Goal: Task Accomplishment & Management: Complete application form

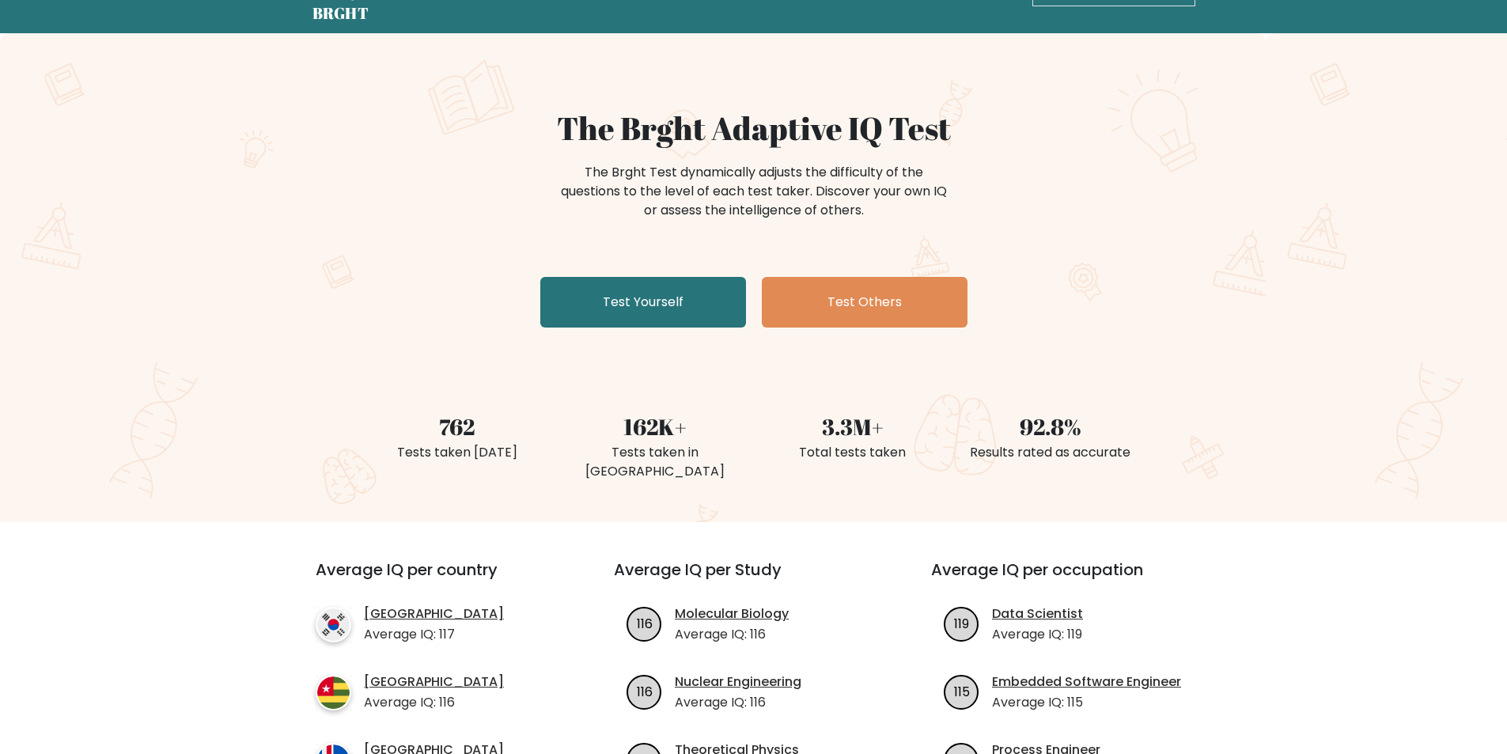
scroll to position [39, 0]
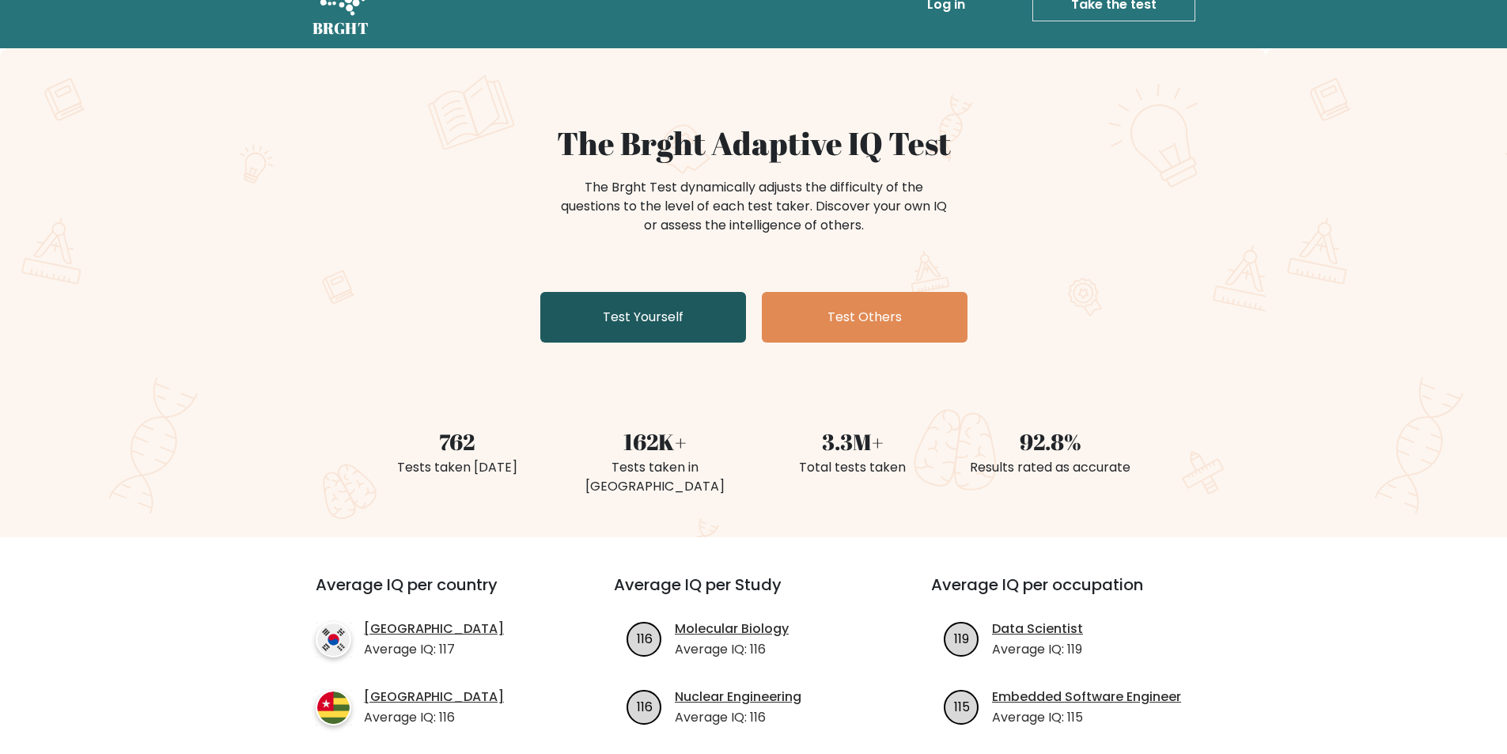
click at [646, 312] on link "Test Yourself" at bounding box center [643, 317] width 206 height 51
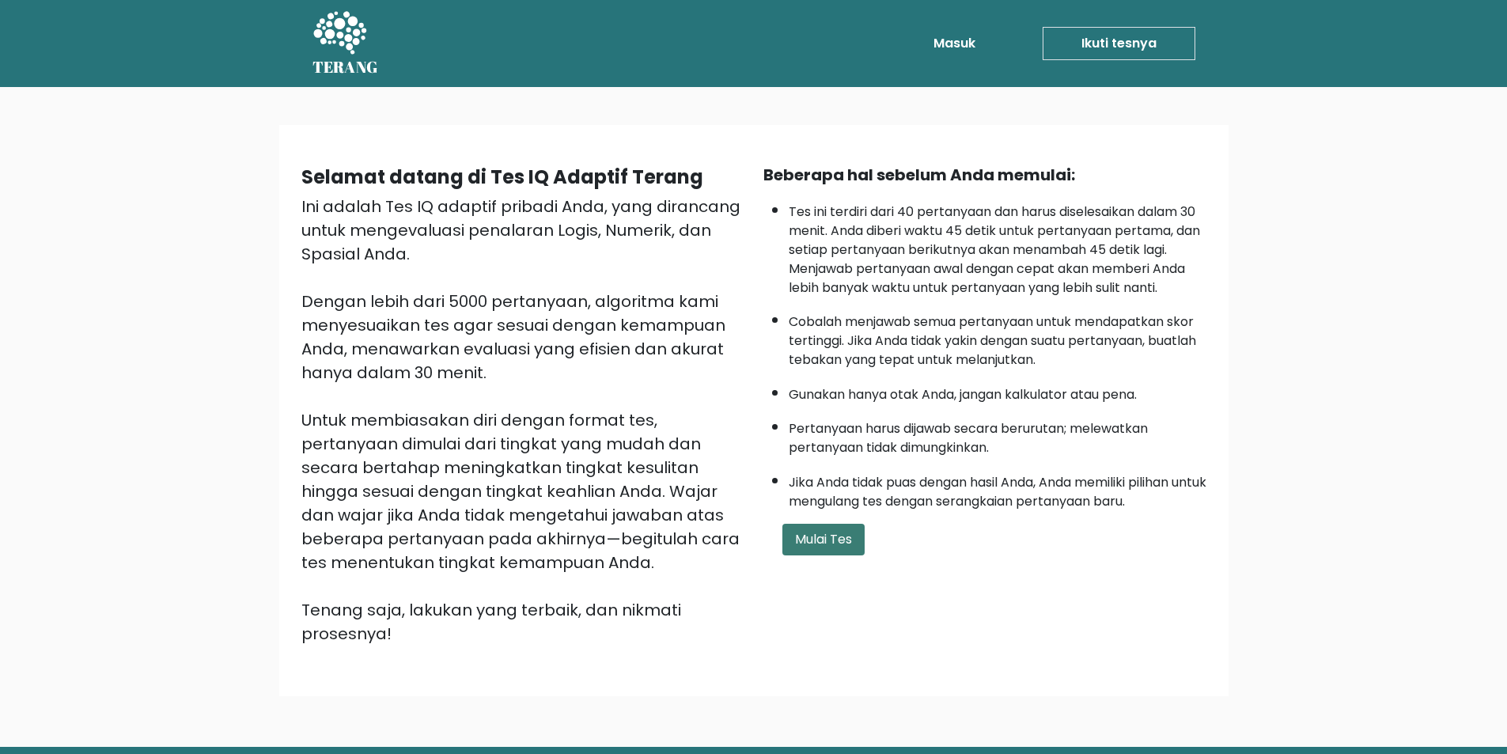
click at [837, 543] on font "Mulai Tes" at bounding box center [823, 539] width 57 height 18
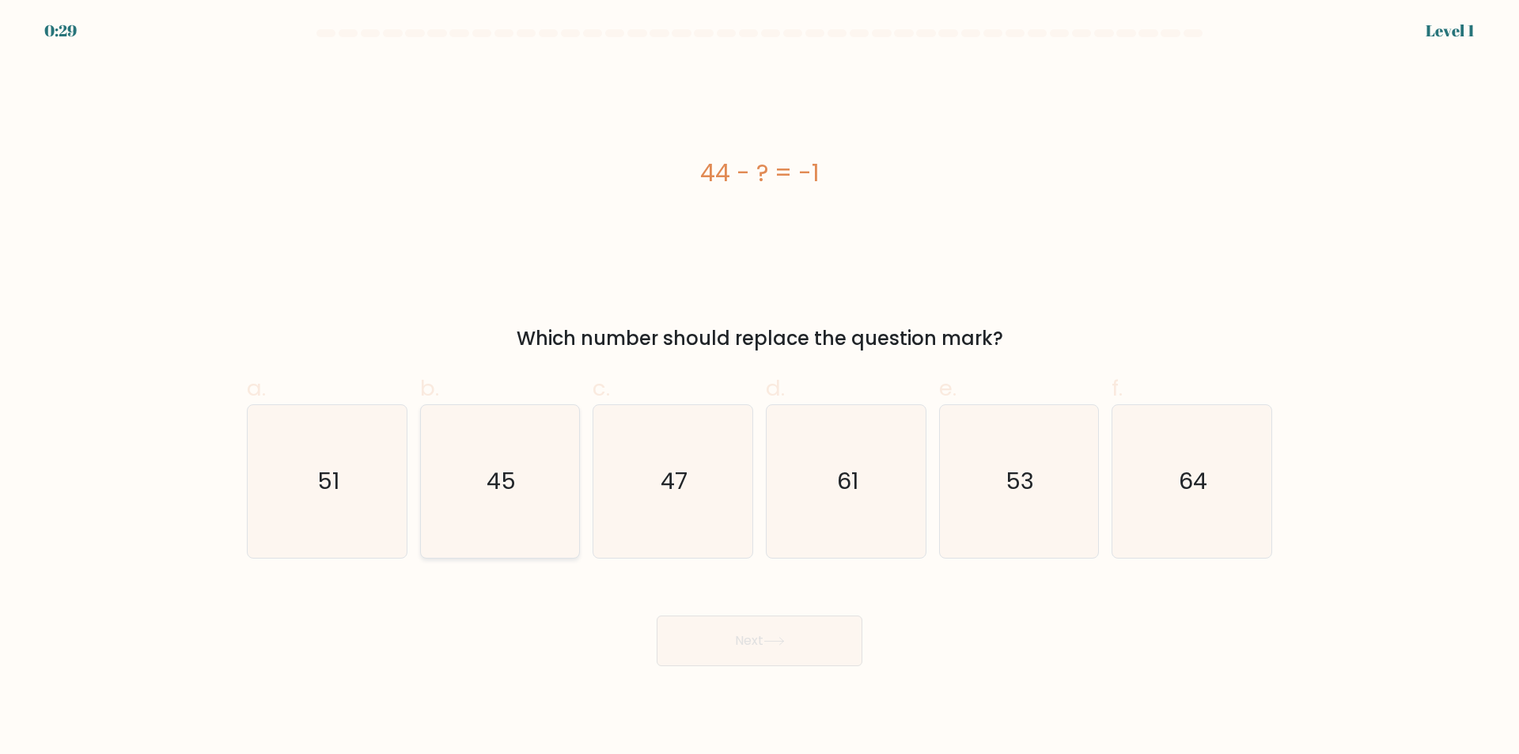
click at [516, 490] on text "45" at bounding box center [500, 482] width 29 height 32
click at [759, 388] on input "b. 45" at bounding box center [759, 382] width 1 height 10
radio input "true"
click at [827, 642] on button "Next" at bounding box center [759, 640] width 206 height 51
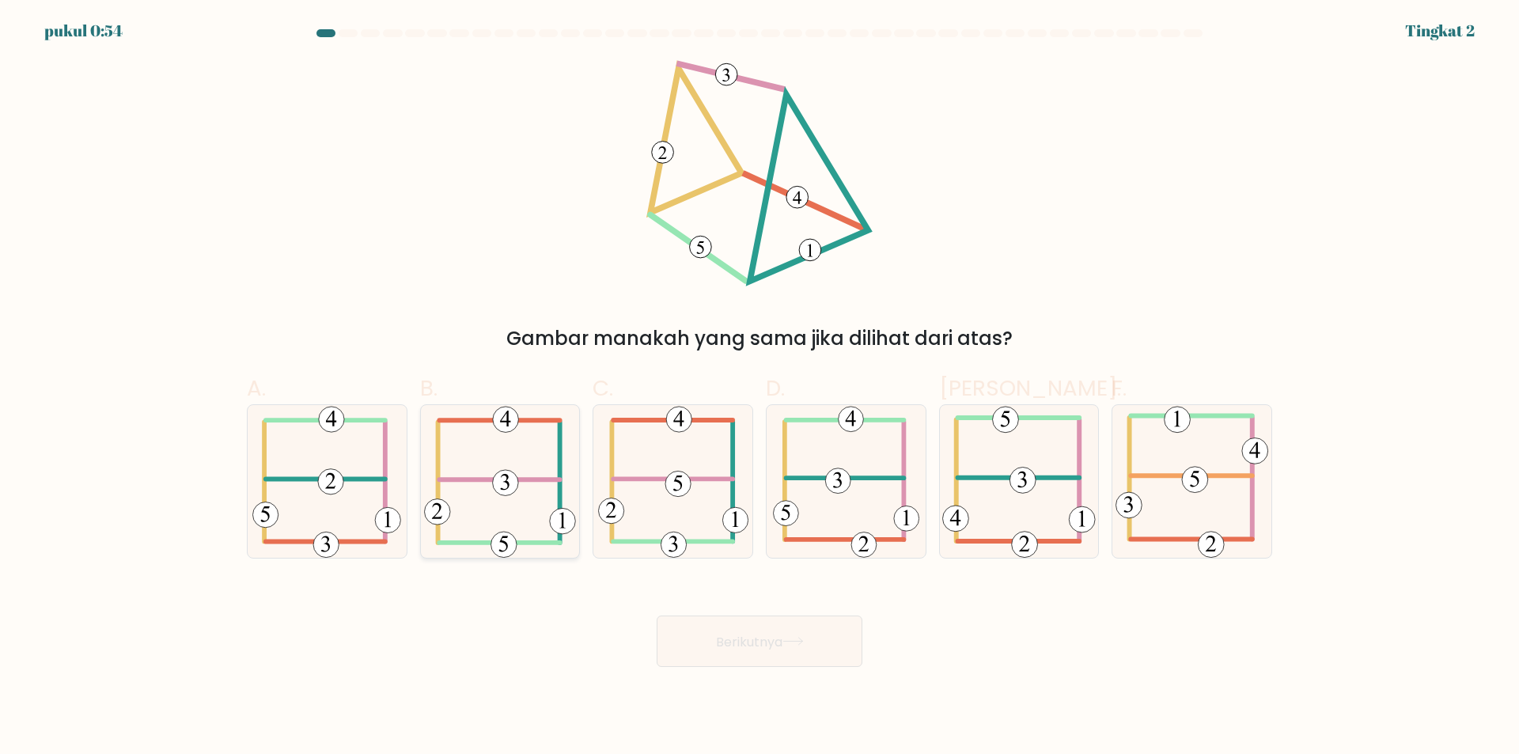
click at [524, 488] on icon at bounding box center [500, 481] width 152 height 153
click at [759, 388] on input "B." at bounding box center [759, 382] width 1 height 10
radio input "true"
click at [838, 648] on button "Berikutnya" at bounding box center [759, 640] width 206 height 51
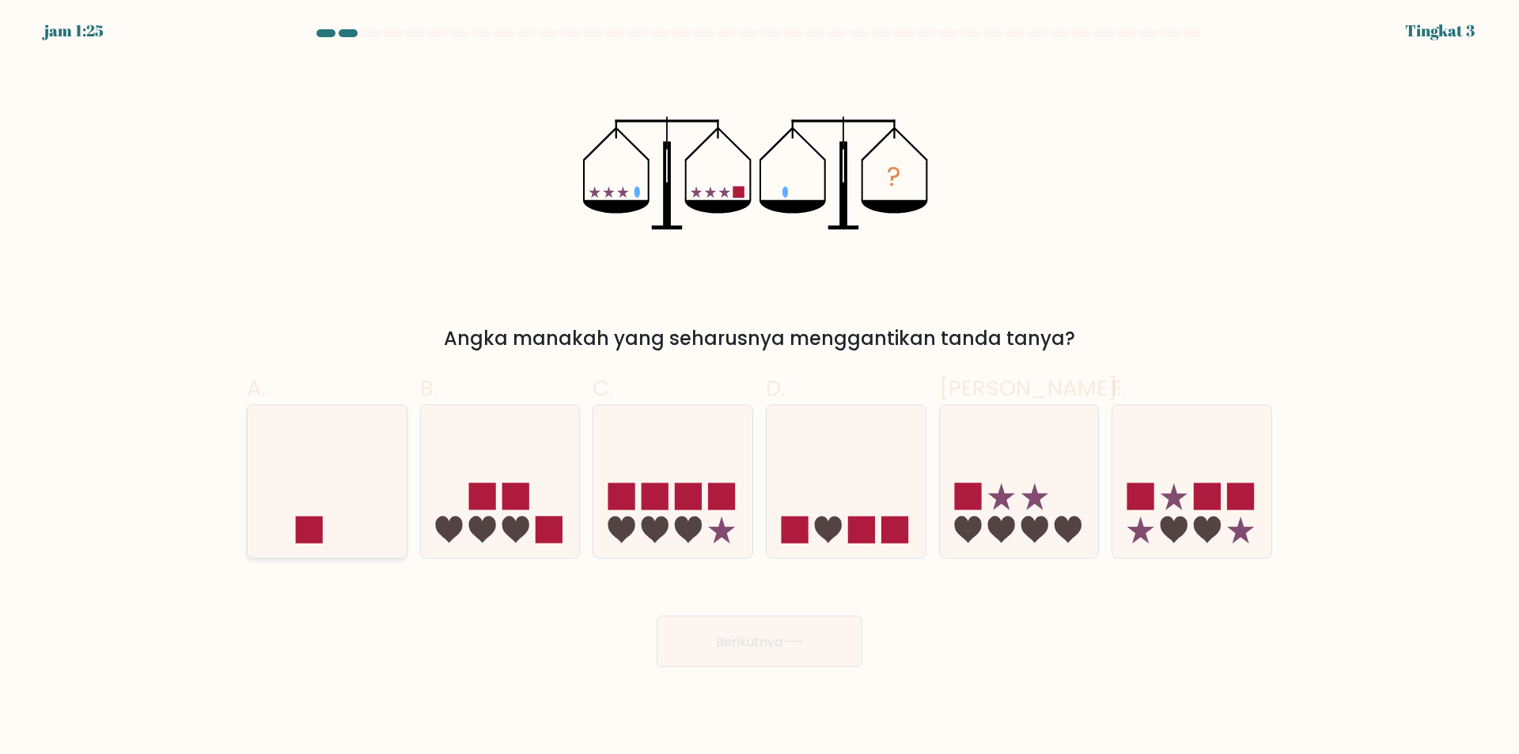
click at [357, 508] on icon at bounding box center [327, 481] width 159 height 131
click at [759, 388] on input "A." at bounding box center [759, 382] width 1 height 10
radio input "true"
click at [769, 645] on font "Berikutnya" at bounding box center [749, 641] width 66 height 18
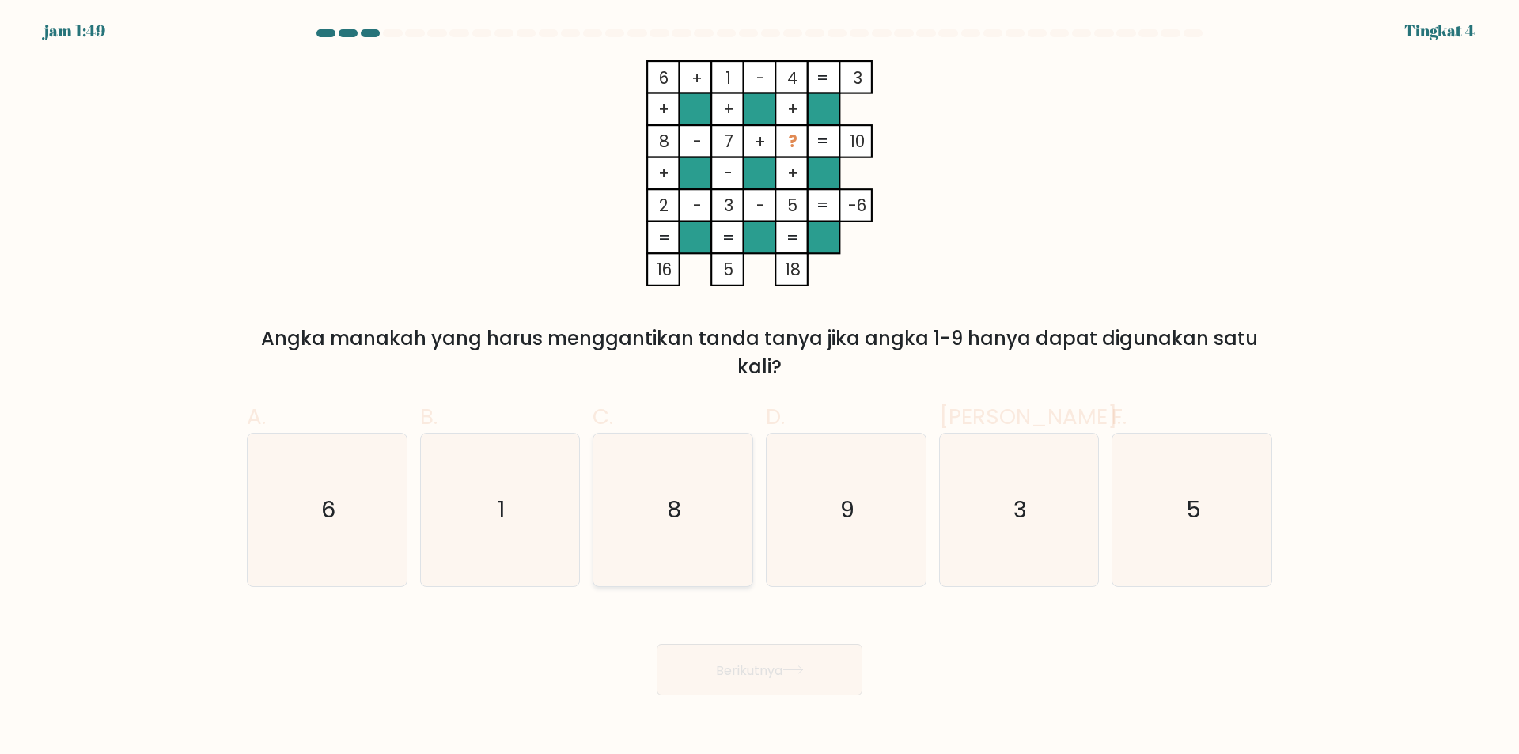
click at [702, 532] on icon "8" at bounding box center [672, 509] width 153 height 153
click at [759, 388] on input "C. 8" at bounding box center [759, 382] width 1 height 10
radio input "true"
click at [782, 679] on font "Berikutnya" at bounding box center [749, 669] width 66 height 18
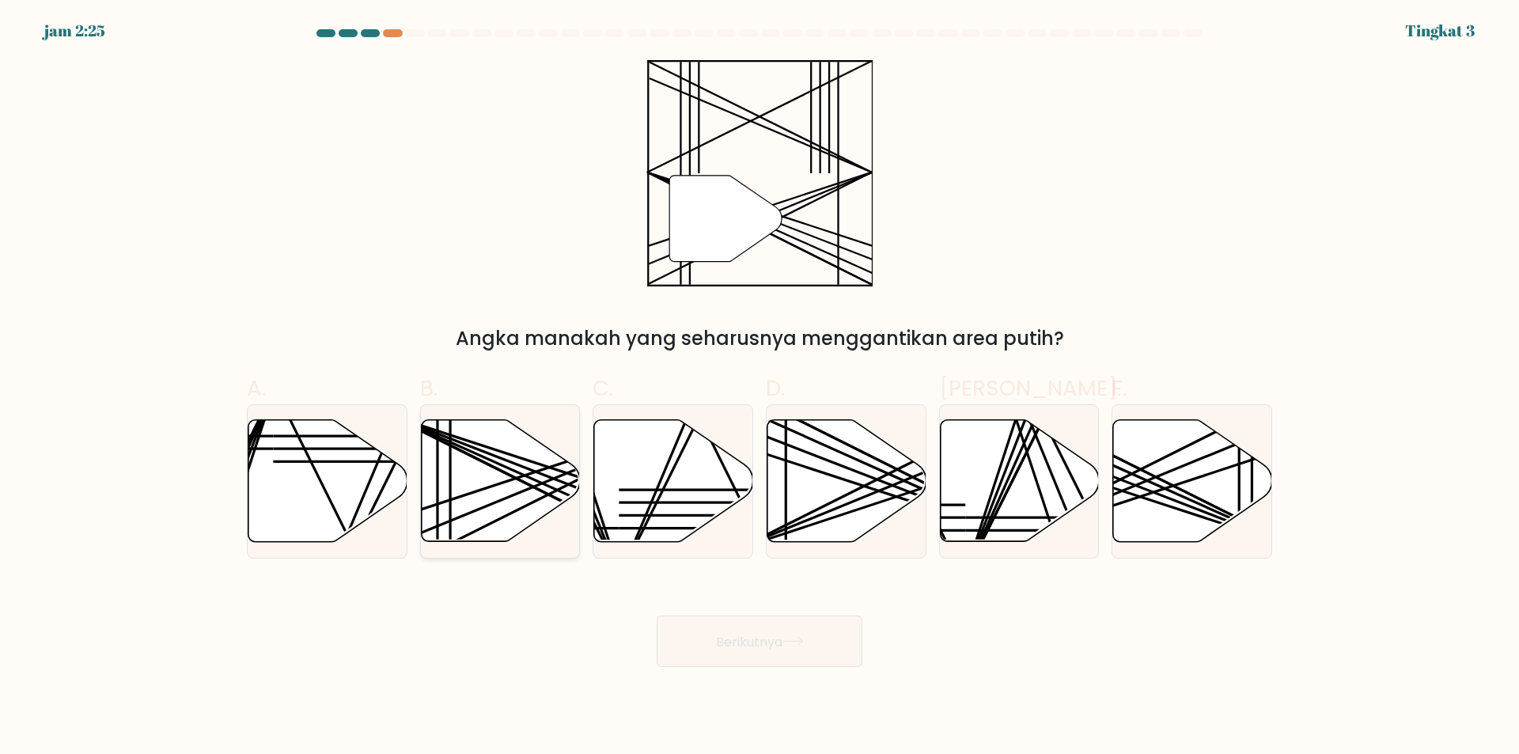
click at [504, 519] on icon at bounding box center [500, 481] width 159 height 122
click at [759, 388] on input "B." at bounding box center [759, 382] width 1 height 10
radio input "true"
click at [776, 646] on font "Berikutnya" at bounding box center [749, 641] width 66 height 18
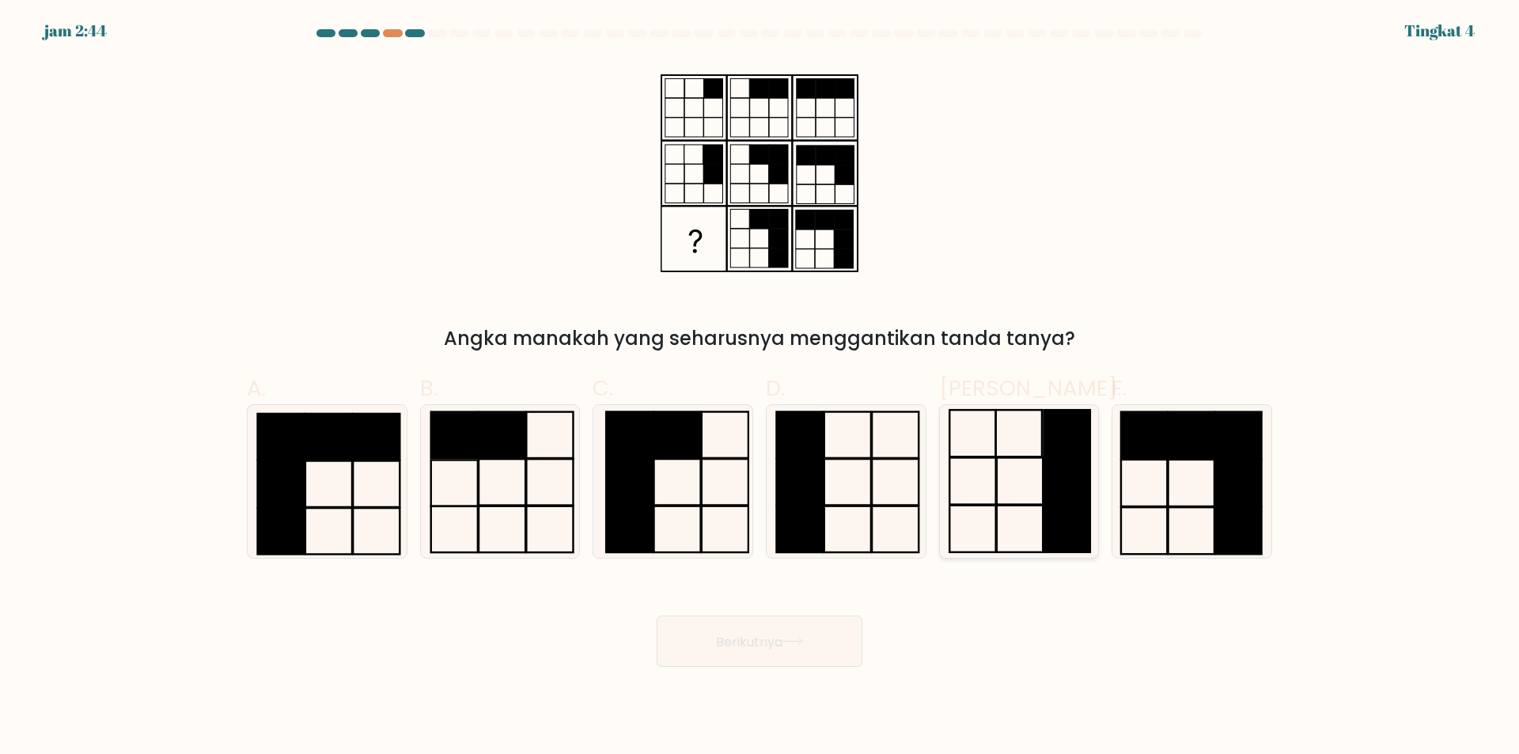
click at [1040, 493] on icon at bounding box center [1018, 481] width 153 height 153
click at [760, 388] on input "Dan." at bounding box center [759, 382] width 1 height 10
radio input "true"
click at [769, 655] on button "Berikutnya" at bounding box center [759, 640] width 206 height 51
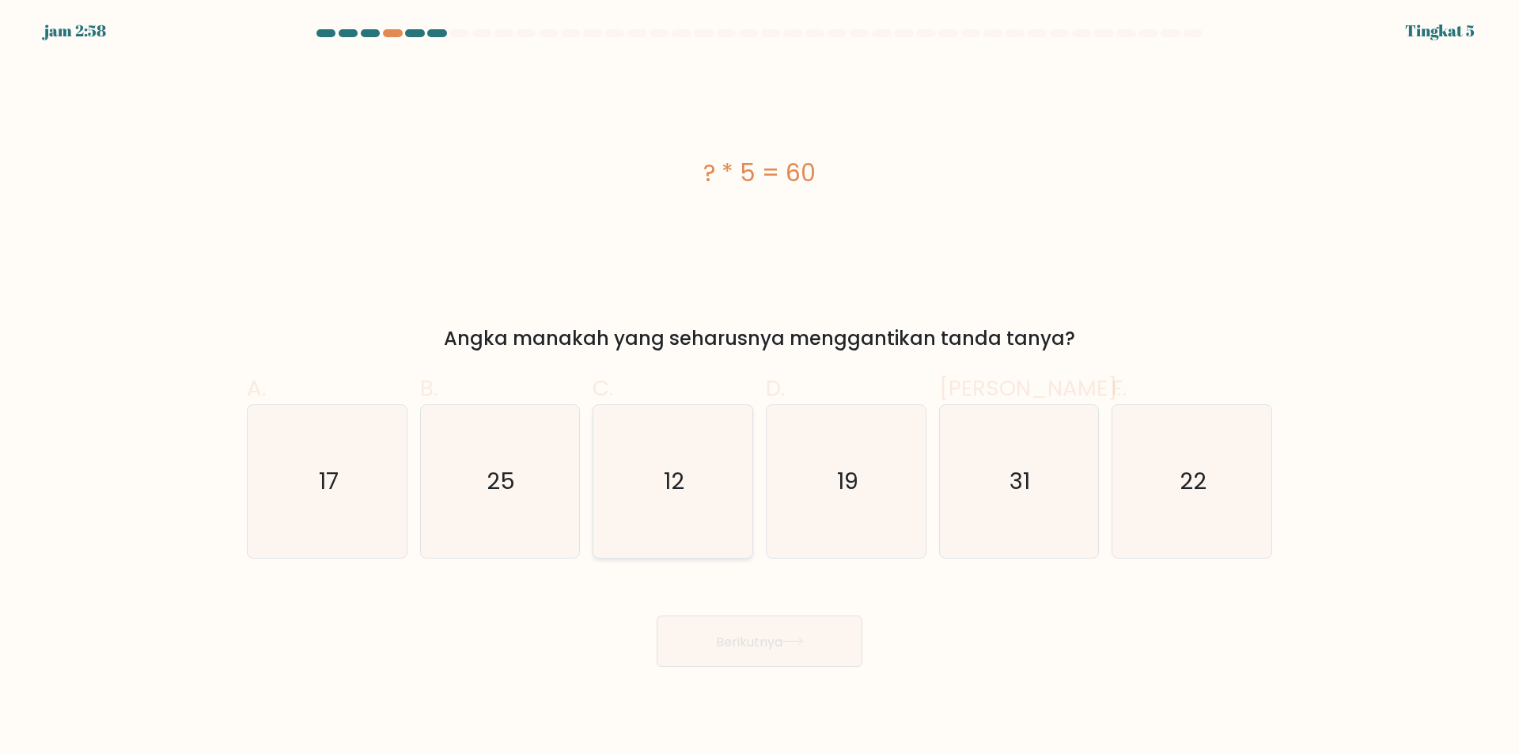
click at [703, 478] on icon "12" at bounding box center [672, 481] width 153 height 153
click at [759, 388] on input "C. 12" at bounding box center [759, 382] width 1 height 10
radio input "true"
click at [793, 634] on button "Berikutnya" at bounding box center [759, 640] width 206 height 51
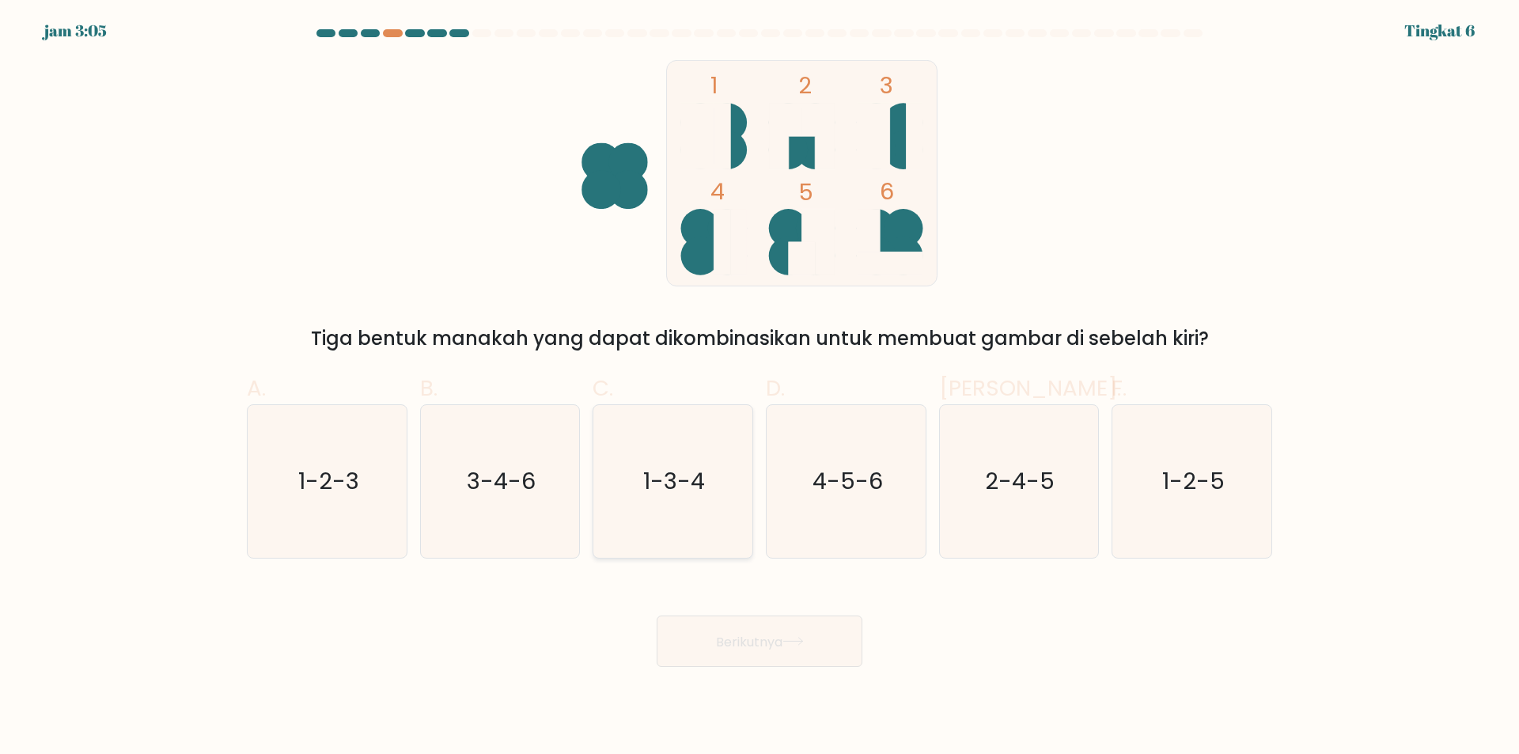
click at [718, 498] on icon "1-3-4" at bounding box center [672, 481] width 153 height 153
click at [759, 388] on input "C. 1-3-4" at bounding box center [759, 382] width 1 height 10
radio input "true"
click at [775, 636] on font "Berikutnya" at bounding box center [749, 641] width 66 height 18
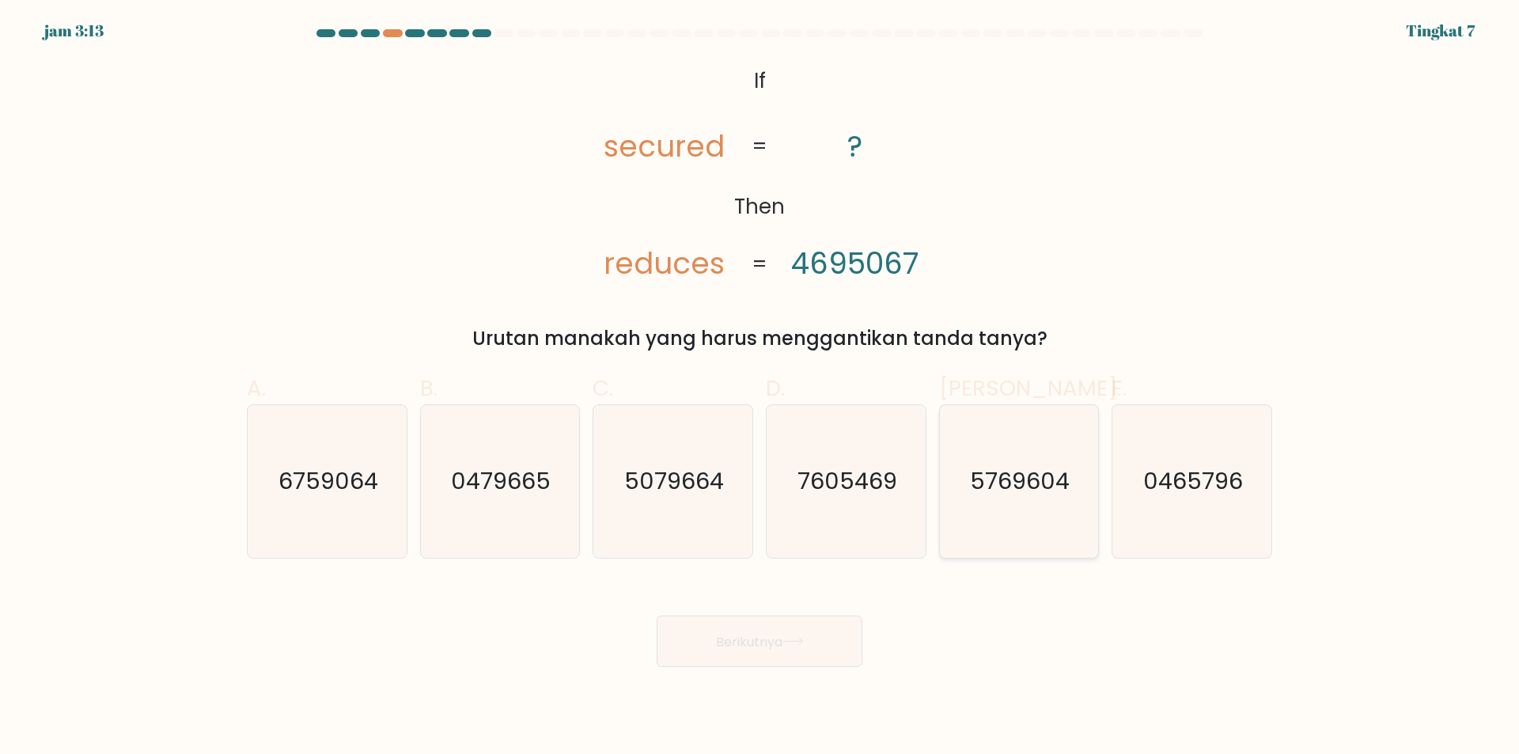
click at [1011, 504] on icon "5769604" at bounding box center [1018, 481] width 153 height 153
click at [760, 388] on input "Dan. 5769604" at bounding box center [759, 382] width 1 height 10
radio input "true"
click at [782, 642] on font "Berikutnya" at bounding box center [749, 641] width 66 height 18
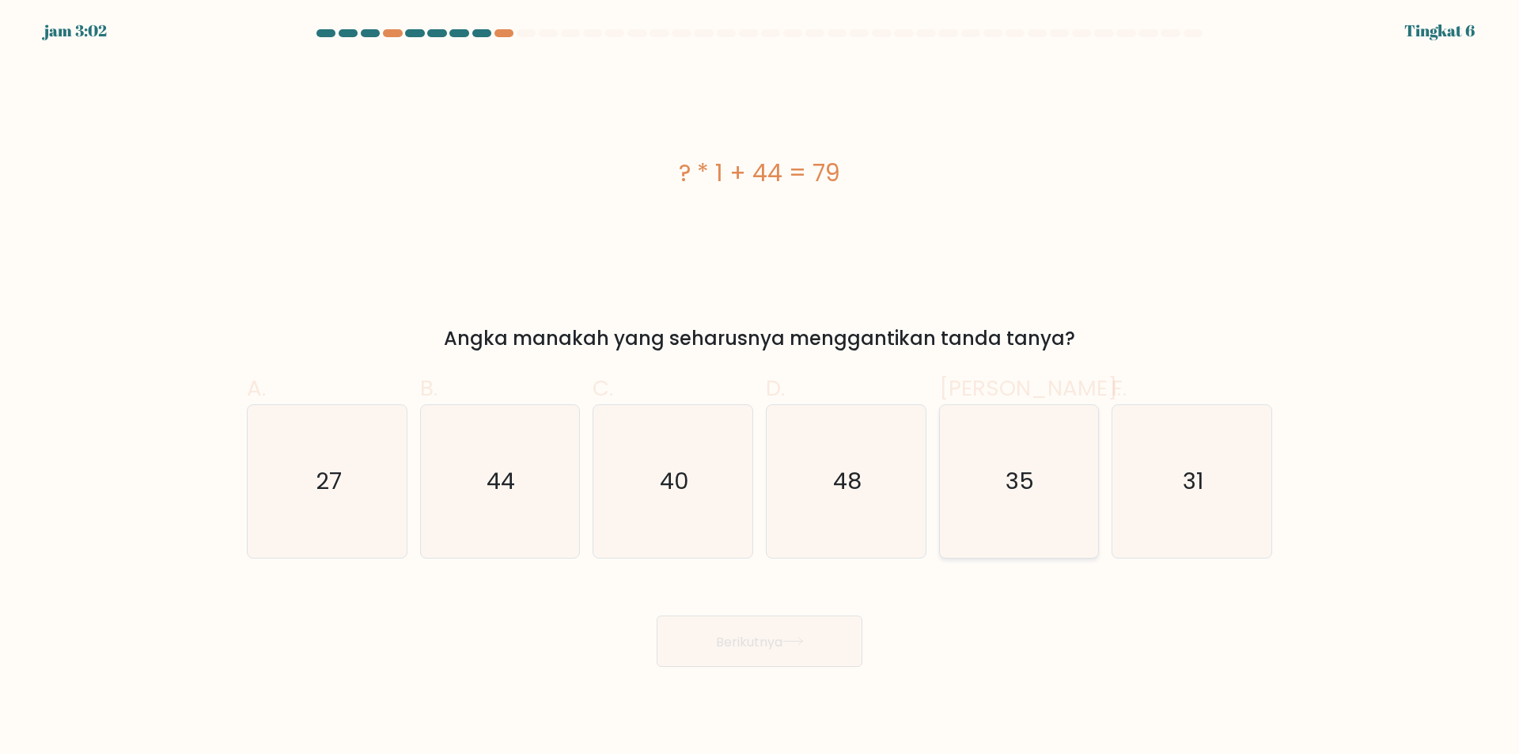
click at [1028, 506] on icon "35" at bounding box center [1018, 481] width 153 height 153
click at [760, 388] on input "Dan. 35" at bounding box center [759, 382] width 1 height 10
radio input "true"
click at [758, 643] on font "Berikutnya" at bounding box center [749, 641] width 66 height 18
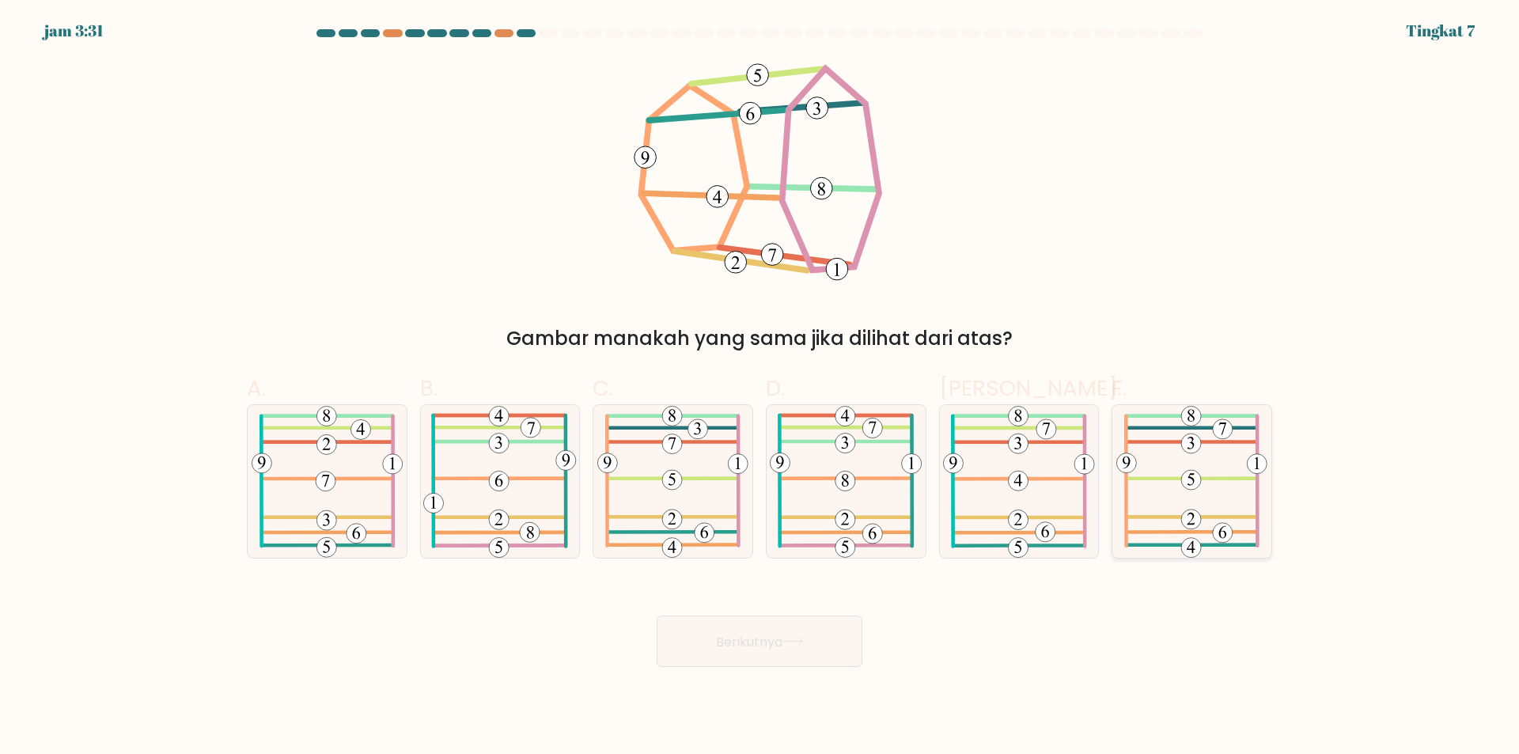
click at [1197, 483] on 692 at bounding box center [1191, 480] width 20 height 20
click at [760, 388] on input "F." at bounding box center [759, 382] width 1 height 10
radio input "true"
click at [737, 651] on button "Berikutnya" at bounding box center [759, 640] width 206 height 51
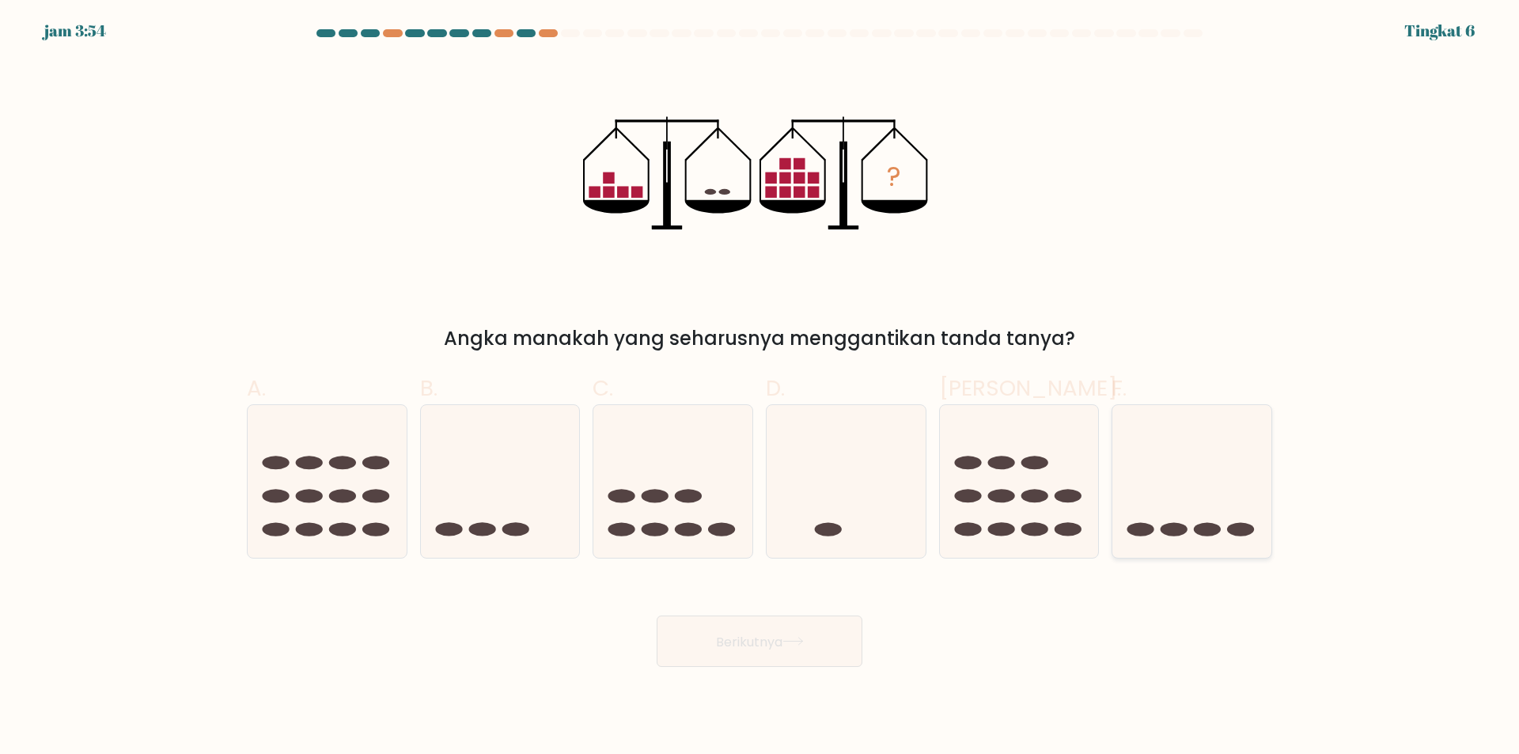
click at [1190, 481] on icon at bounding box center [1191, 481] width 159 height 131
click at [760, 388] on input "F." at bounding box center [759, 382] width 1 height 10
radio input "true"
click at [782, 645] on font "Berikutnya" at bounding box center [749, 641] width 66 height 18
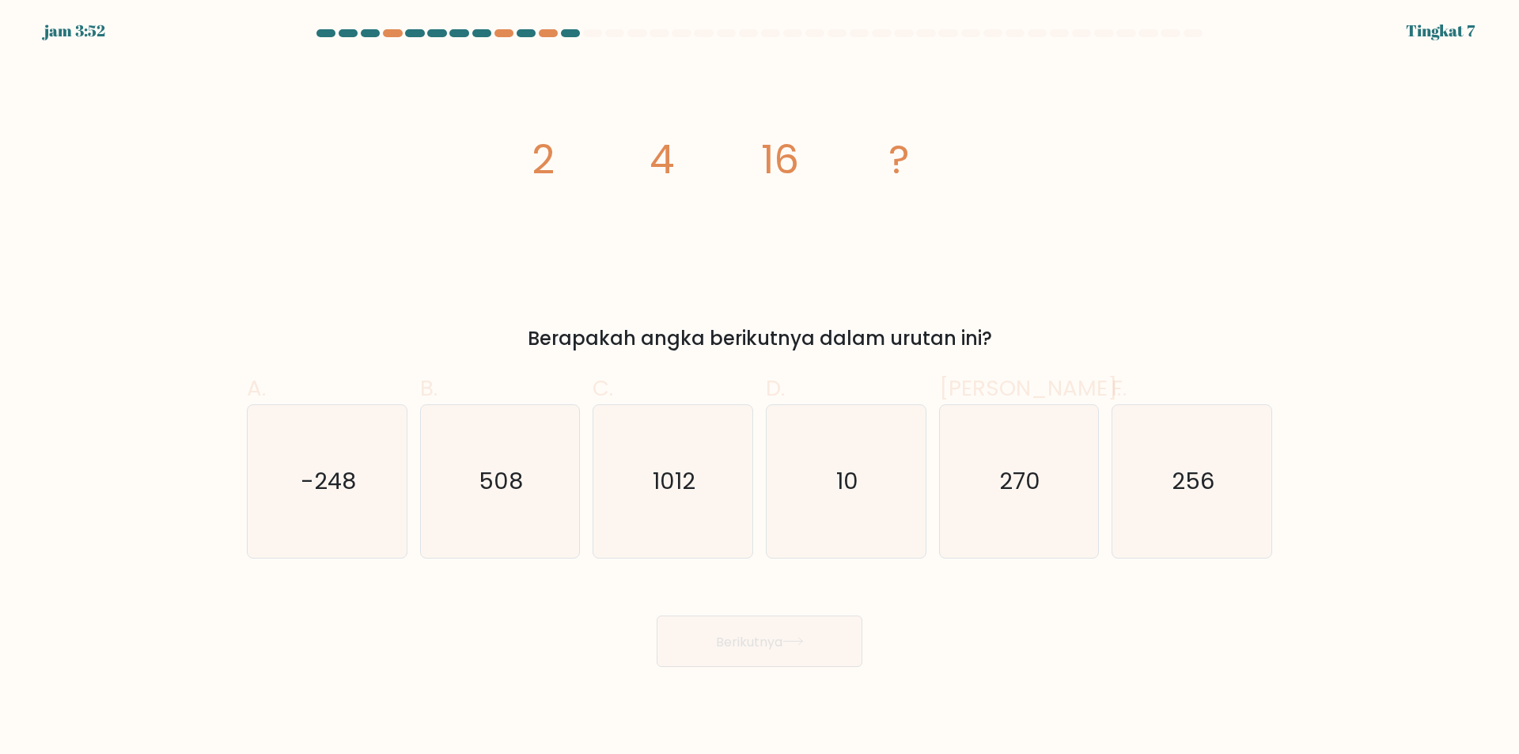
click at [1276, 479] on div "F. 256" at bounding box center [1191, 465] width 173 height 187
click at [1234, 487] on icon "256" at bounding box center [1191, 481] width 153 height 153
click at [760, 388] on input "F. 256" at bounding box center [759, 382] width 1 height 10
radio input "true"
click at [817, 641] on button "Berikutnya" at bounding box center [759, 640] width 206 height 51
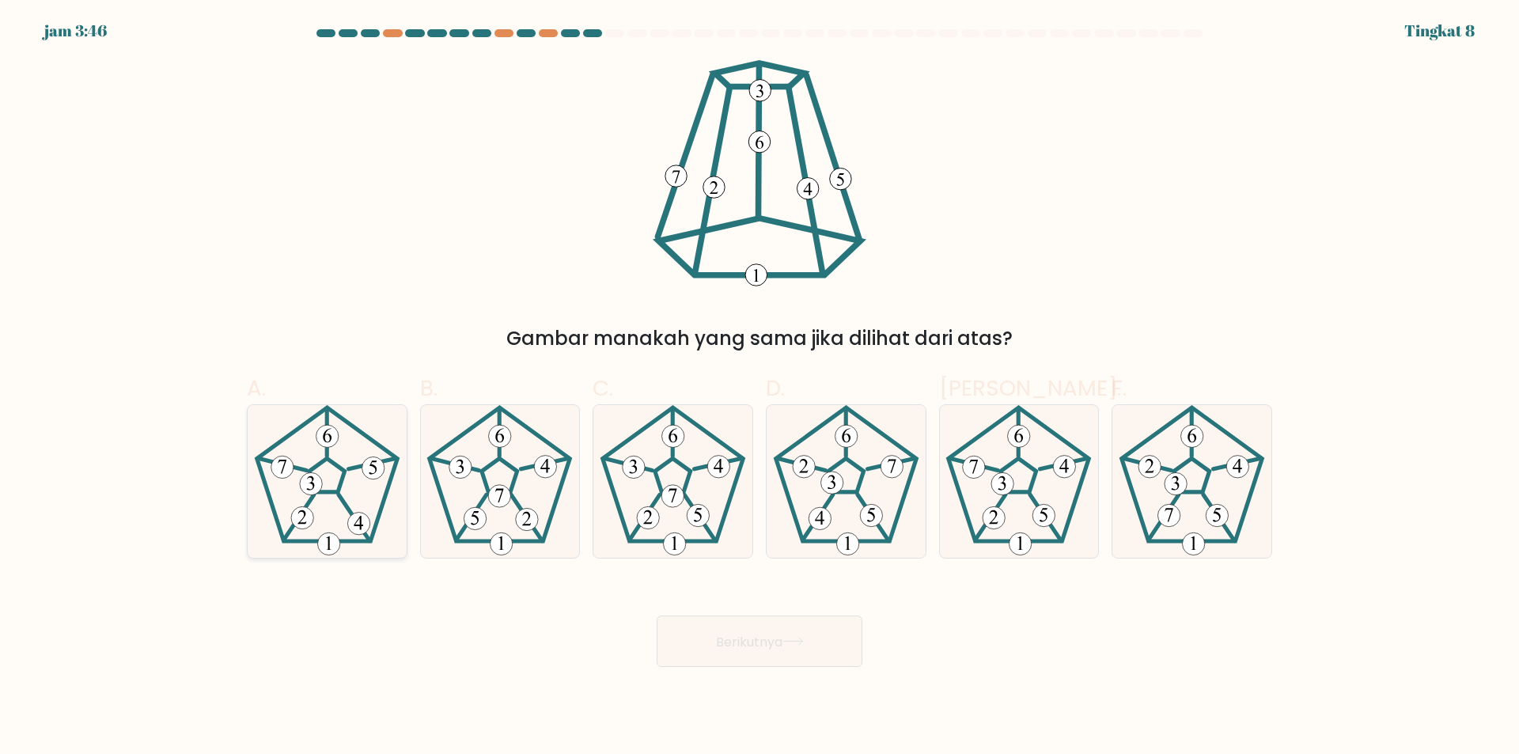
click at [354, 499] on icon at bounding box center [327, 481] width 153 height 153
click at [759, 388] on input "A." at bounding box center [759, 382] width 1 height 10
radio input "true"
click at [758, 639] on font "Berikutnya" at bounding box center [749, 641] width 66 height 18
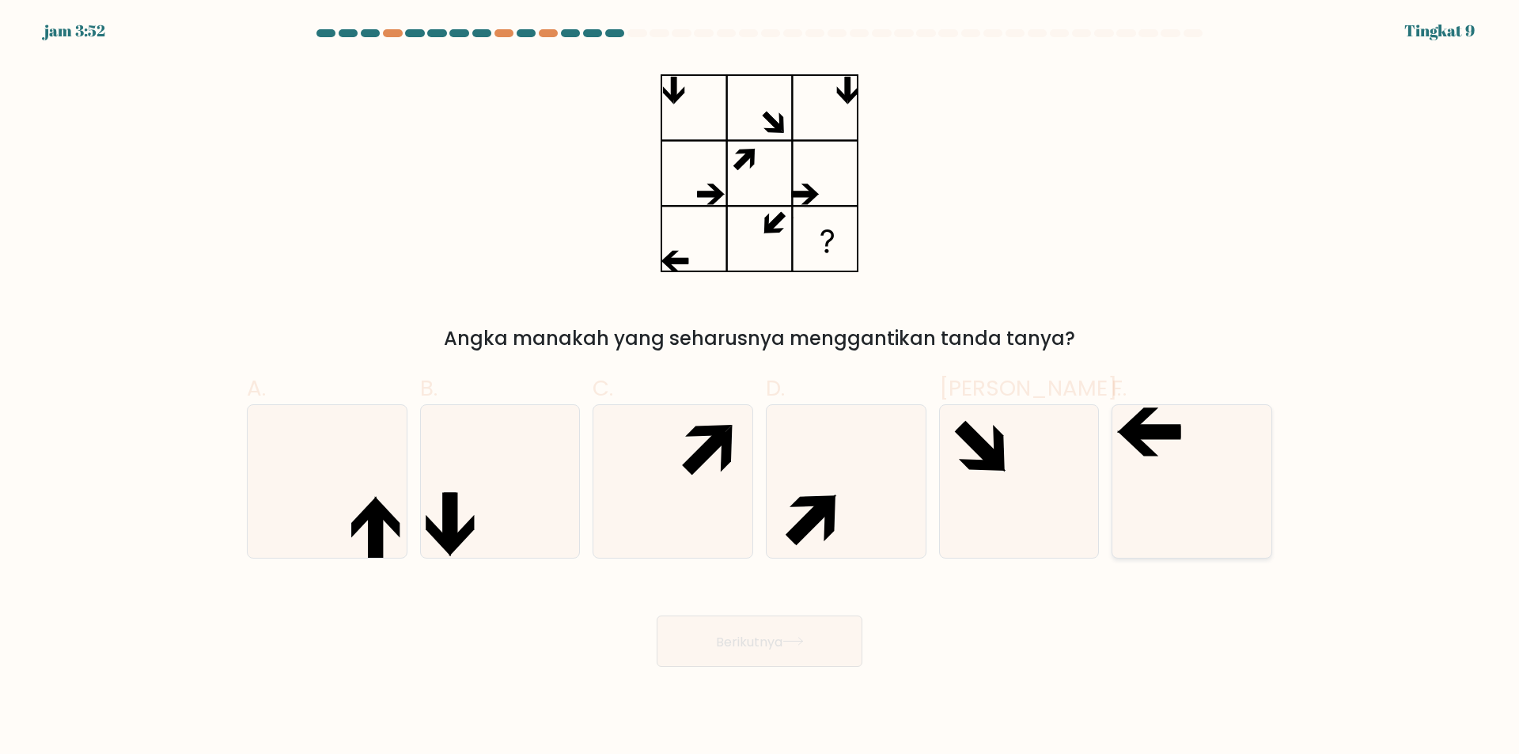
click at [1185, 504] on icon at bounding box center [1191, 481] width 153 height 153
click at [760, 388] on input "F." at bounding box center [759, 382] width 1 height 10
radio input "true"
click at [782, 647] on font "Berikutnya" at bounding box center [749, 641] width 66 height 18
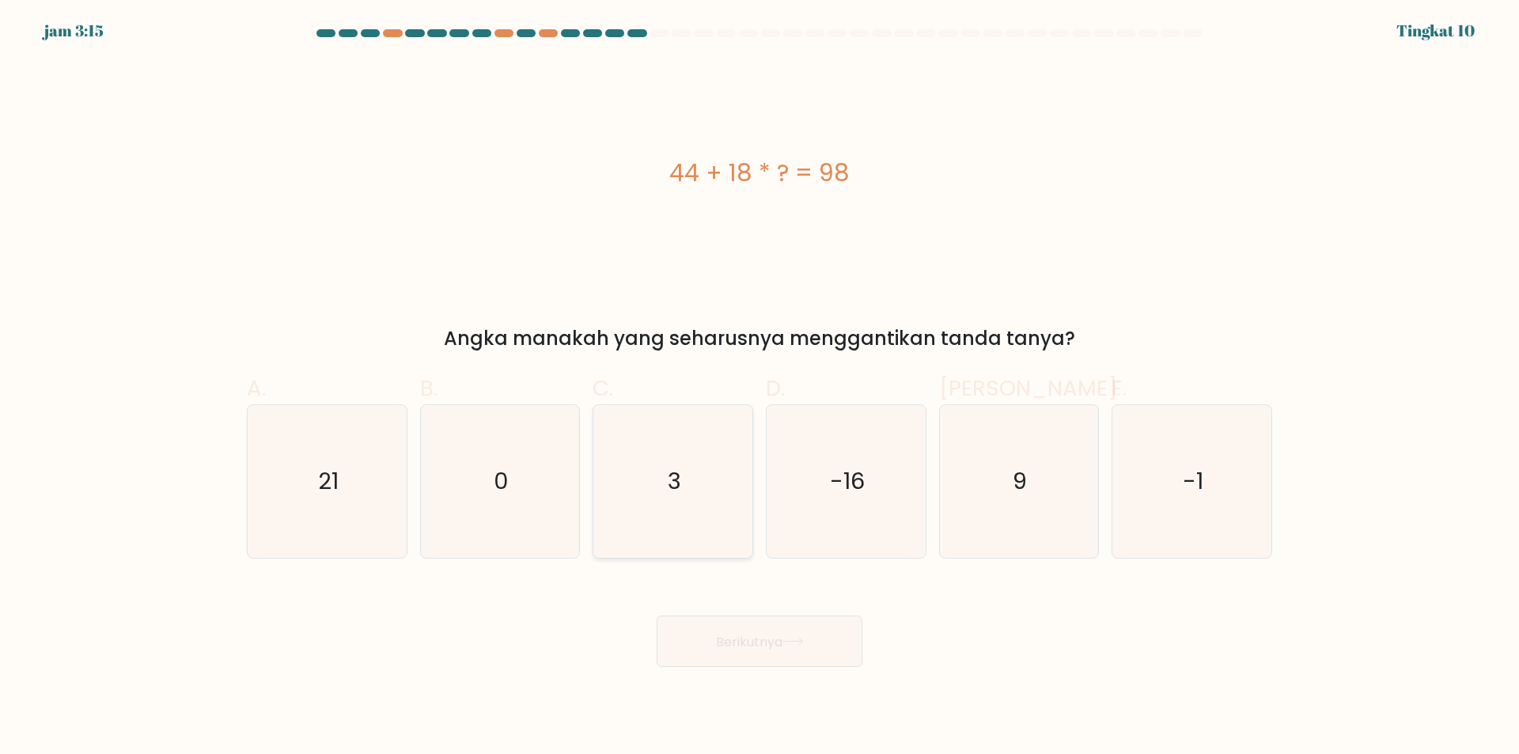
click at [661, 486] on icon "3" at bounding box center [672, 481] width 153 height 153
click at [759, 388] on input "C. 3" at bounding box center [759, 382] width 1 height 10
radio input "true"
click at [788, 647] on button "Berikutnya" at bounding box center [759, 640] width 206 height 51
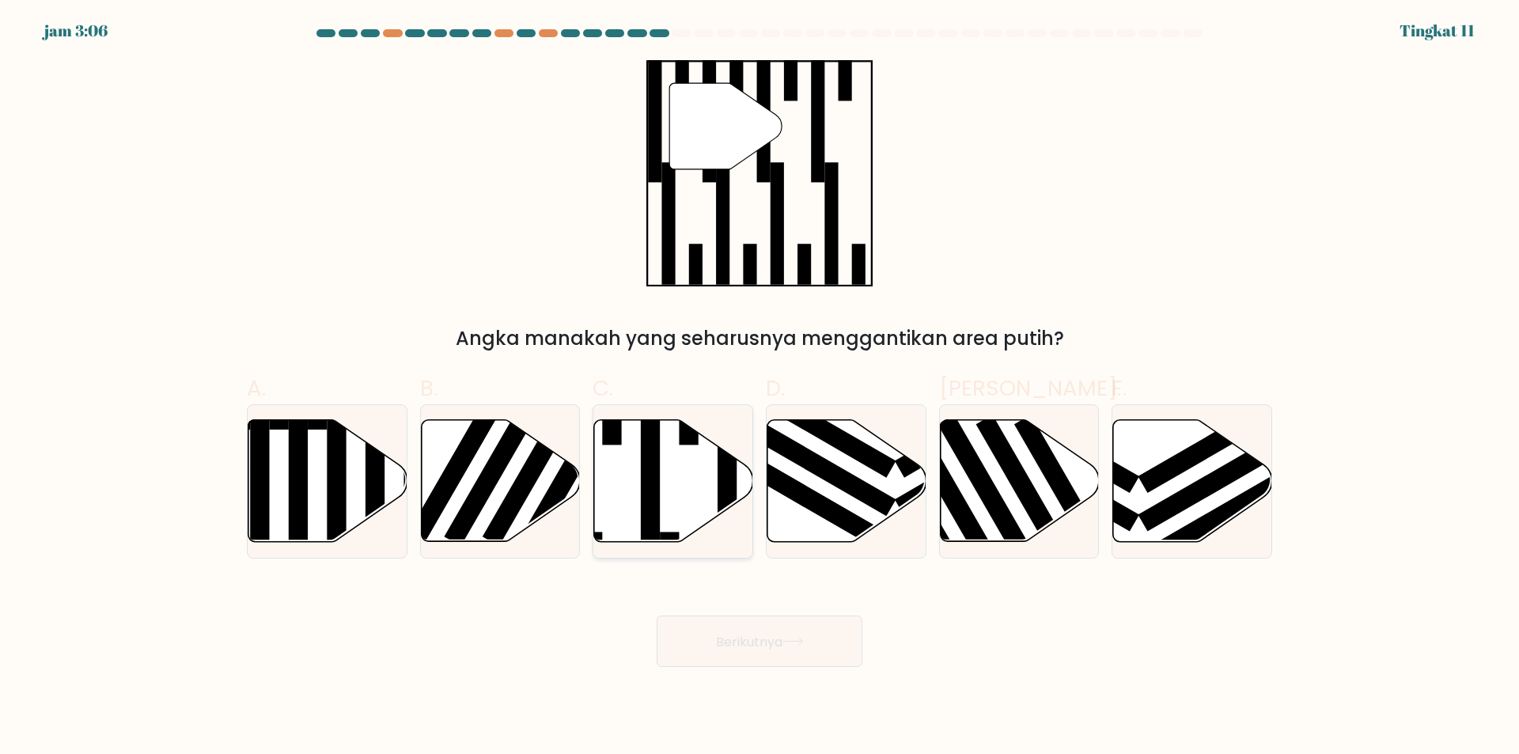
click at [667, 497] on icon at bounding box center [673, 481] width 159 height 122
click at [759, 388] on input "C." at bounding box center [759, 382] width 1 height 10
radio input "true"
click at [815, 644] on button "Berikutnya" at bounding box center [759, 640] width 206 height 51
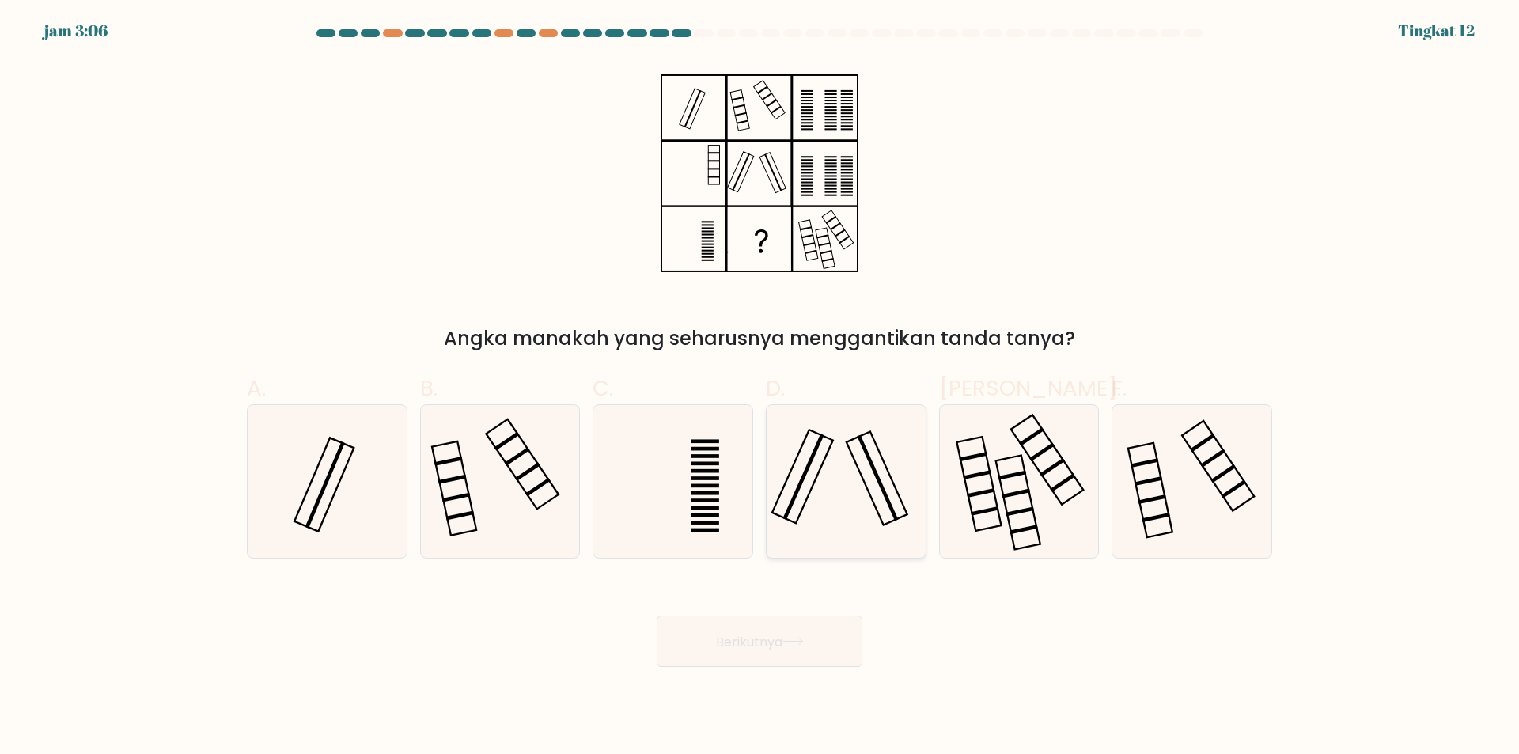
click at [853, 498] on icon at bounding box center [846, 481] width 153 height 153
click at [760, 388] on input "D." at bounding box center [759, 382] width 1 height 10
radio input "true"
click at [760, 653] on button "Berikutnya" at bounding box center [759, 640] width 206 height 51
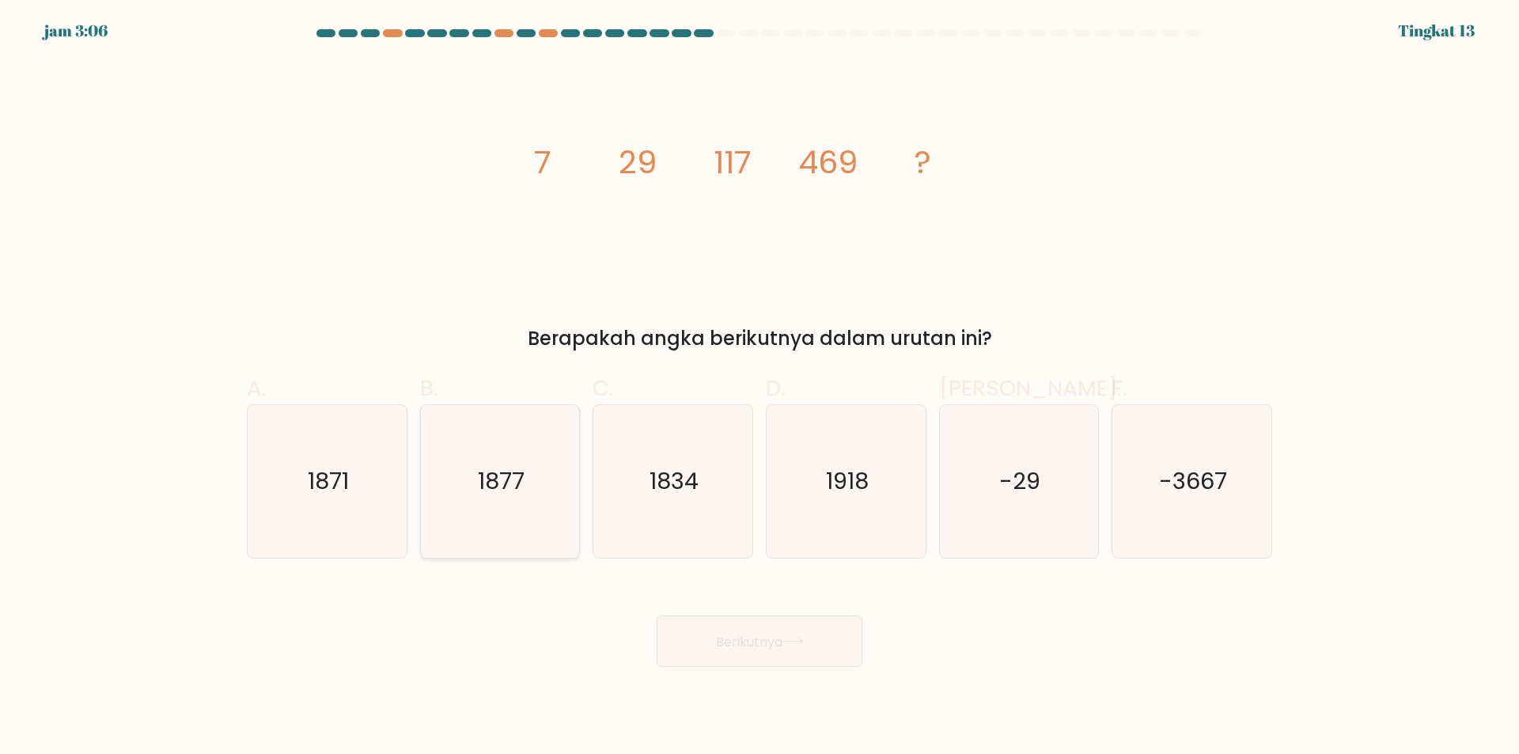
click at [536, 516] on icon "1877" at bounding box center [499, 481] width 153 height 153
click at [759, 388] on input "B. 1877" at bounding box center [759, 382] width 1 height 10
radio input "true"
click at [773, 646] on font "Berikutnya" at bounding box center [749, 641] width 66 height 18
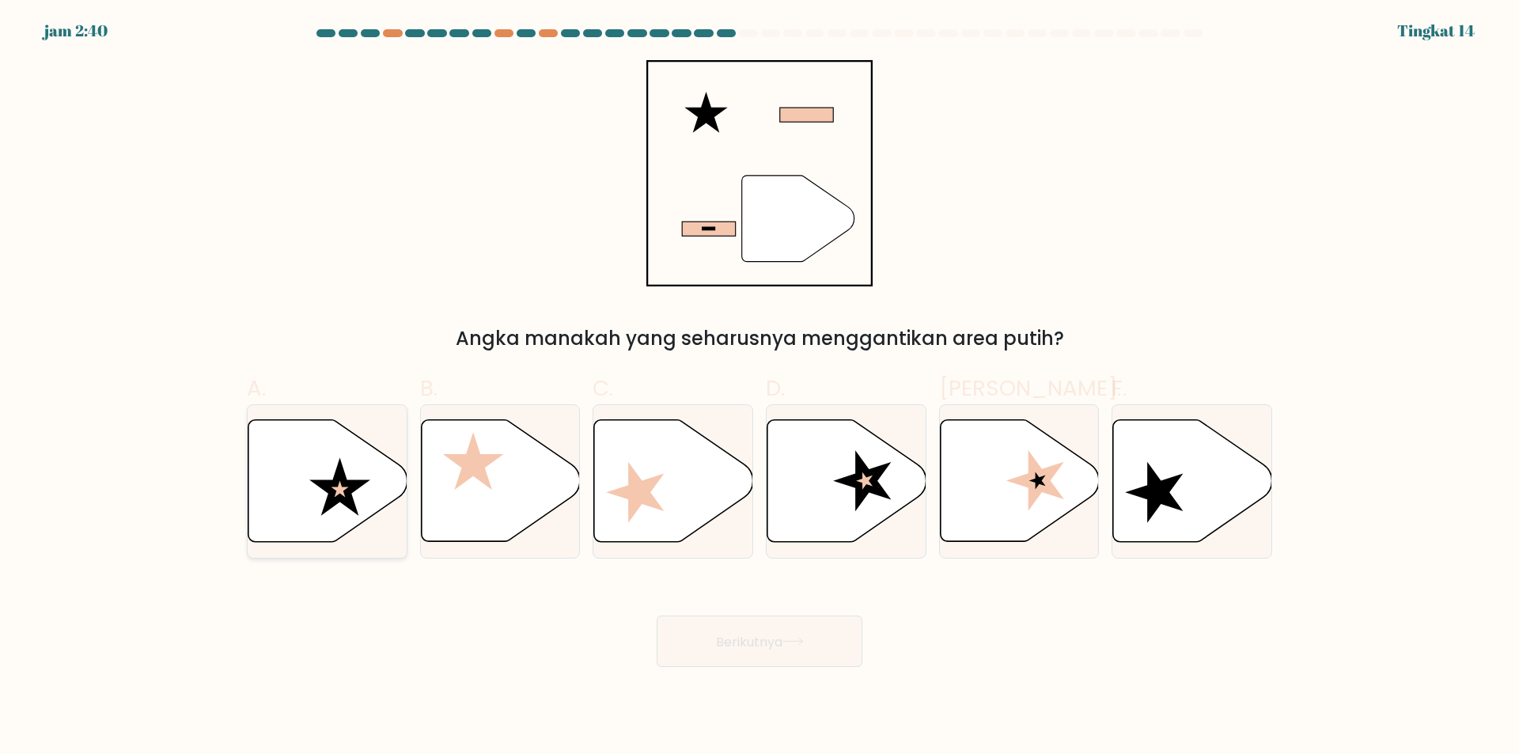
click at [288, 500] on icon at bounding box center [327, 481] width 159 height 122
click at [759, 388] on input "A." at bounding box center [759, 382] width 1 height 10
radio input "true"
click at [828, 637] on button "Berikutnya" at bounding box center [759, 640] width 206 height 51
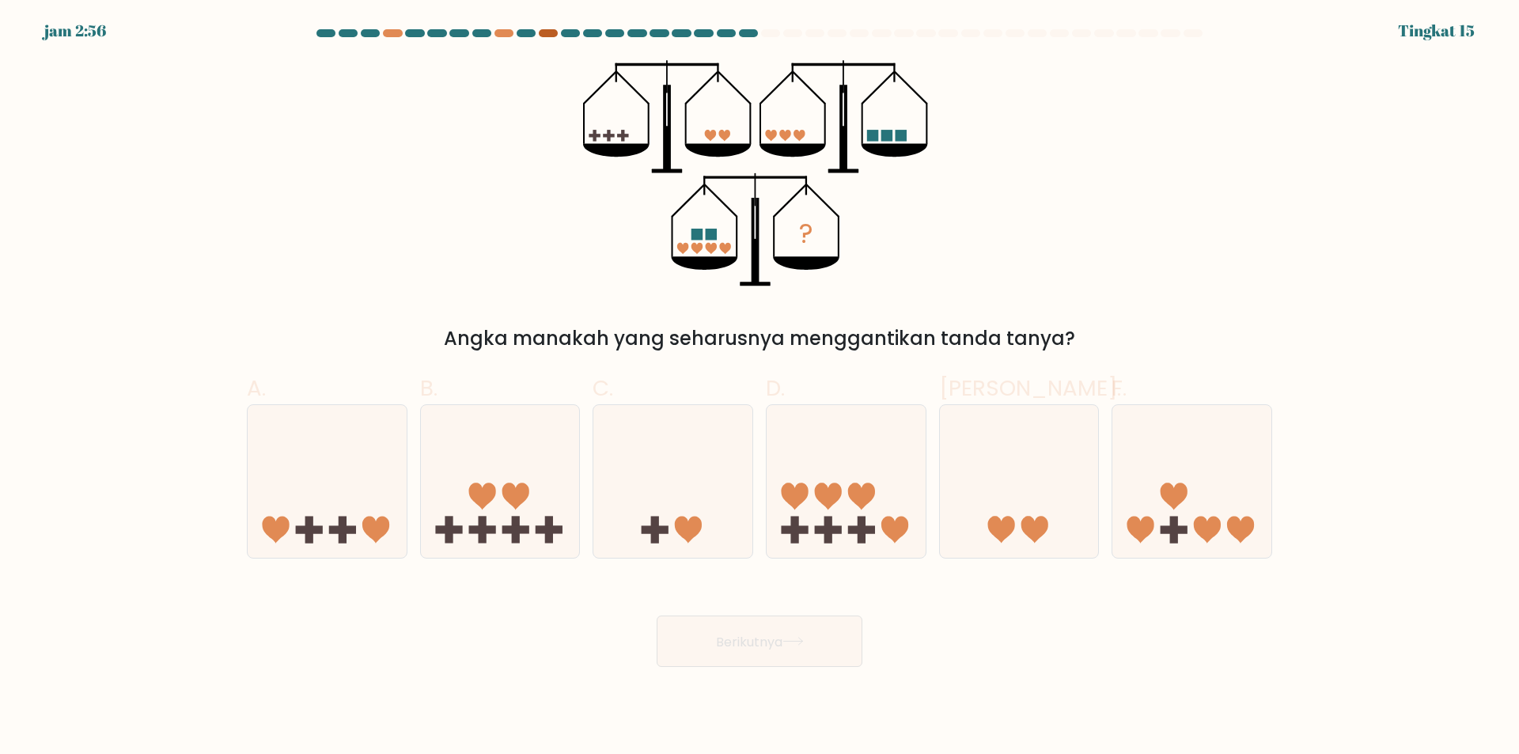
click at [543, 34] on div at bounding box center [548, 33] width 19 height 8
click at [834, 510] on icon at bounding box center [845, 481] width 159 height 131
click at [760, 388] on input "D." at bounding box center [759, 382] width 1 height 10
radio input "true"
click at [774, 640] on font "Berikutnya" at bounding box center [749, 641] width 66 height 18
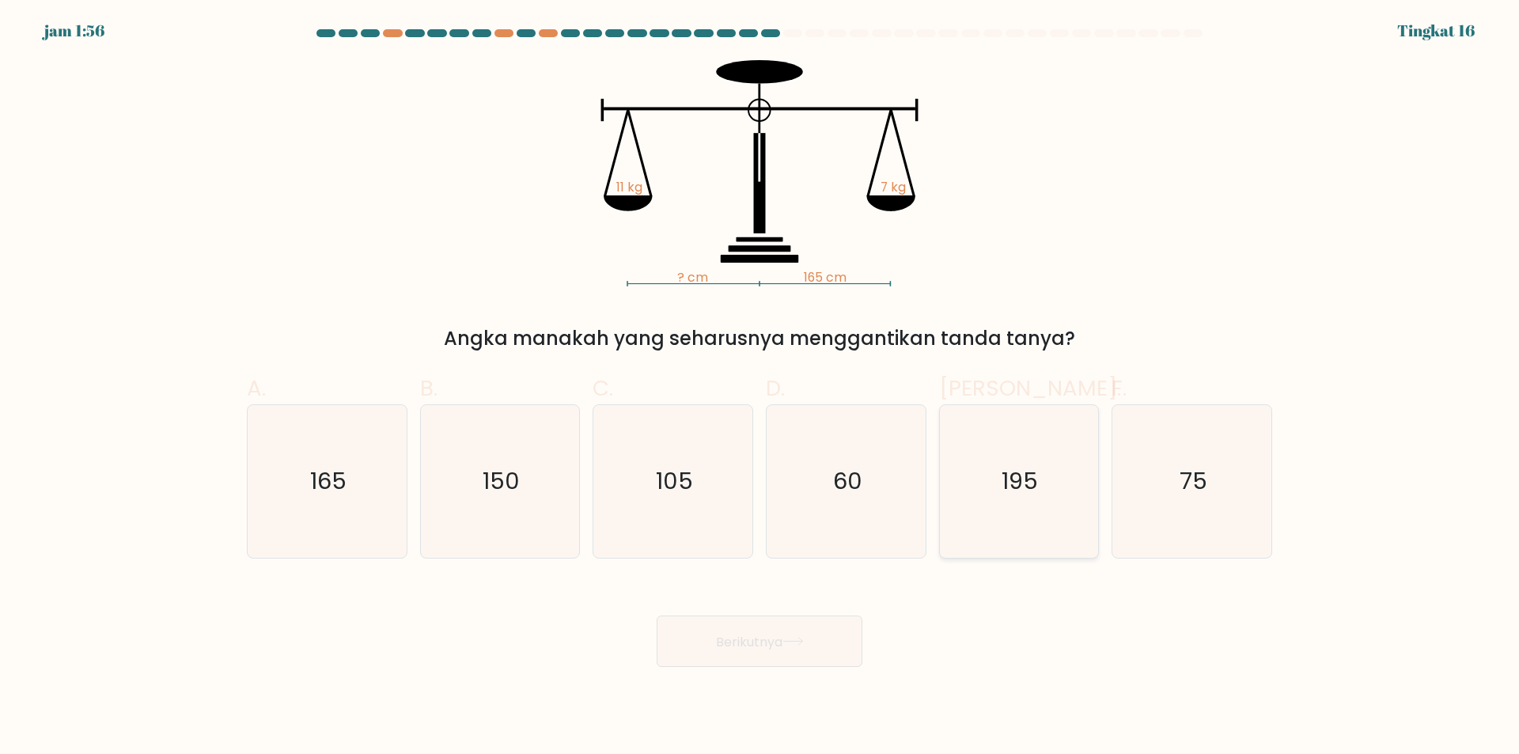
click at [1018, 485] on text "195" at bounding box center [1020, 482] width 36 height 32
click at [760, 388] on input "Dan. 195" at bounding box center [759, 382] width 1 height 10
radio input "true"
click at [730, 642] on font "Berikutnya" at bounding box center [749, 641] width 66 height 18
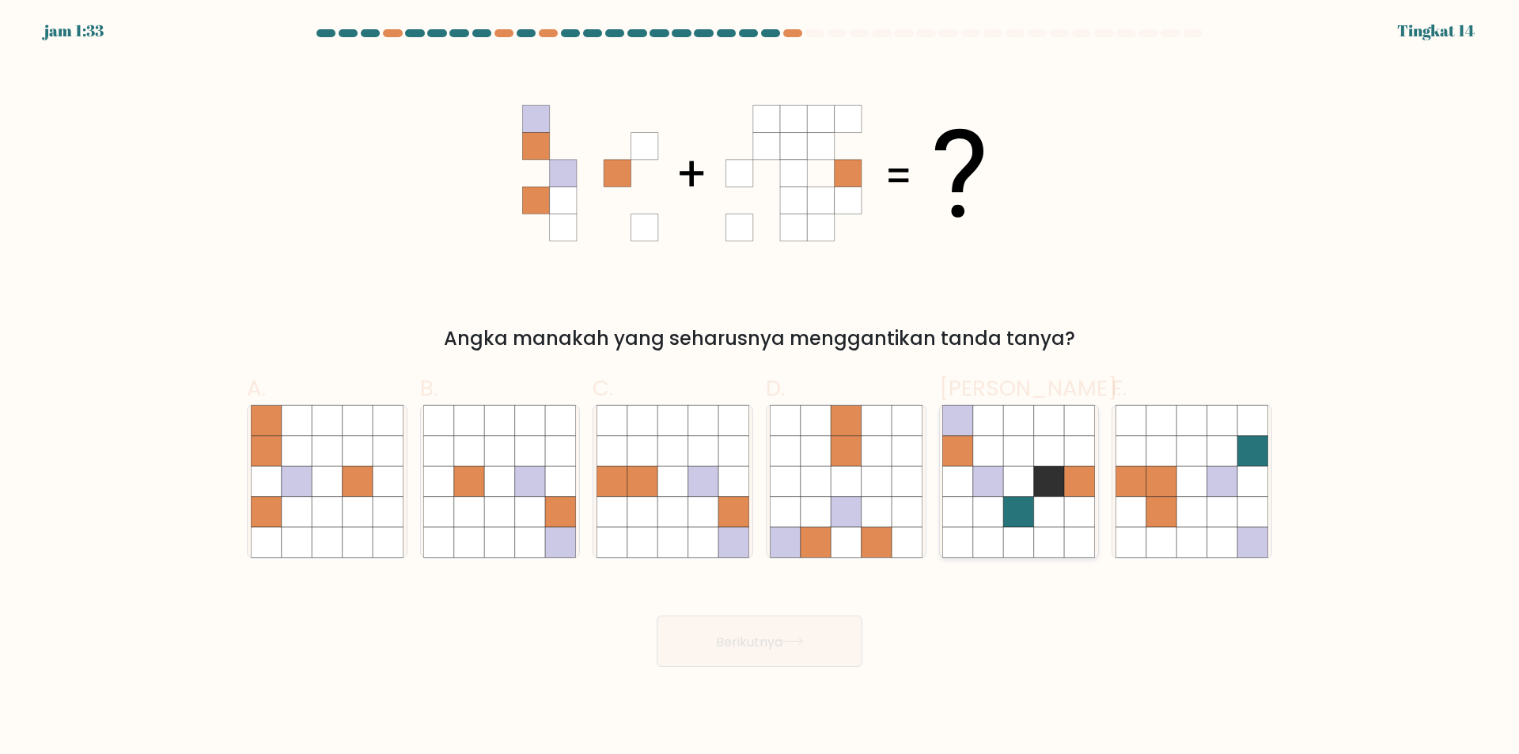
click at [992, 502] on icon at bounding box center [988, 512] width 30 height 30
click at [760, 388] on input "Dan." at bounding box center [759, 382] width 1 height 10
radio input "true"
click at [777, 634] on font "Berikutnya" at bounding box center [749, 641] width 66 height 18
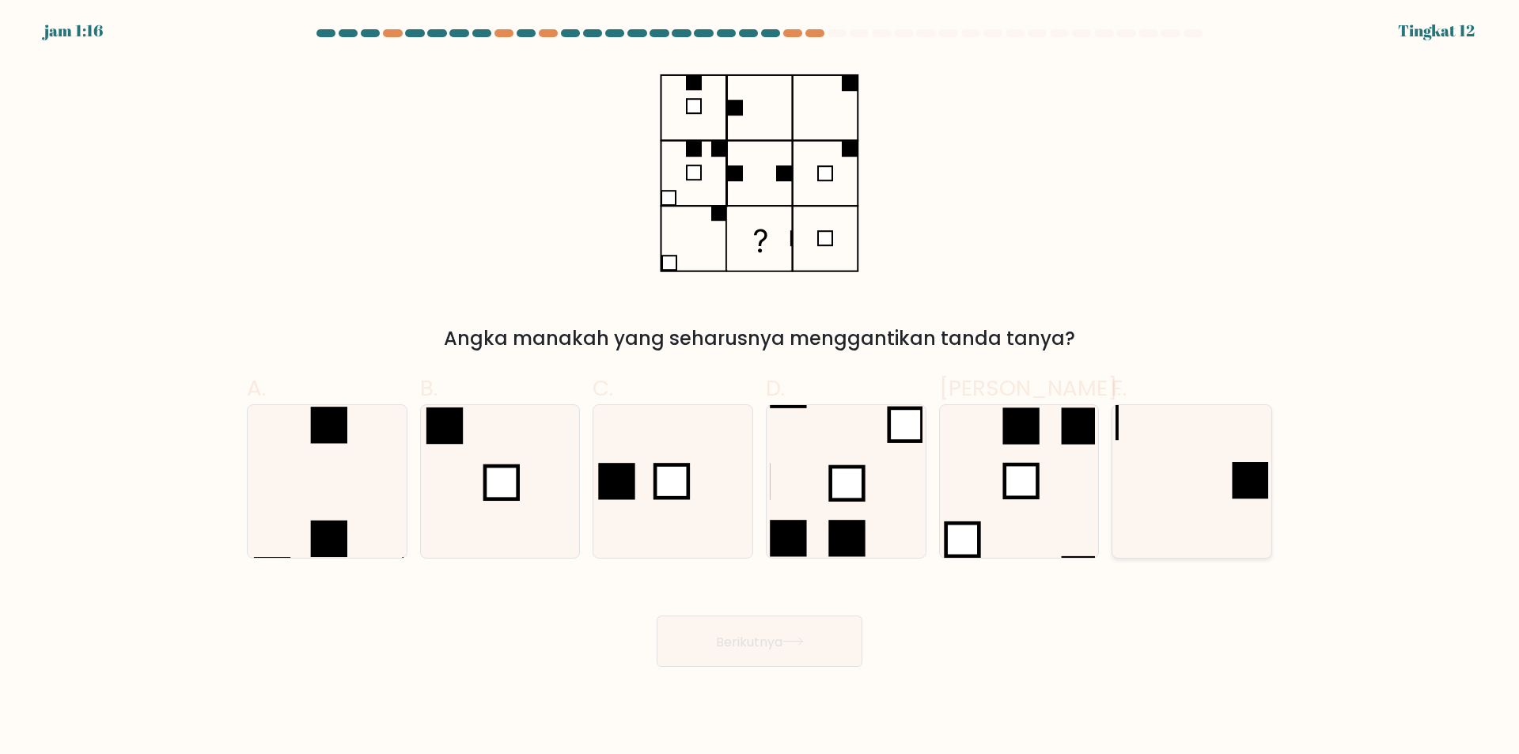
click at [1127, 487] on icon at bounding box center [1191, 481] width 153 height 153
click at [760, 388] on input "F." at bounding box center [759, 382] width 1 height 10
radio input "true"
click at [817, 634] on button "Berikutnya" at bounding box center [759, 640] width 206 height 51
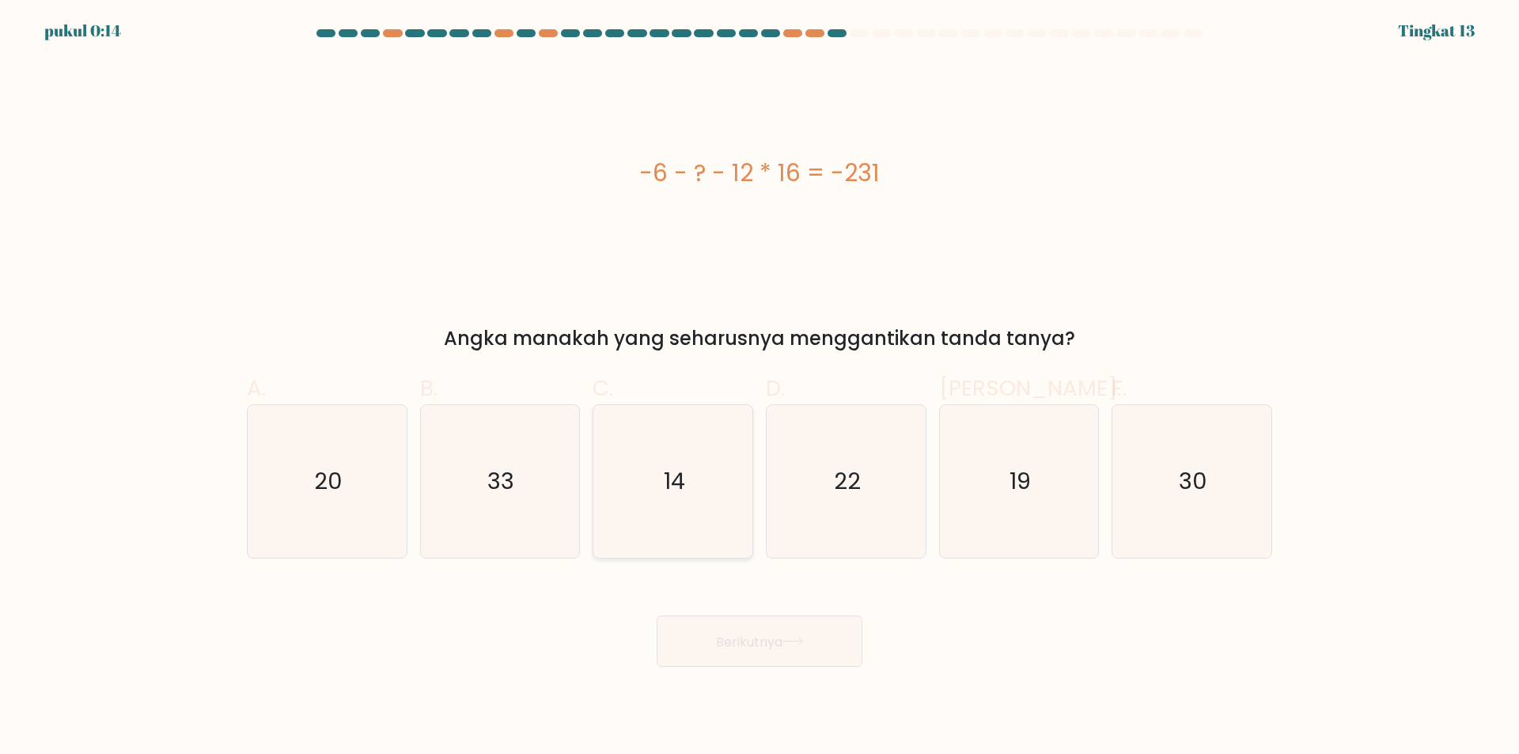
click at [707, 485] on icon "14" at bounding box center [672, 481] width 153 height 153
click at [759, 388] on input "C. 14" at bounding box center [759, 382] width 1 height 10
radio input "true"
click at [768, 633] on font "Berikutnya" at bounding box center [749, 641] width 66 height 18
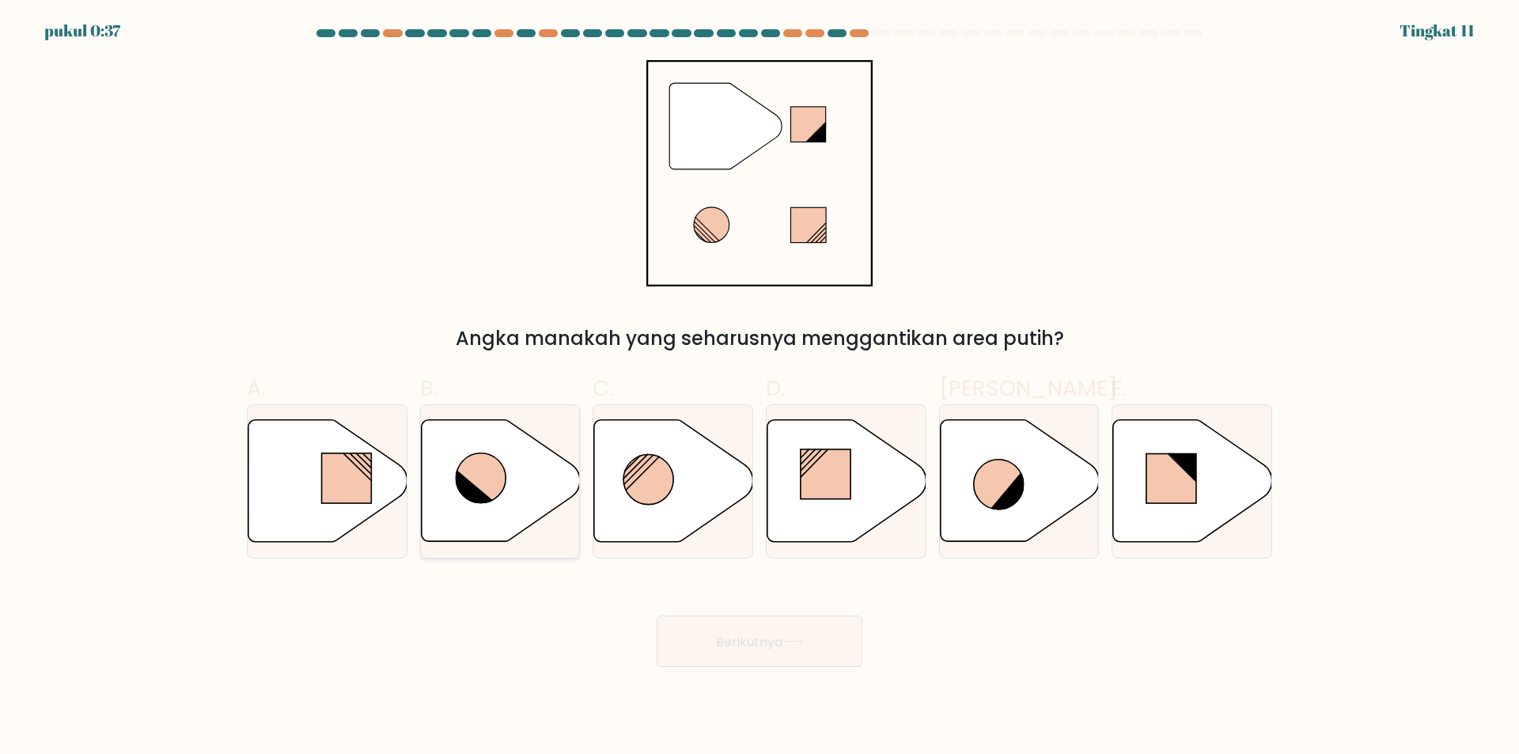
click at [491, 504] on icon at bounding box center [500, 481] width 159 height 122
click at [759, 388] on input "B." at bounding box center [759, 382] width 1 height 10
radio input "true"
click at [766, 652] on button "Berikutnya" at bounding box center [759, 640] width 206 height 51
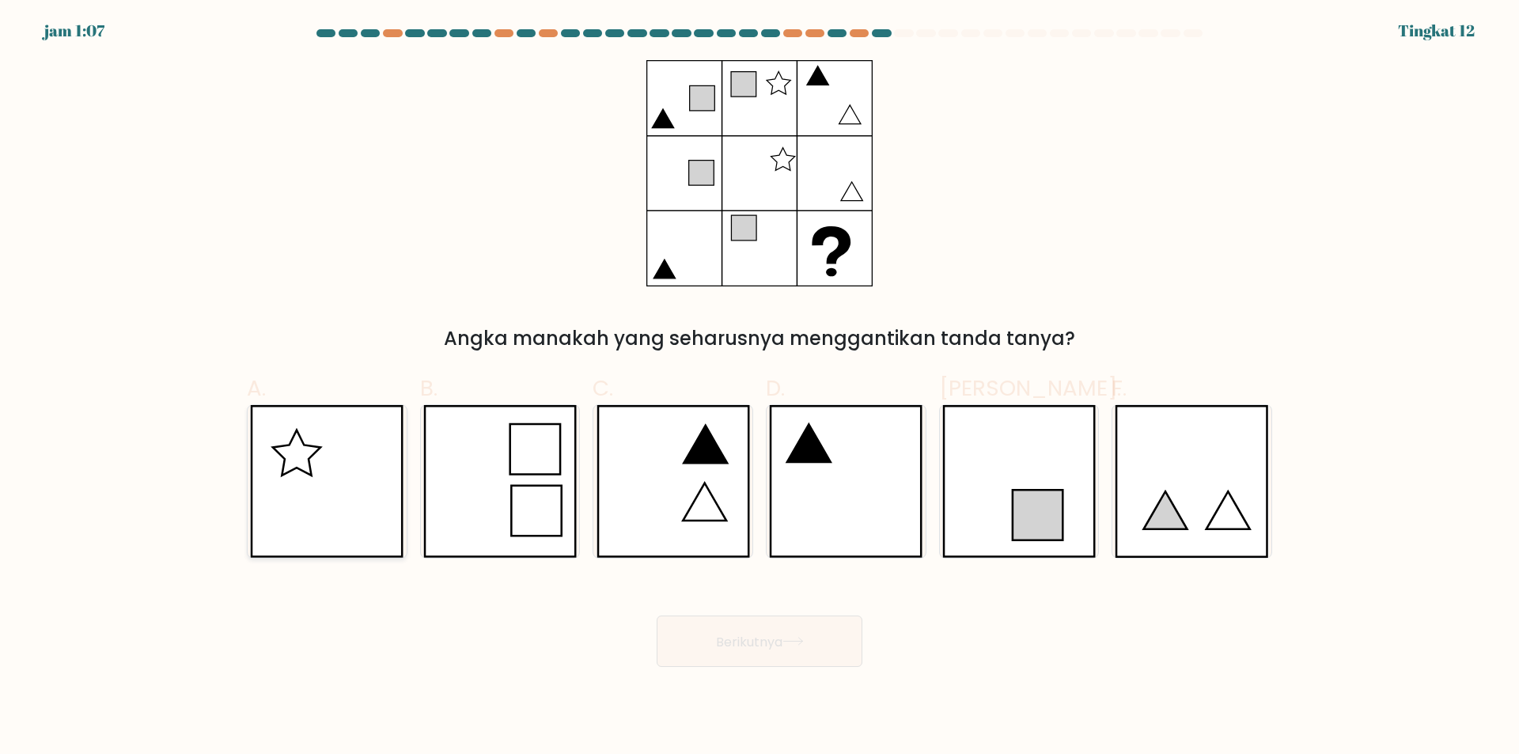
click at [369, 487] on icon at bounding box center [326, 481] width 153 height 153
click at [759, 388] on input "A." at bounding box center [759, 382] width 1 height 10
radio input "true"
click at [797, 643] on icon at bounding box center [792, 641] width 21 height 9
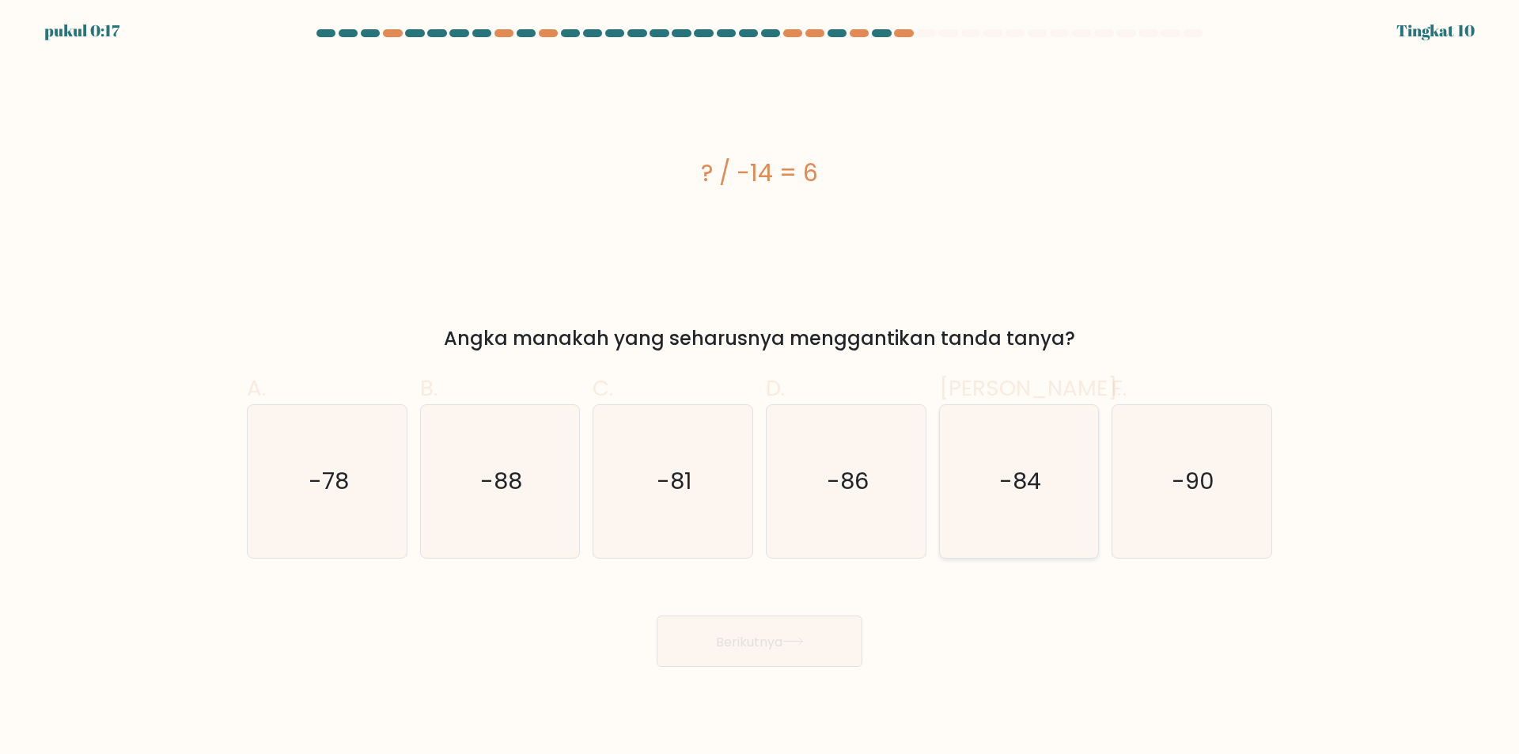
click at [986, 498] on icon "-84" at bounding box center [1018, 481] width 153 height 153
click at [760, 388] on input "Dan. -84" at bounding box center [759, 382] width 1 height 10
radio input "true"
click at [775, 637] on font "Berikutnya" at bounding box center [749, 641] width 66 height 18
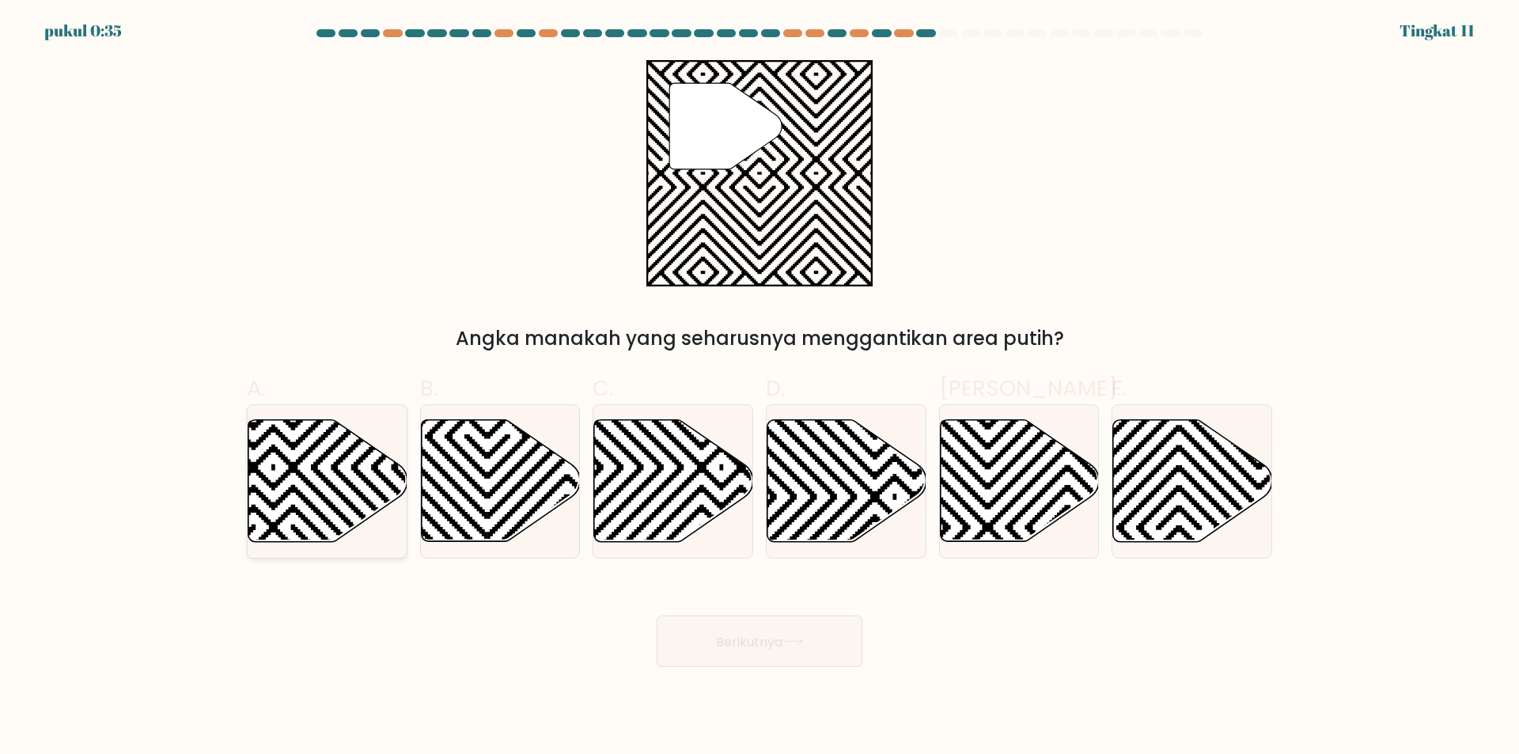
click at [307, 495] on icon at bounding box center [327, 481] width 159 height 122
click at [759, 388] on input "A." at bounding box center [759, 382] width 1 height 10
radio input "true"
click at [970, 470] on icon at bounding box center [1067, 548] width 320 height 320
click at [760, 388] on input "Dan." at bounding box center [759, 382] width 1 height 10
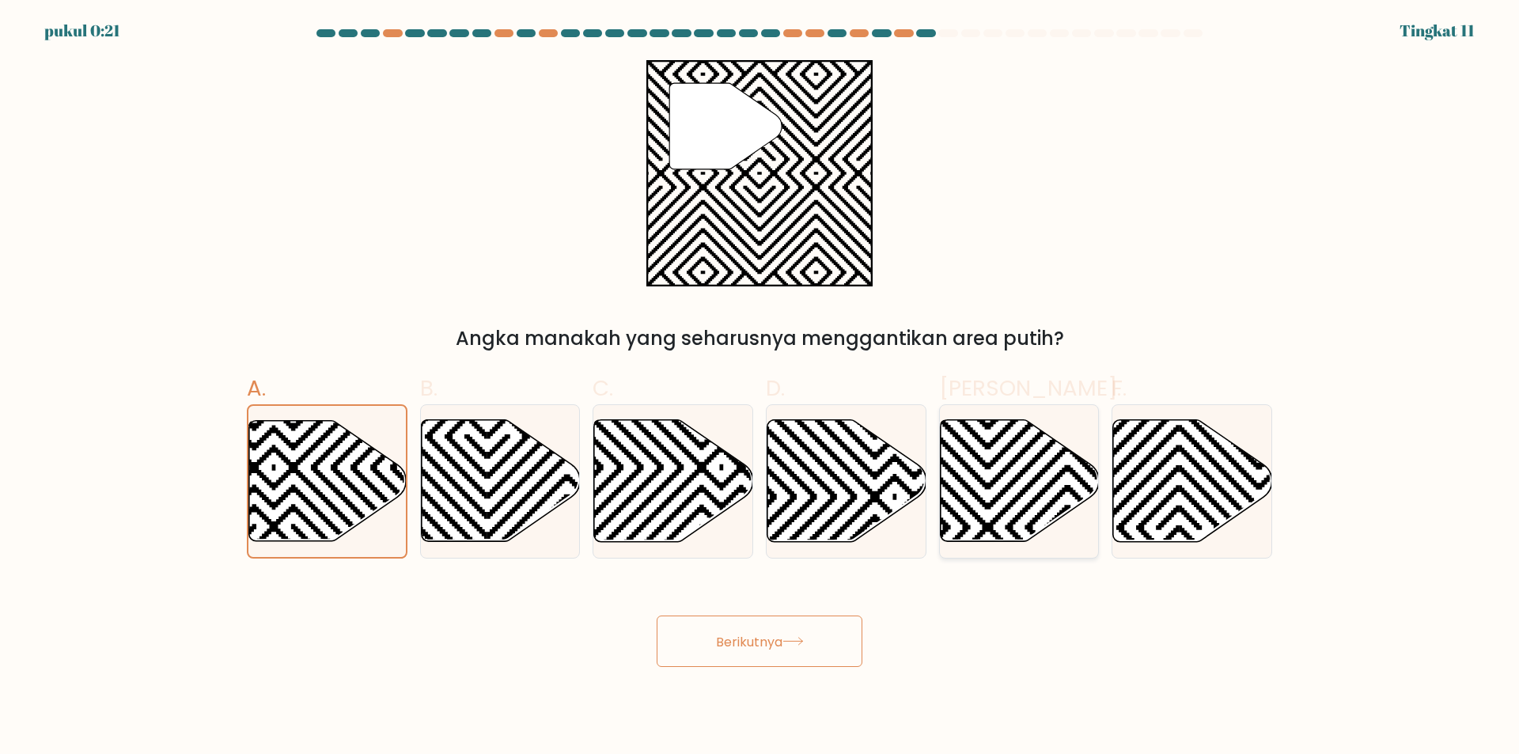
radio input "true"
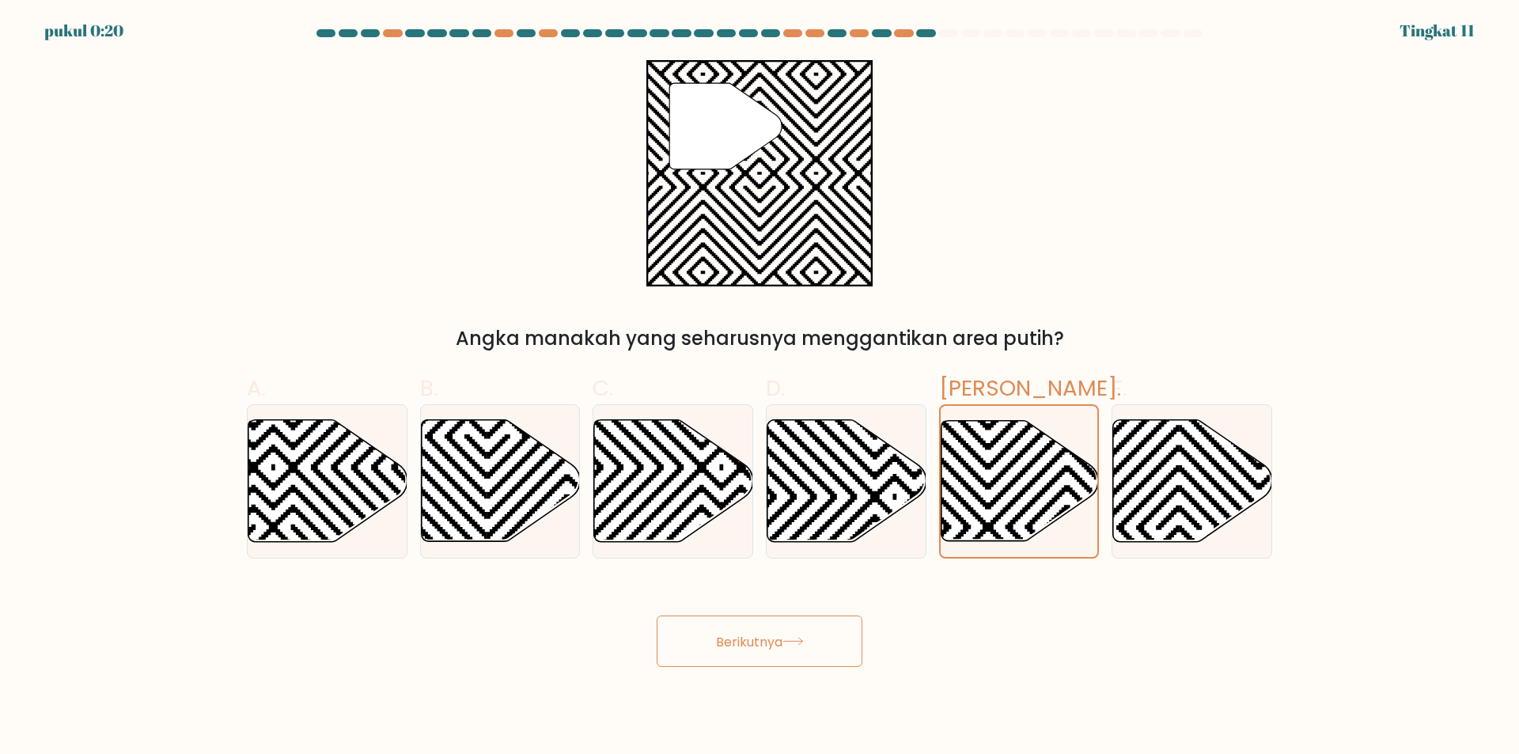
click at [743, 646] on font "Berikutnya" at bounding box center [749, 641] width 66 height 18
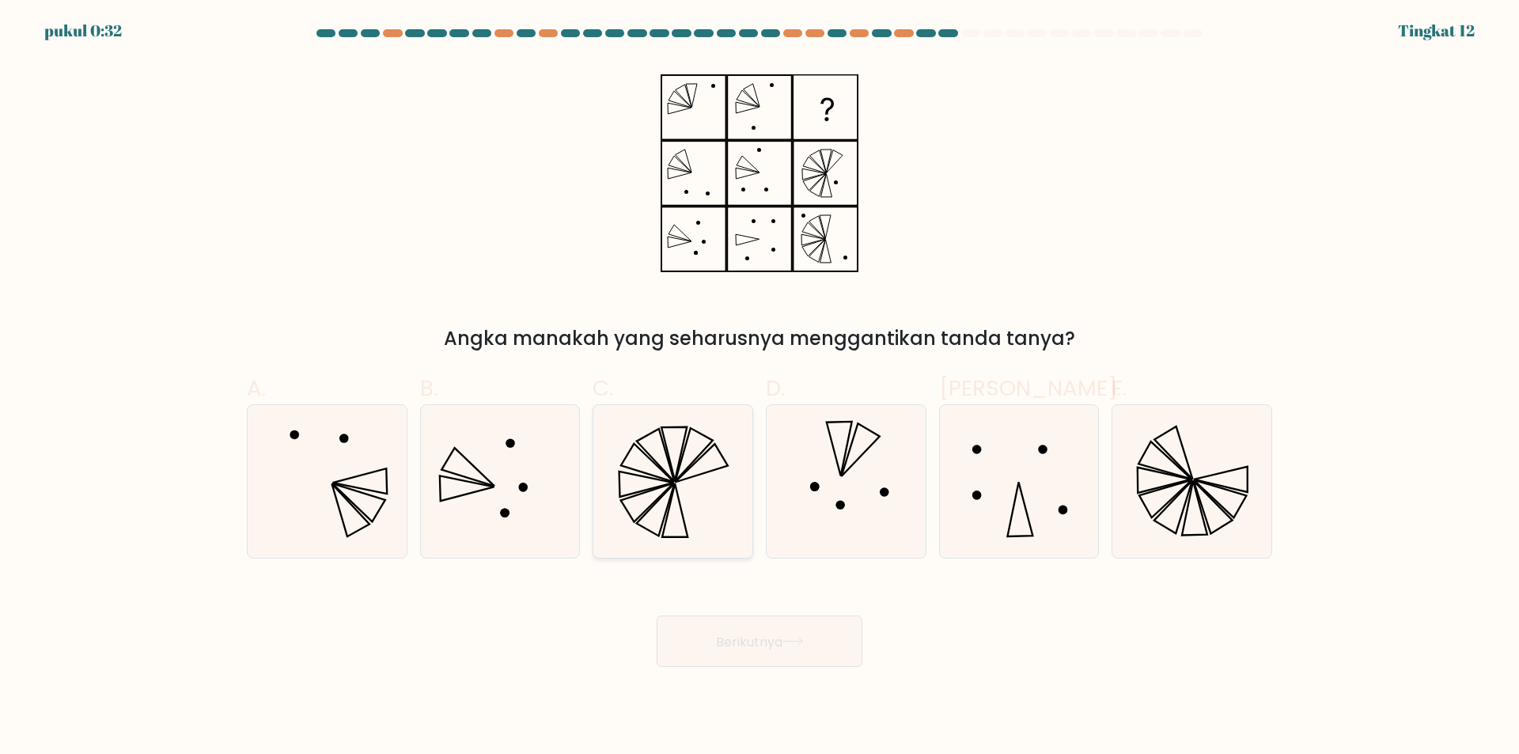
click at [673, 518] on icon at bounding box center [672, 481] width 153 height 153
click at [759, 388] on input "C." at bounding box center [759, 382] width 1 height 10
radio input "true"
click at [771, 646] on font "Berikutnya" at bounding box center [749, 641] width 66 height 18
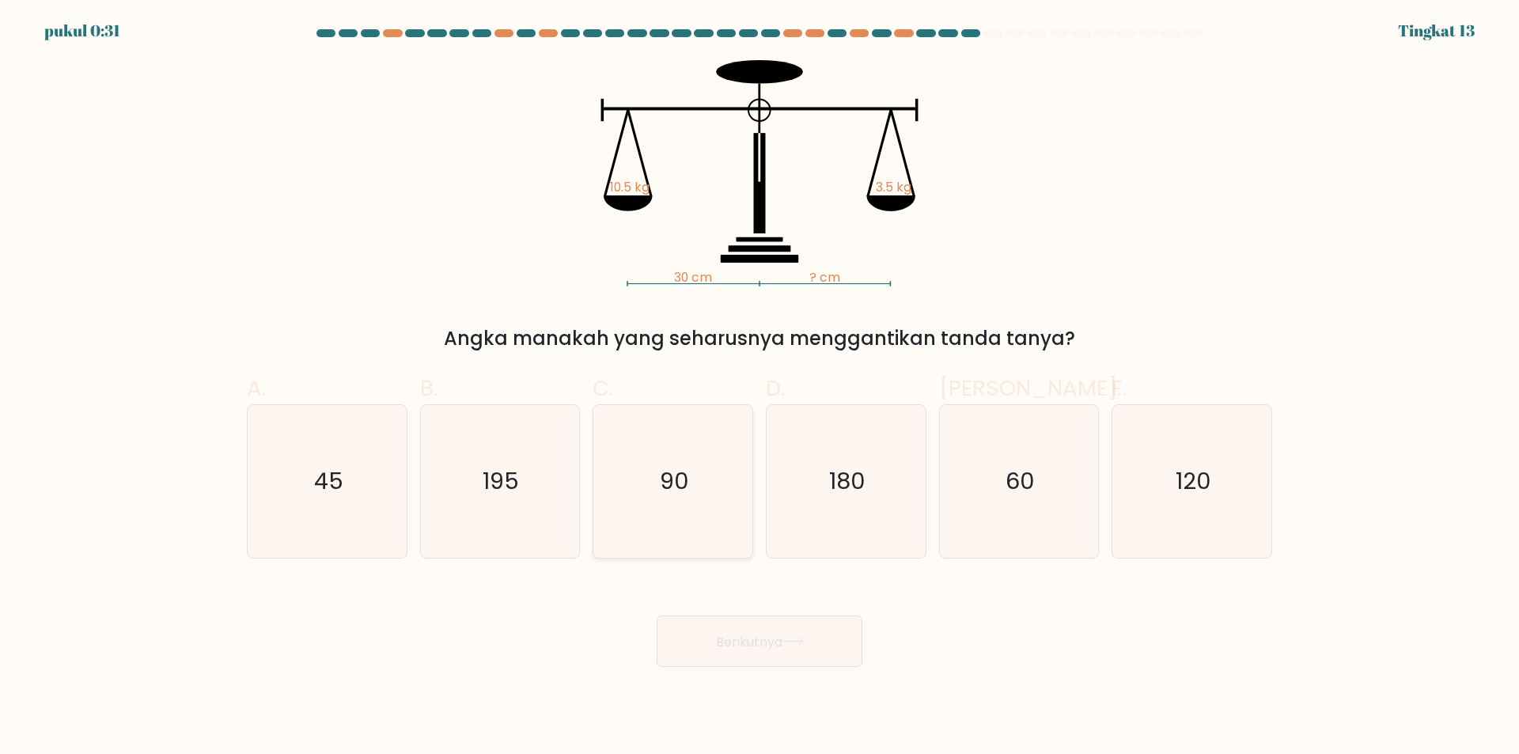
click at [677, 509] on icon "90" at bounding box center [672, 481] width 153 height 153
click at [759, 388] on input "C. 90" at bounding box center [759, 382] width 1 height 10
radio input "true"
click at [800, 642] on icon at bounding box center [792, 641] width 21 height 9
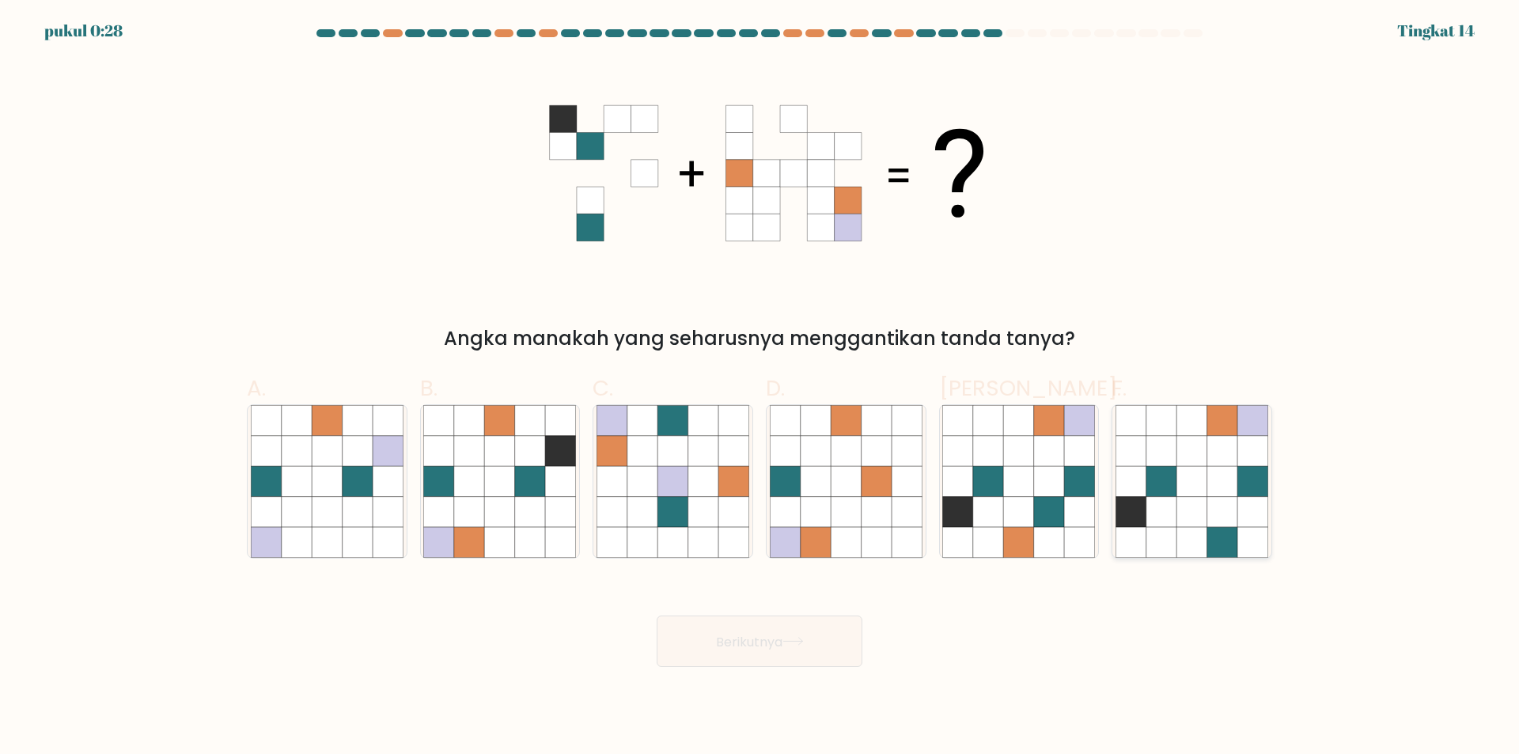
click at [1243, 496] on icon at bounding box center [1252, 481] width 30 height 30
click at [760, 388] on input "F." at bounding box center [759, 382] width 1 height 10
radio input "true"
click at [785, 653] on button "Berikutnya" at bounding box center [759, 640] width 206 height 51
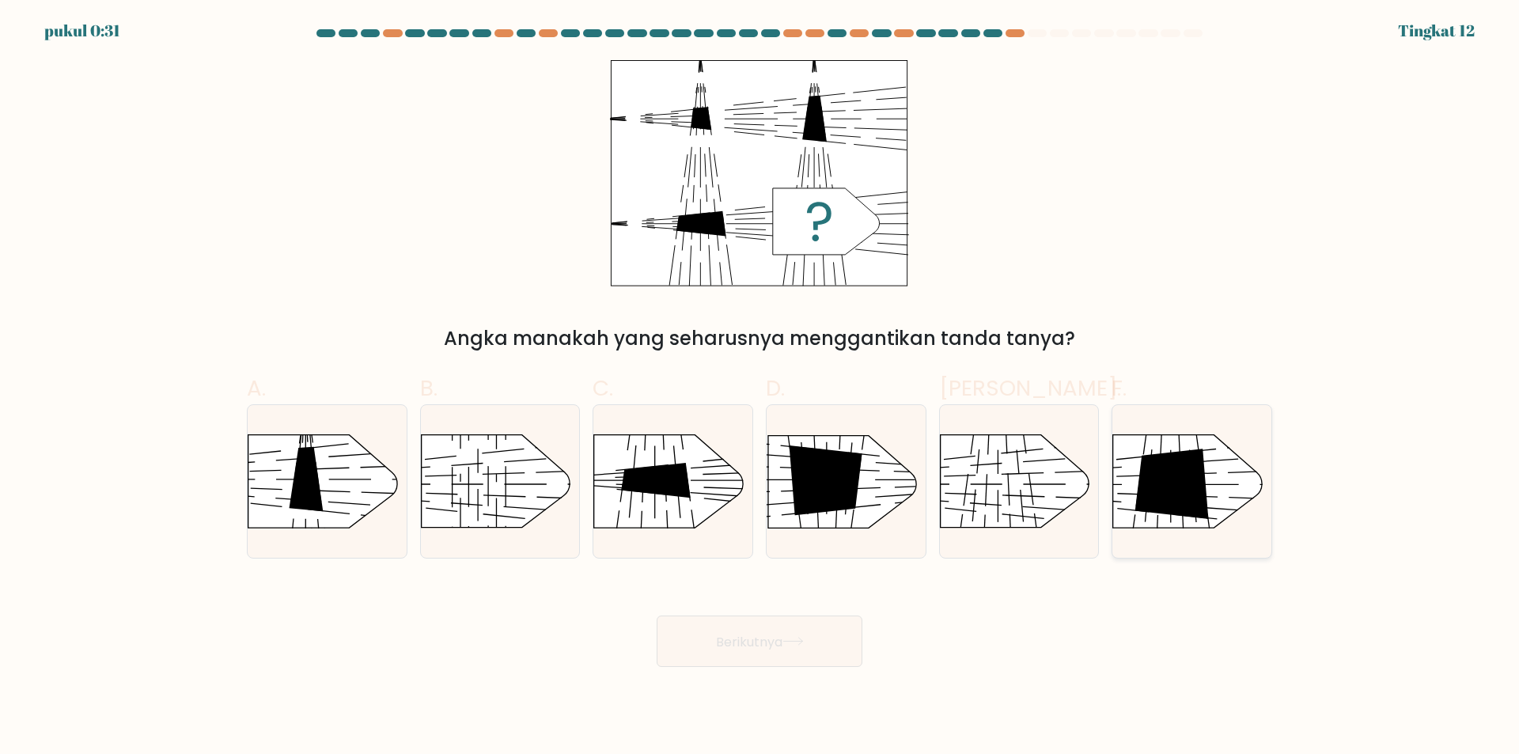
click at [1194, 505] on icon at bounding box center [1172, 484] width 74 height 70
click at [760, 388] on input "F." at bounding box center [759, 382] width 1 height 10
radio input "true"
click at [766, 625] on button "Berikutnya" at bounding box center [759, 640] width 206 height 51
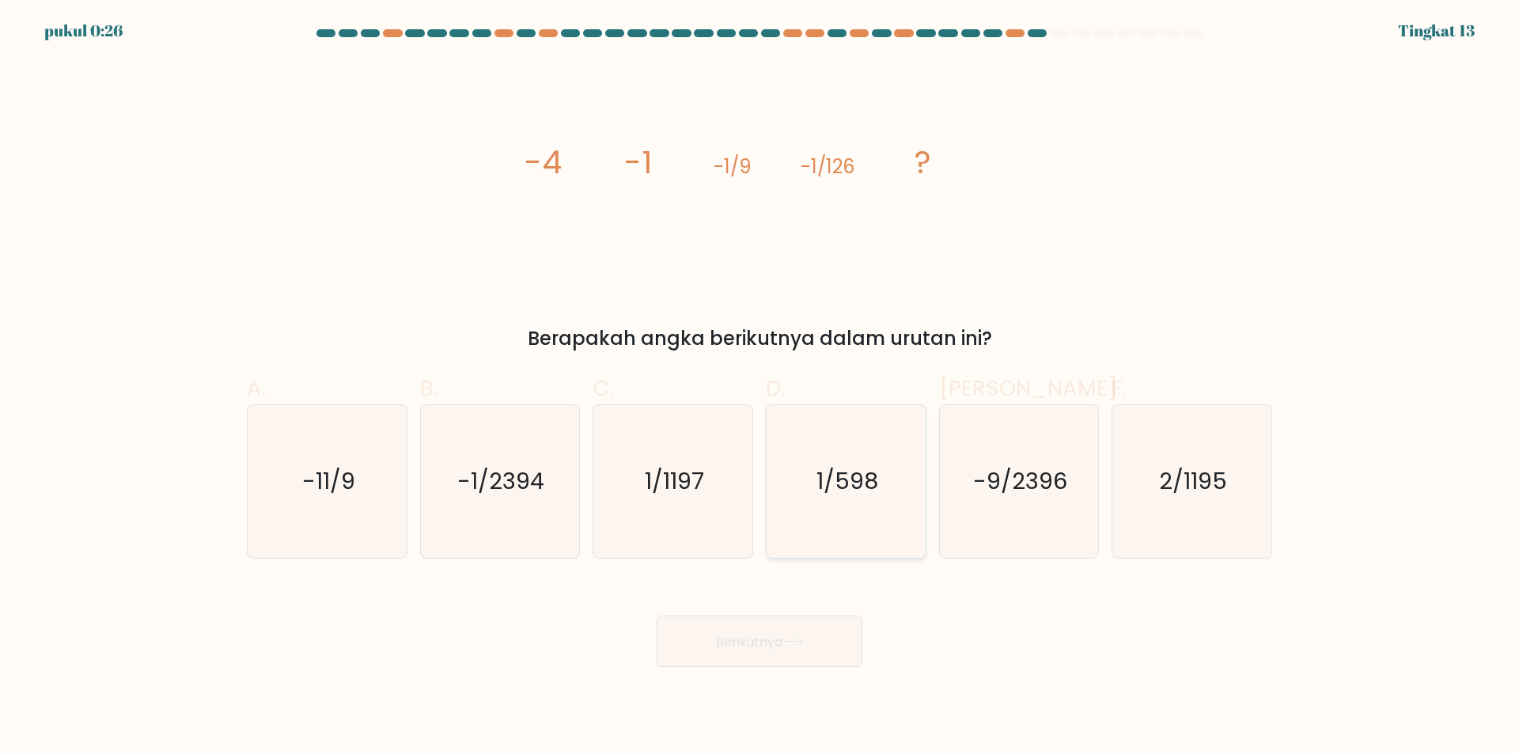
click at [839, 517] on icon "1/598" at bounding box center [846, 481] width 153 height 153
click at [760, 388] on input "D. 1/598" at bounding box center [759, 382] width 1 height 10
radio input "true"
click at [1190, 510] on icon "2/1195" at bounding box center [1191, 481] width 153 height 153
click at [760, 388] on input "F. 2/1195" at bounding box center [759, 382] width 1 height 10
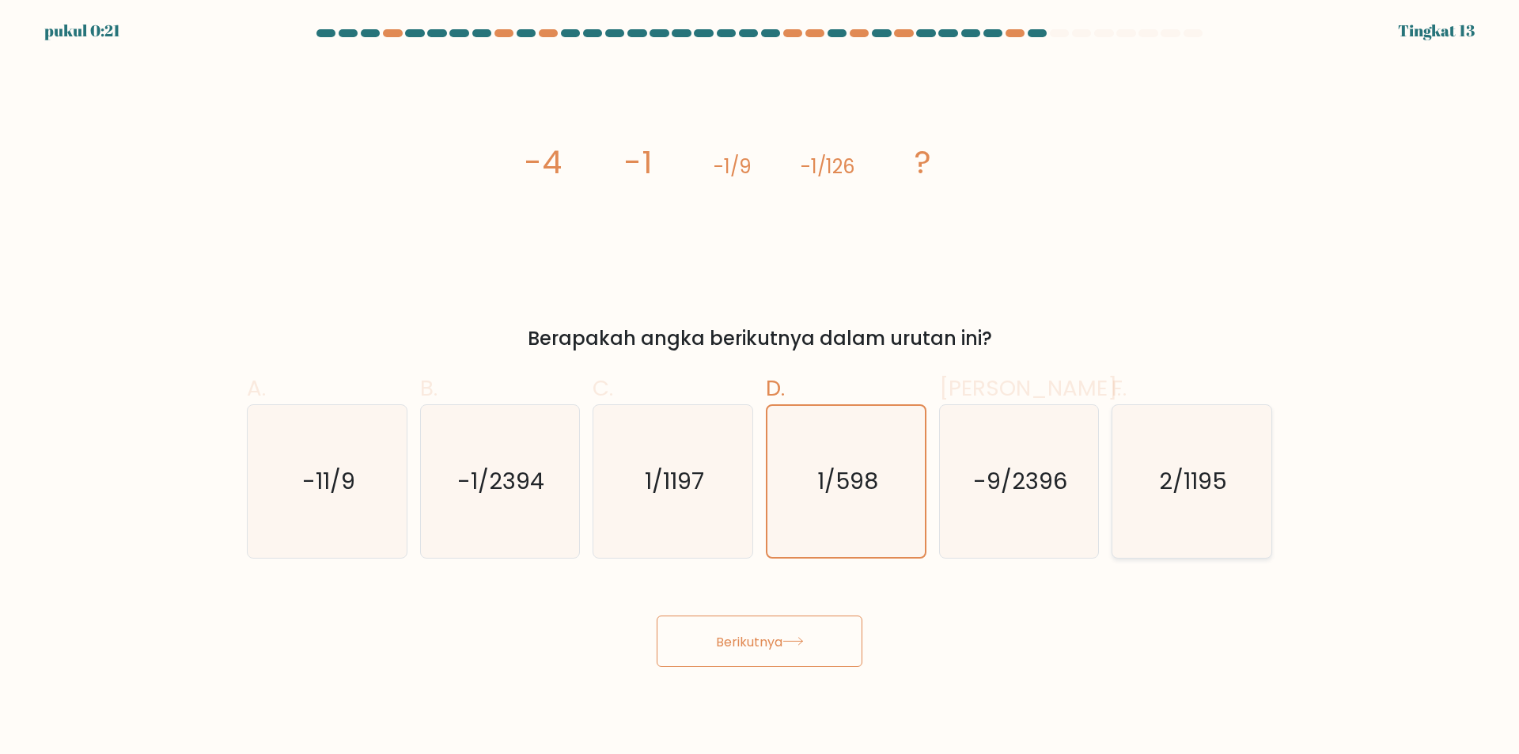
radio input "true"
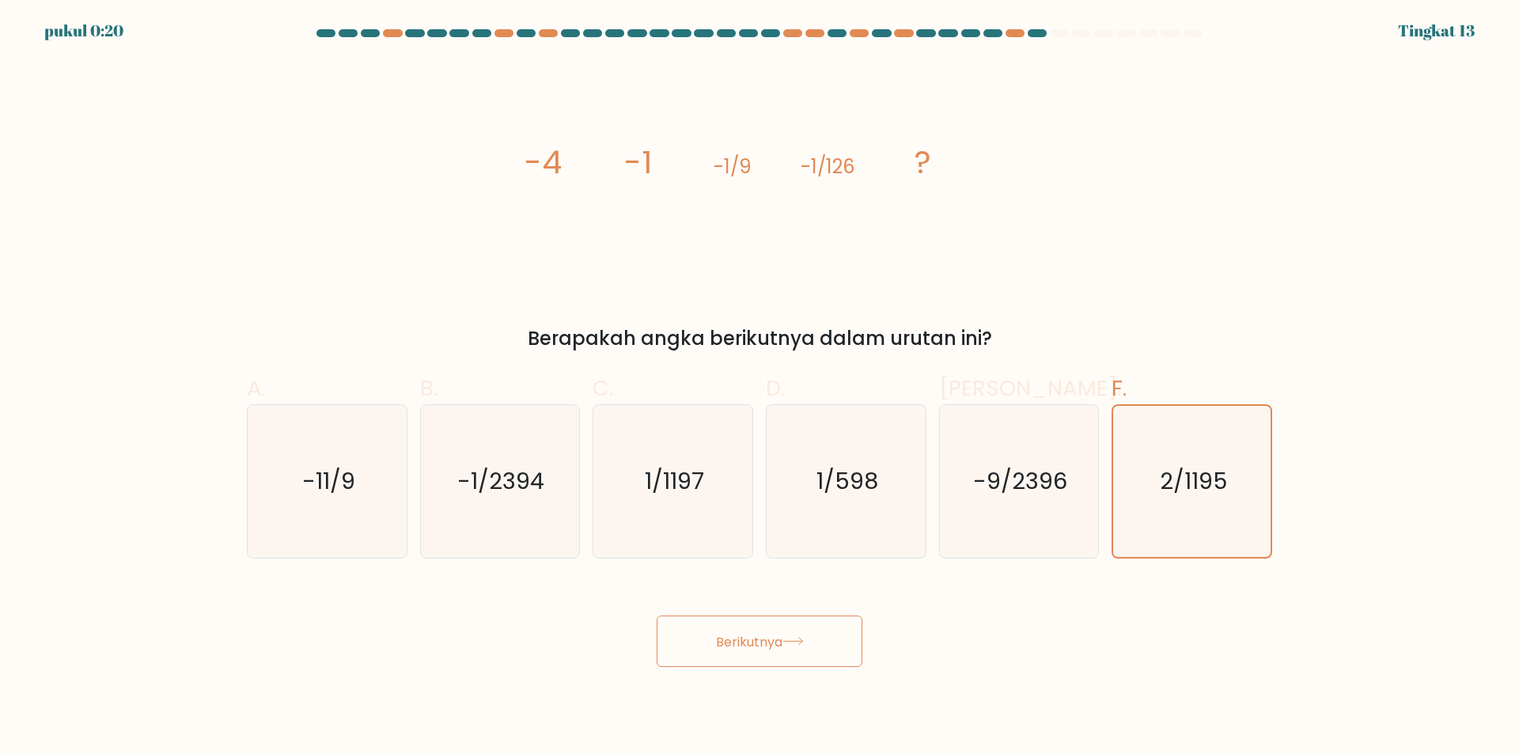
click at [778, 649] on font "Berikutnya" at bounding box center [749, 641] width 66 height 18
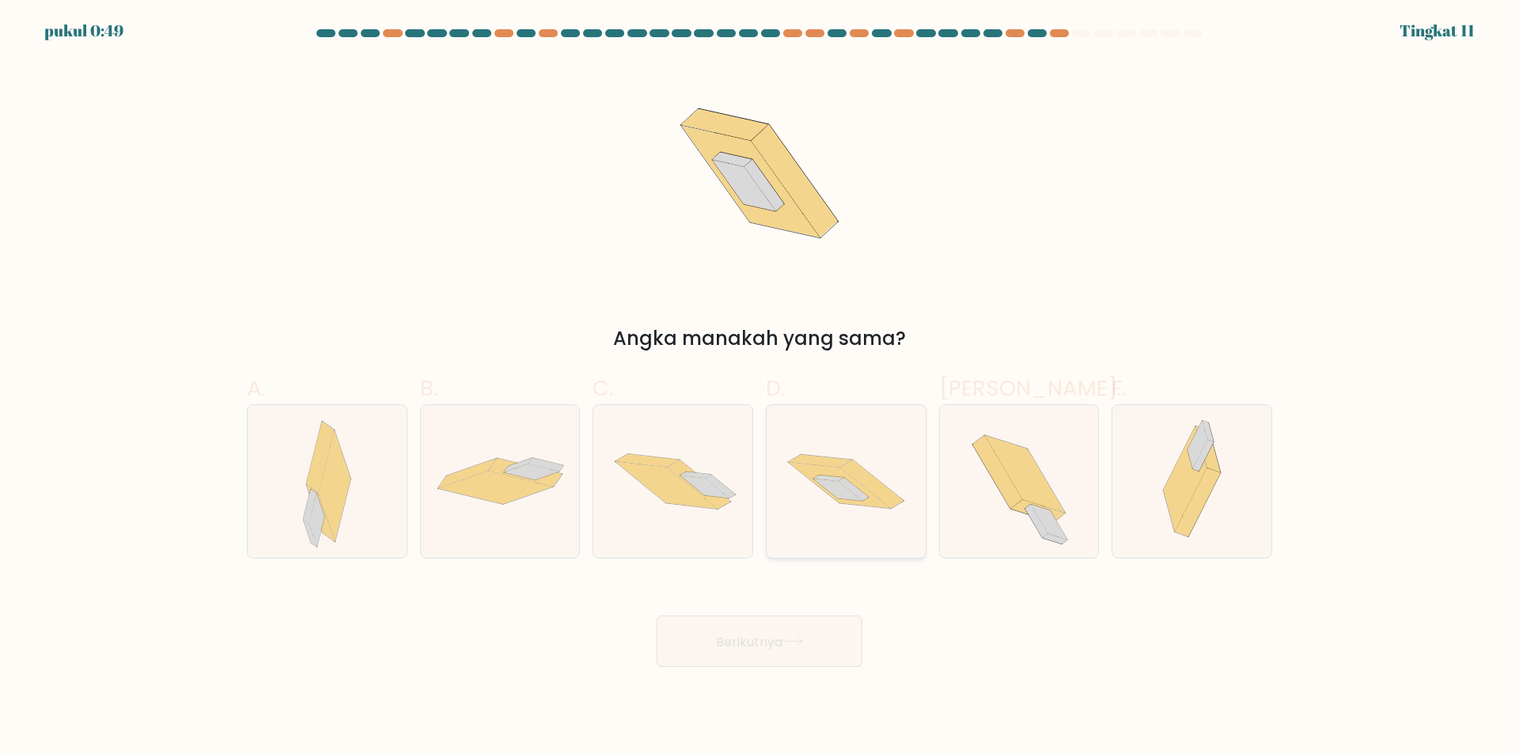
click at [879, 506] on icon at bounding box center [840, 486] width 102 height 46
click at [760, 388] on input "D." at bounding box center [759, 382] width 1 height 10
radio input "true"
click at [791, 635] on button "Berikutnya" at bounding box center [759, 640] width 206 height 51
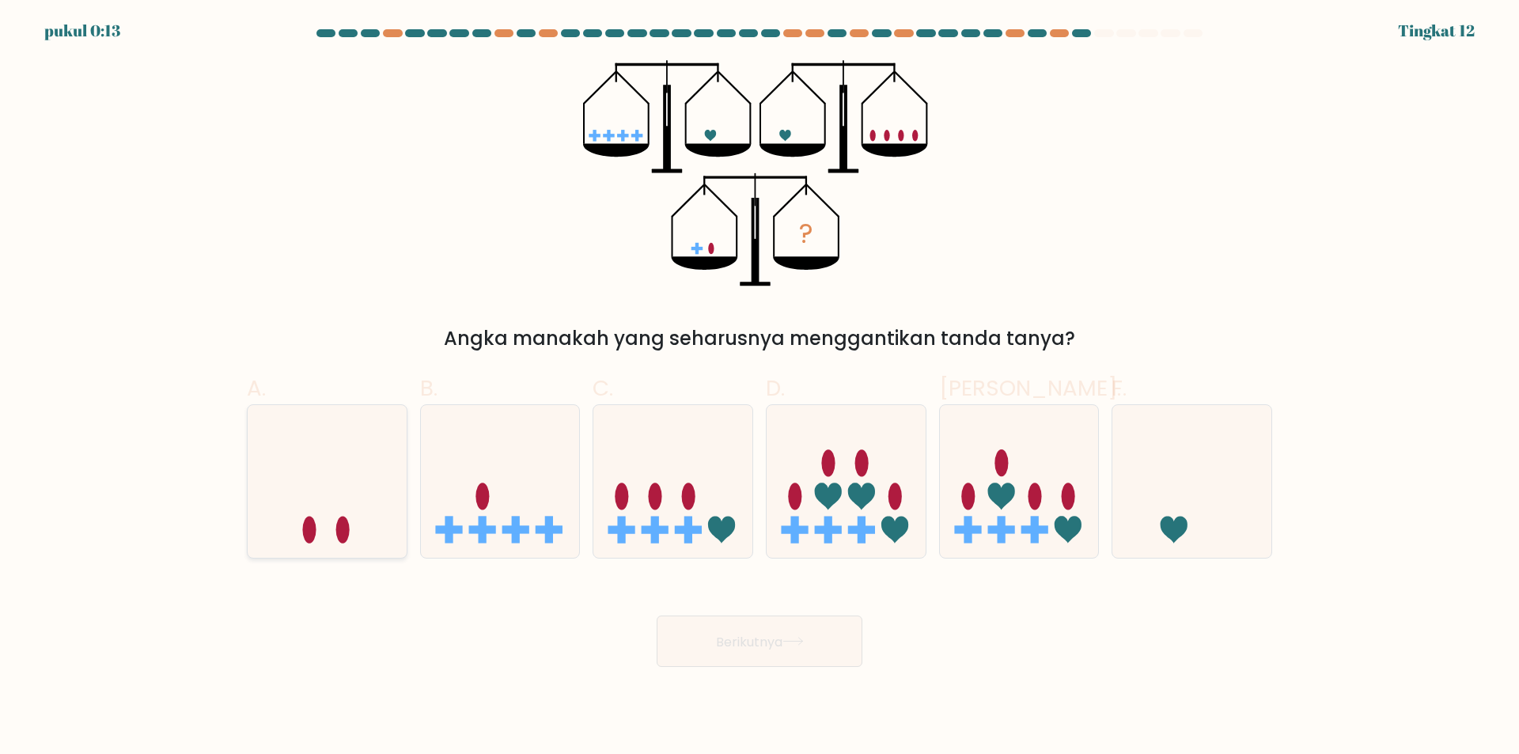
click at [318, 497] on icon at bounding box center [327, 481] width 159 height 131
click at [759, 388] on input "A." at bounding box center [759, 382] width 1 height 10
radio input "true"
click at [775, 659] on button "Berikutnya" at bounding box center [759, 640] width 206 height 51
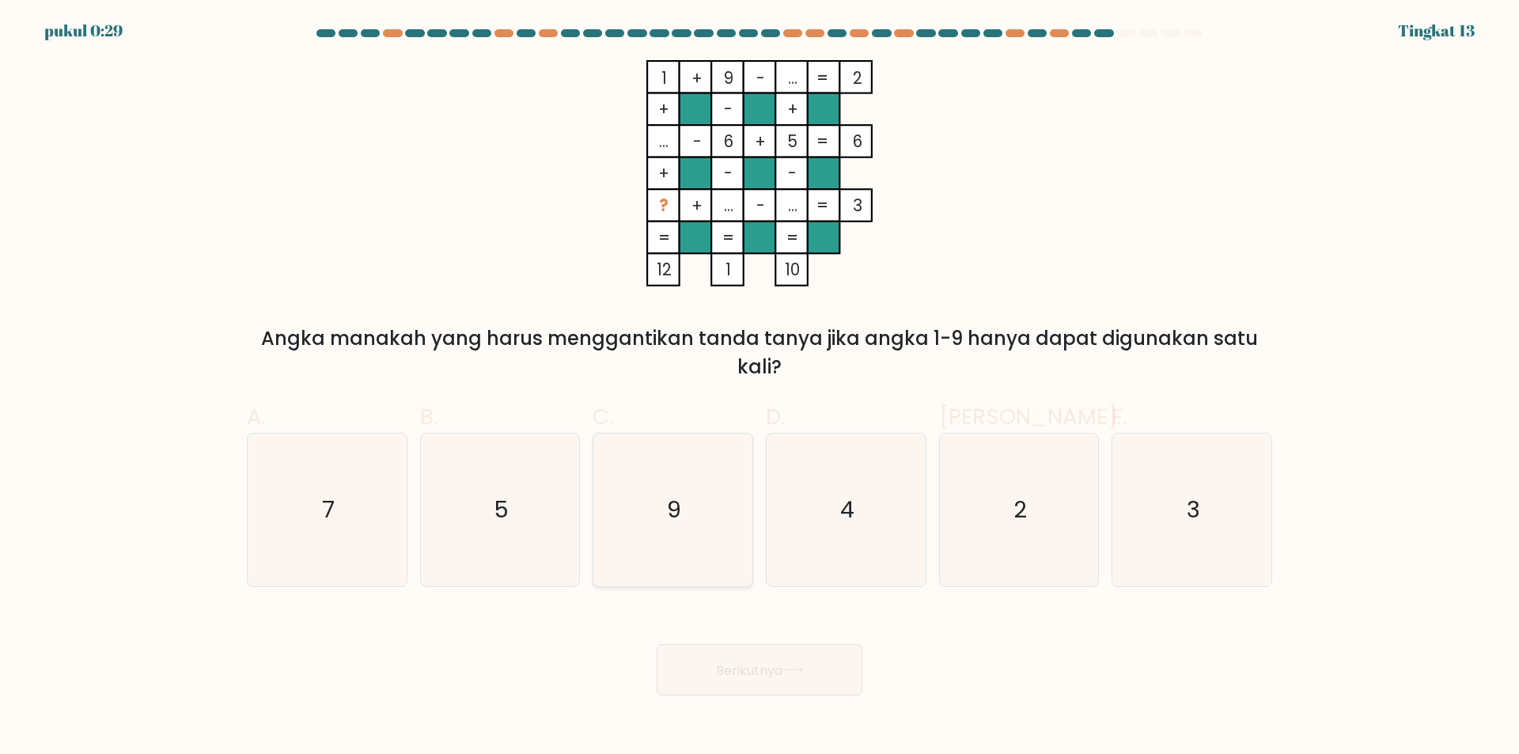
click at [683, 522] on icon "9" at bounding box center [672, 509] width 153 height 153
click at [759, 388] on input "C. 9" at bounding box center [759, 382] width 1 height 10
radio input "true"
click at [796, 673] on icon at bounding box center [792, 669] width 21 height 9
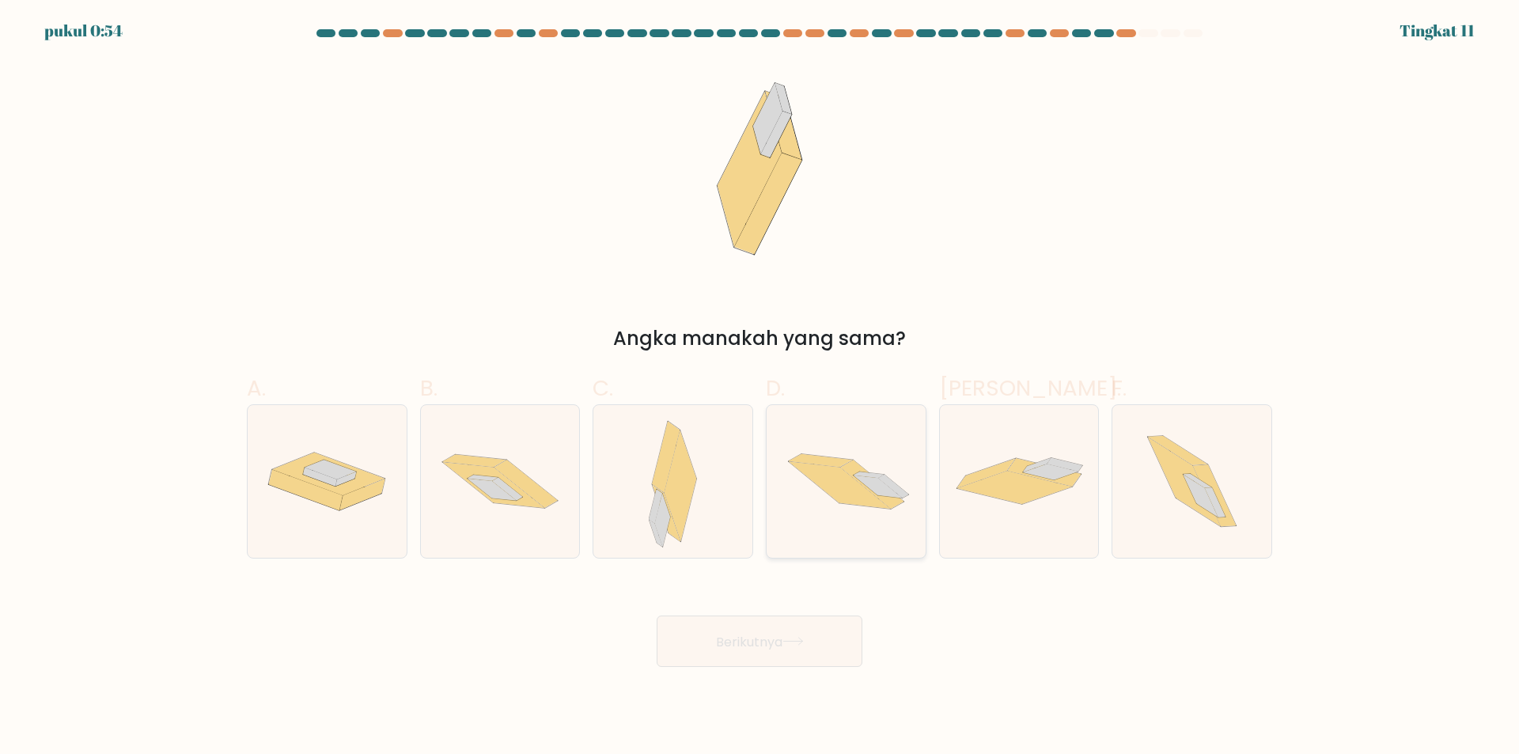
click at [865, 482] on icon at bounding box center [877, 486] width 49 height 23
click at [760, 388] on input "D." at bounding box center [759, 382] width 1 height 10
radio input "true"
click at [999, 496] on icon at bounding box center [1014, 487] width 115 height 33
click at [760, 388] on input "Dan." at bounding box center [759, 382] width 1 height 10
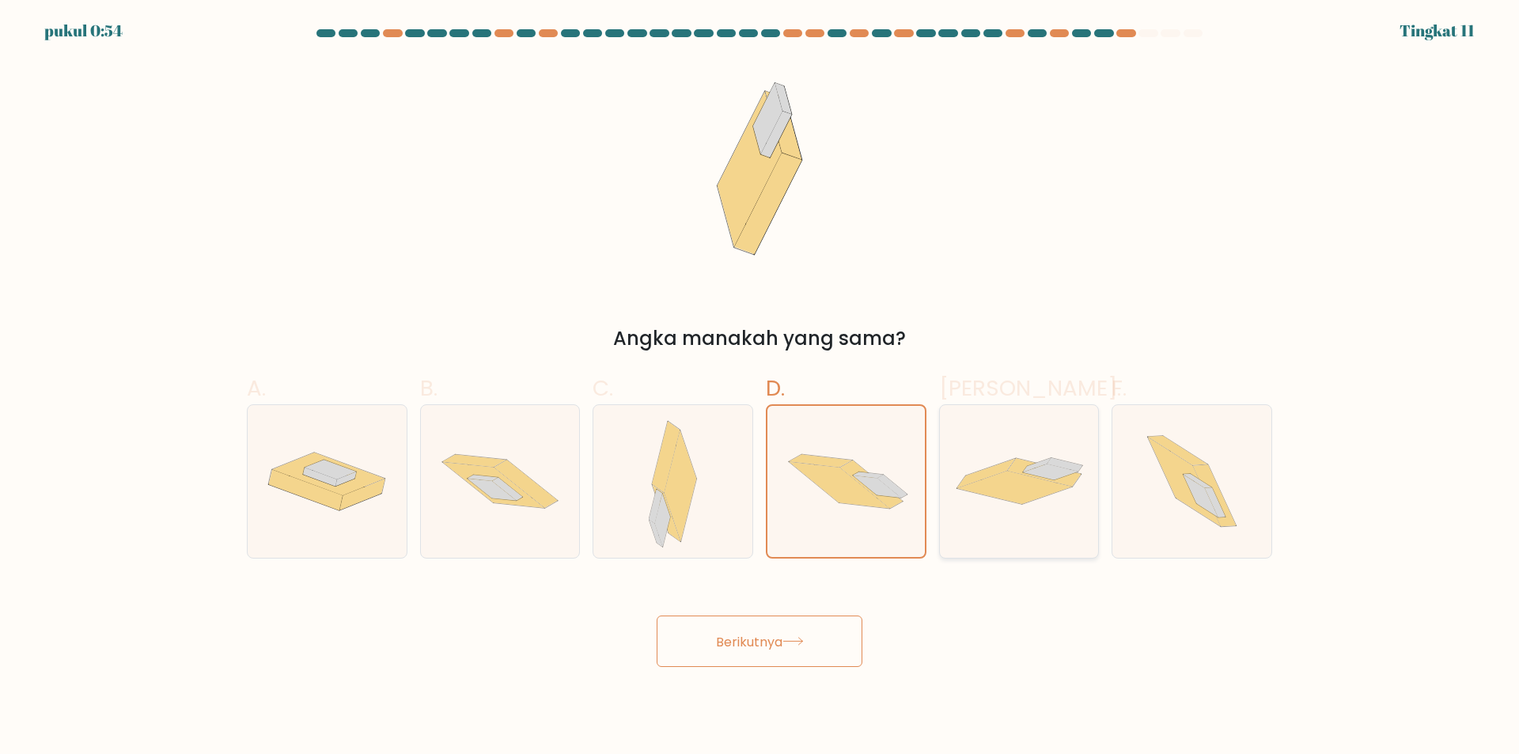
radio input "true"
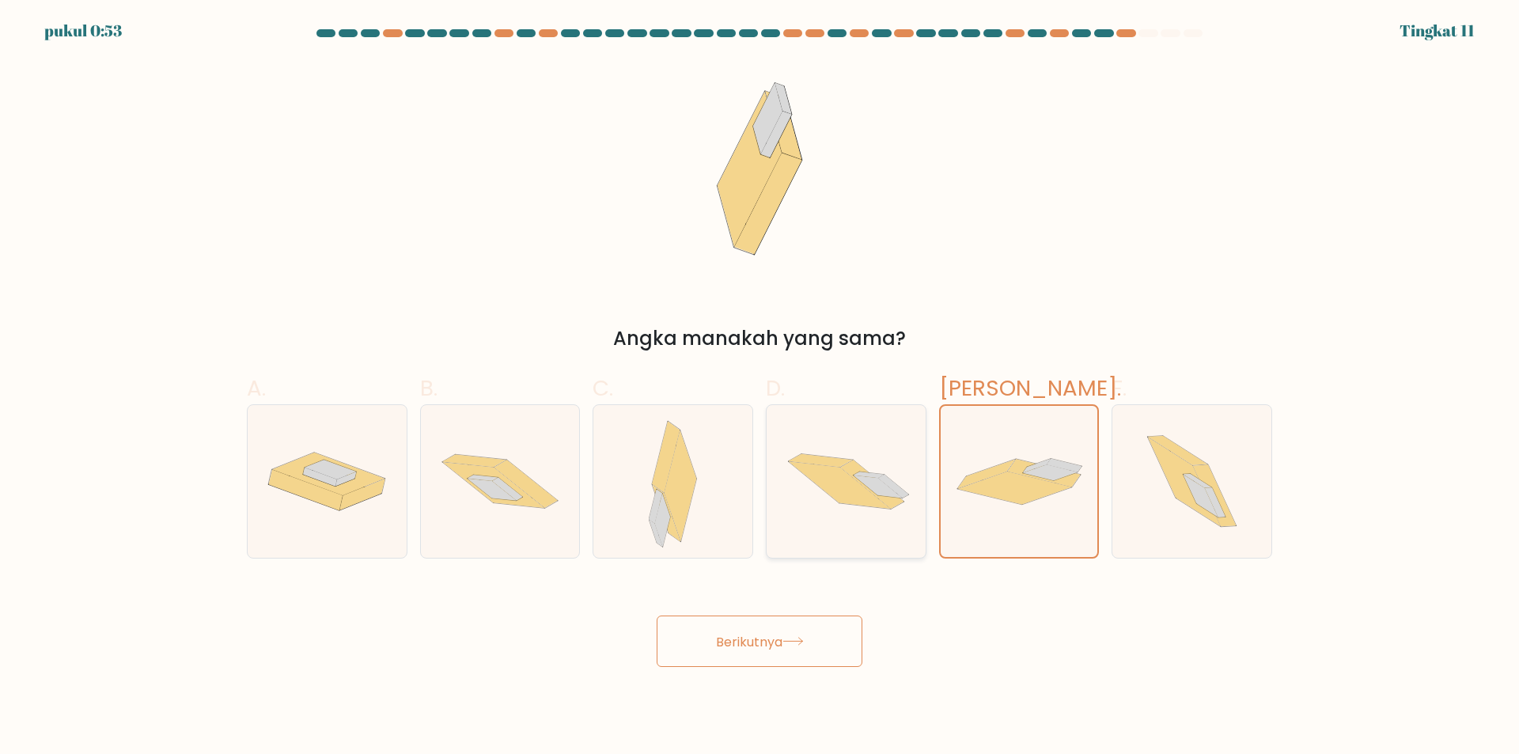
click at [875, 520] on icon at bounding box center [845, 481] width 159 height 107
click at [760, 388] on input "D." at bounding box center [759, 382] width 1 height 10
radio input "true"
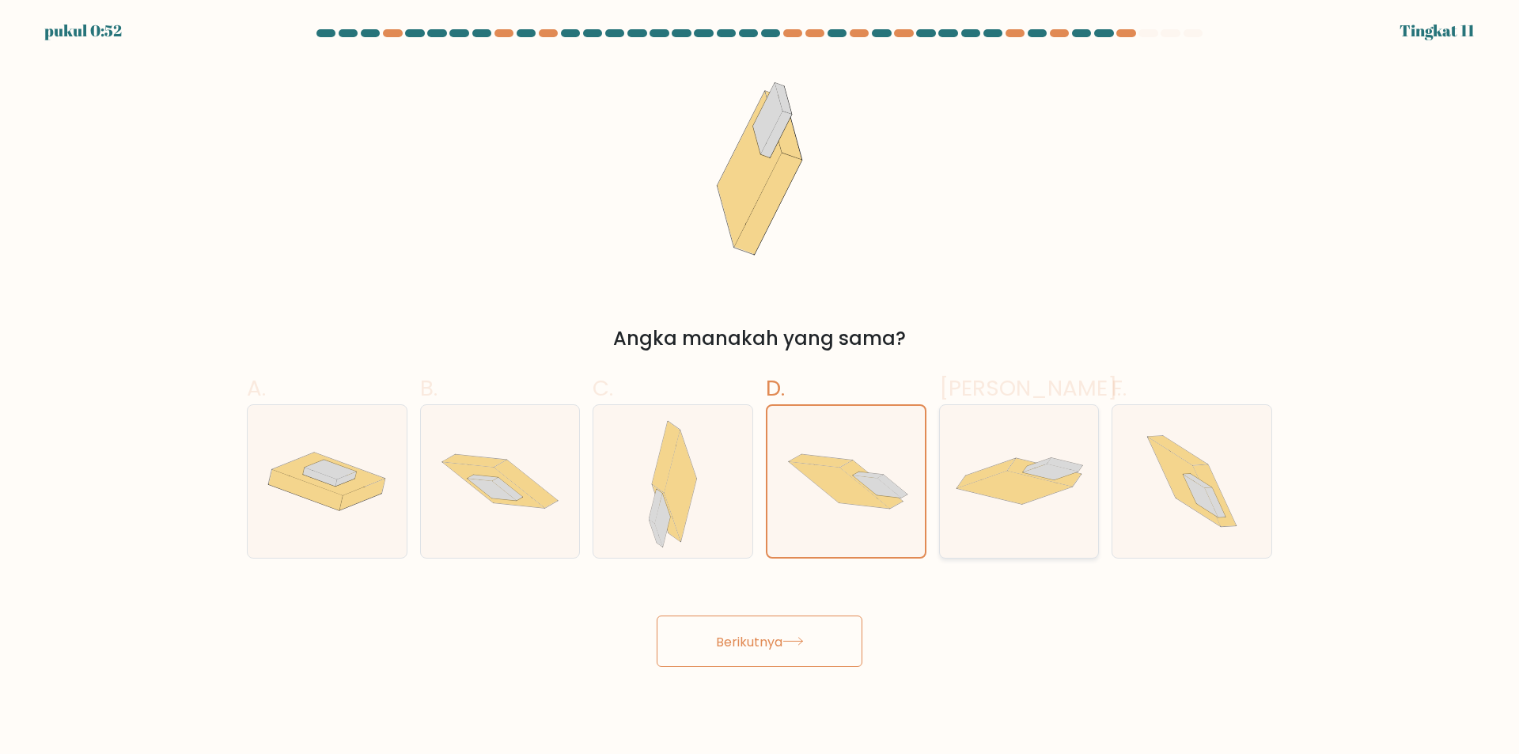
click at [978, 516] on div at bounding box center [1019, 481] width 161 height 154
click at [760, 388] on input "Dan." at bounding box center [759, 382] width 1 height 10
radio input "true"
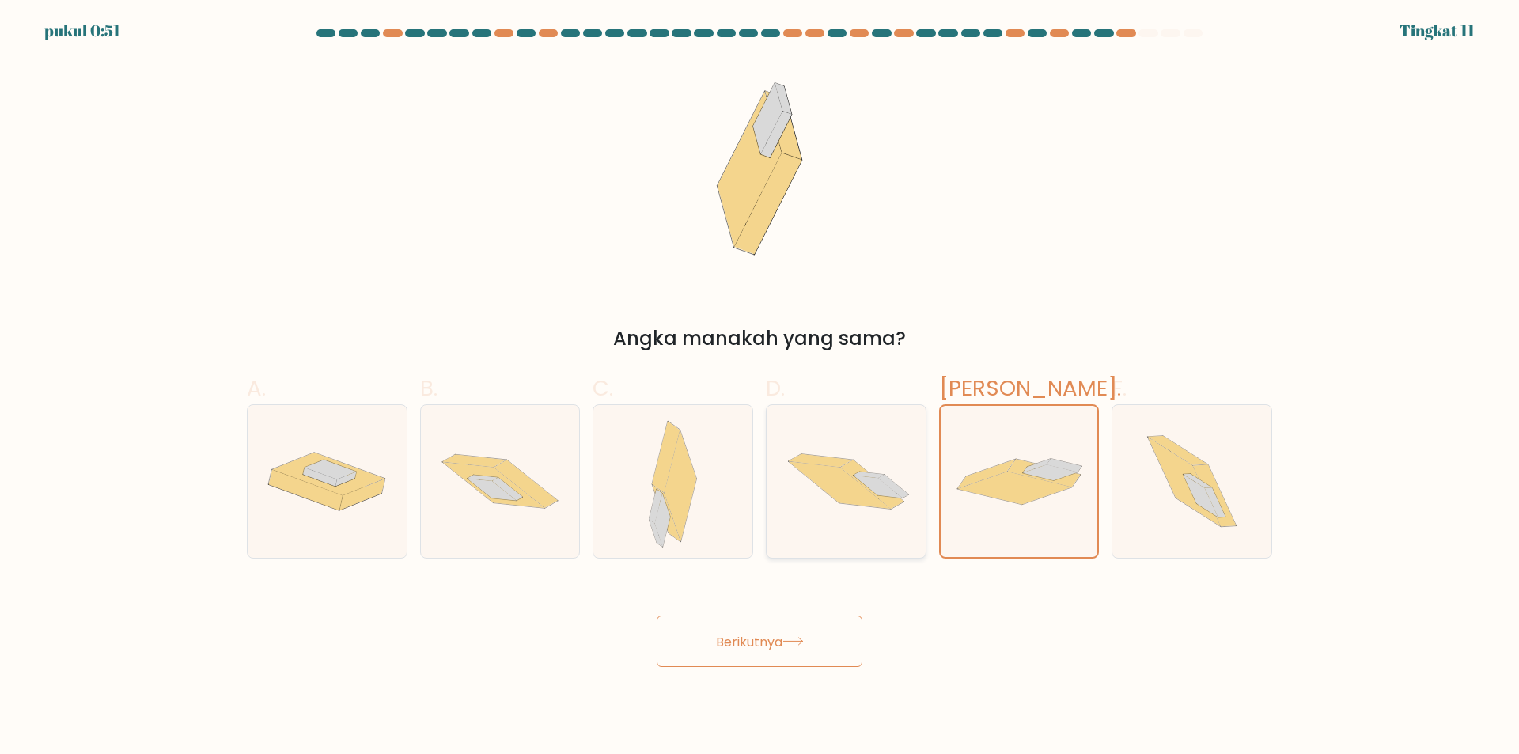
click at [849, 517] on icon at bounding box center [845, 481] width 159 height 107
click at [760, 388] on input "D." at bounding box center [759, 382] width 1 height 10
radio input "true"
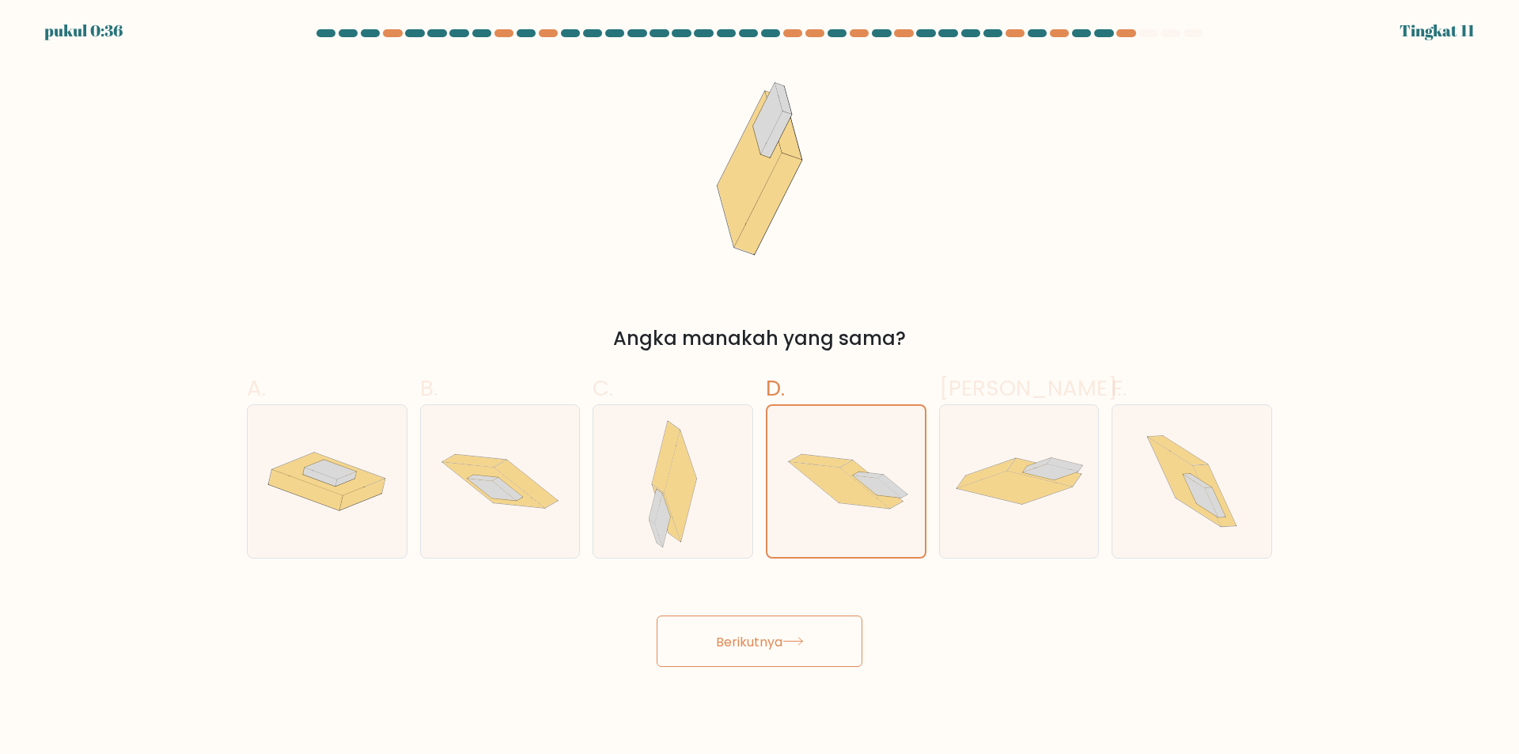
click at [789, 643] on icon at bounding box center [792, 641] width 21 height 9
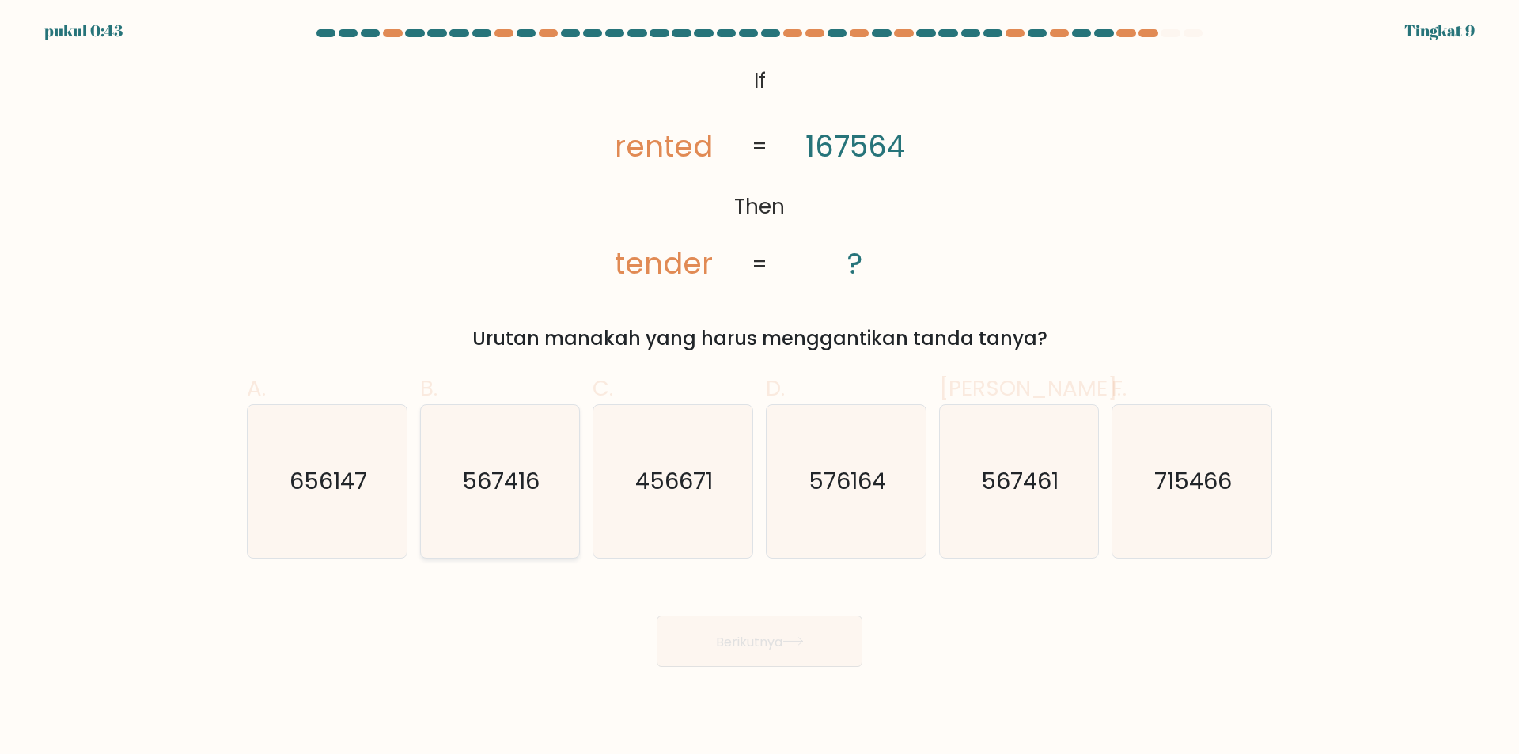
click at [501, 544] on icon "567416" at bounding box center [499, 481] width 153 height 153
click at [759, 388] on input "B. 567416" at bounding box center [759, 382] width 1 height 10
radio input "true"
click at [782, 645] on font "Berikutnya" at bounding box center [749, 641] width 66 height 18
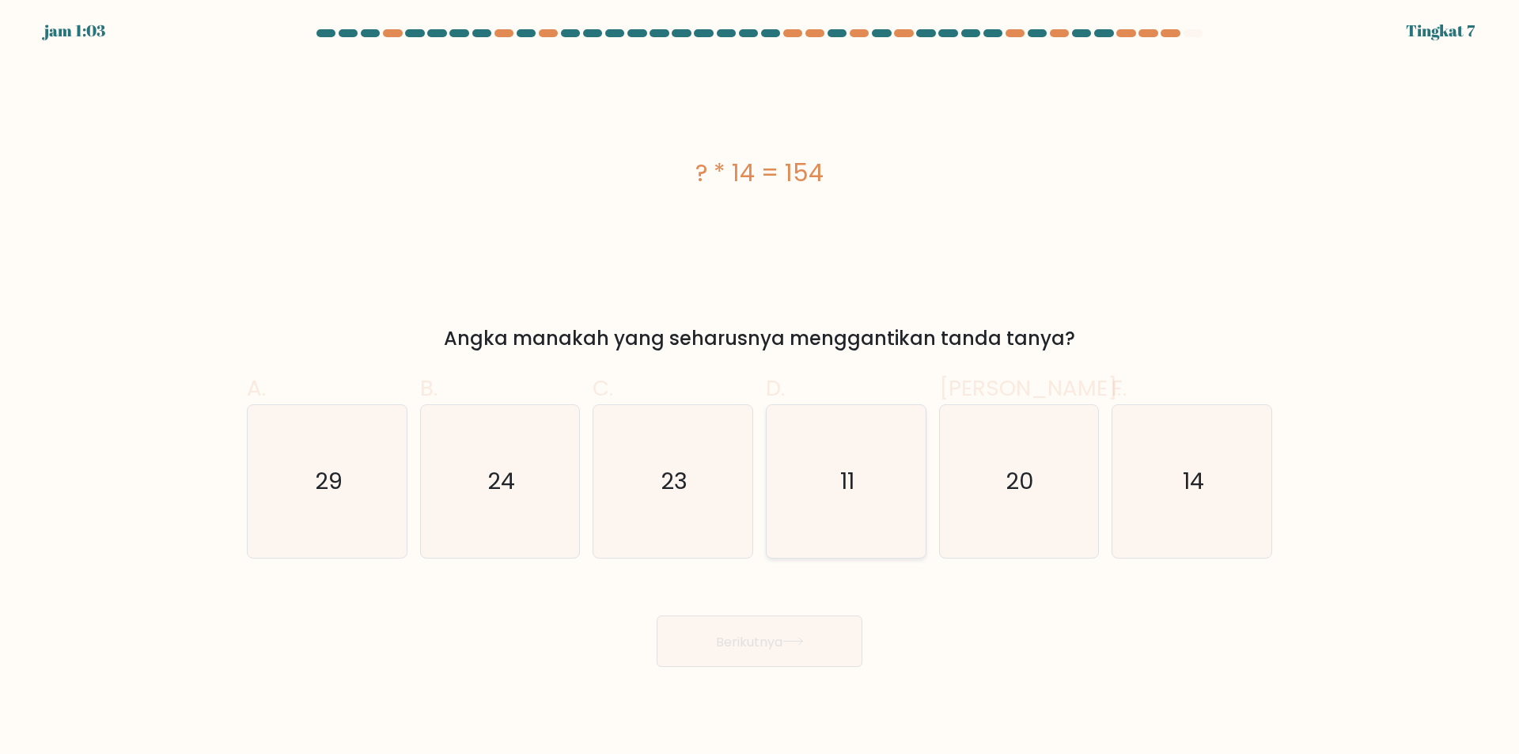
click at [820, 433] on icon "11" at bounding box center [846, 481] width 153 height 153
click at [760, 388] on input "D. 11" at bounding box center [759, 382] width 1 height 10
radio input "true"
click at [770, 645] on font "Berikutnya" at bounding box center [749, 641] width 66 height 18
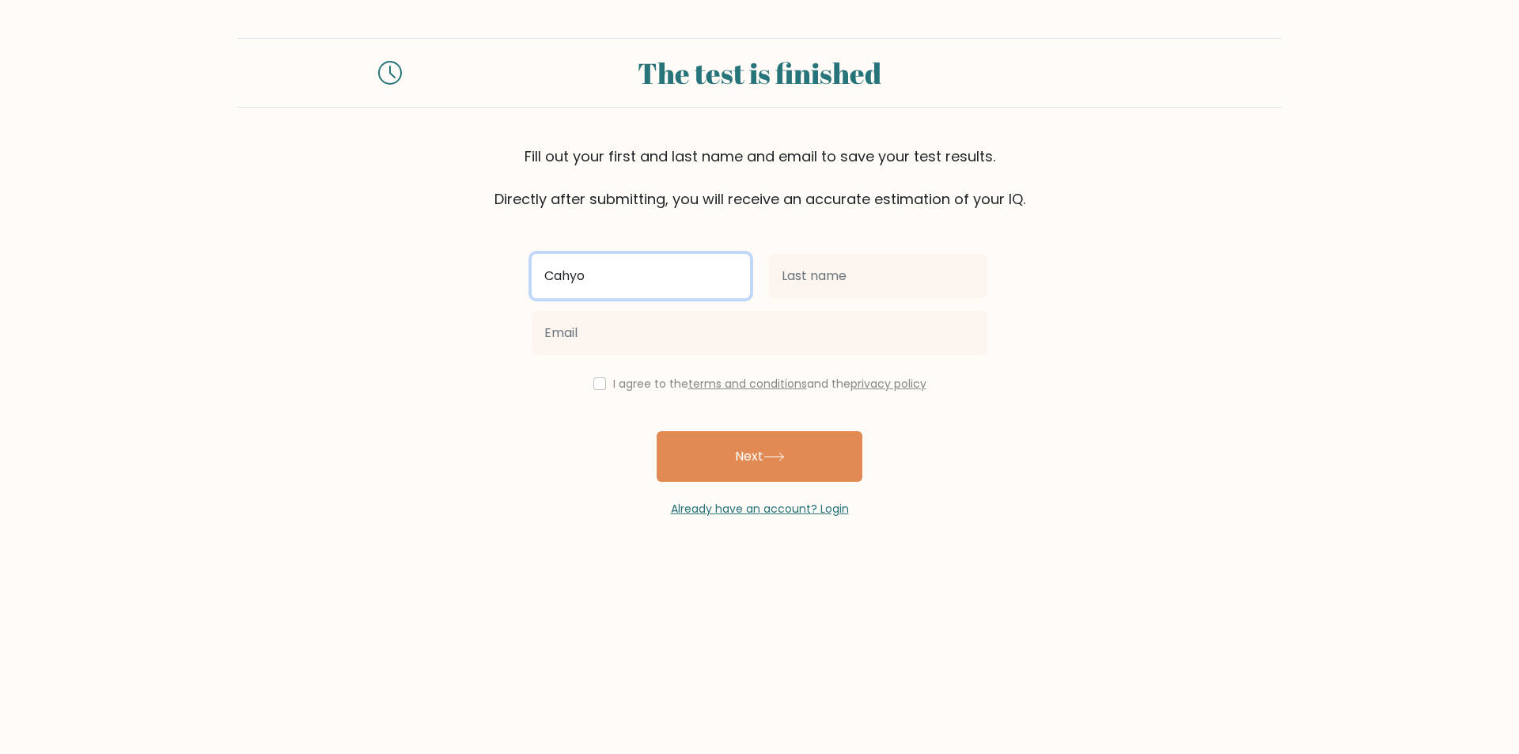
type input "Cahyo"
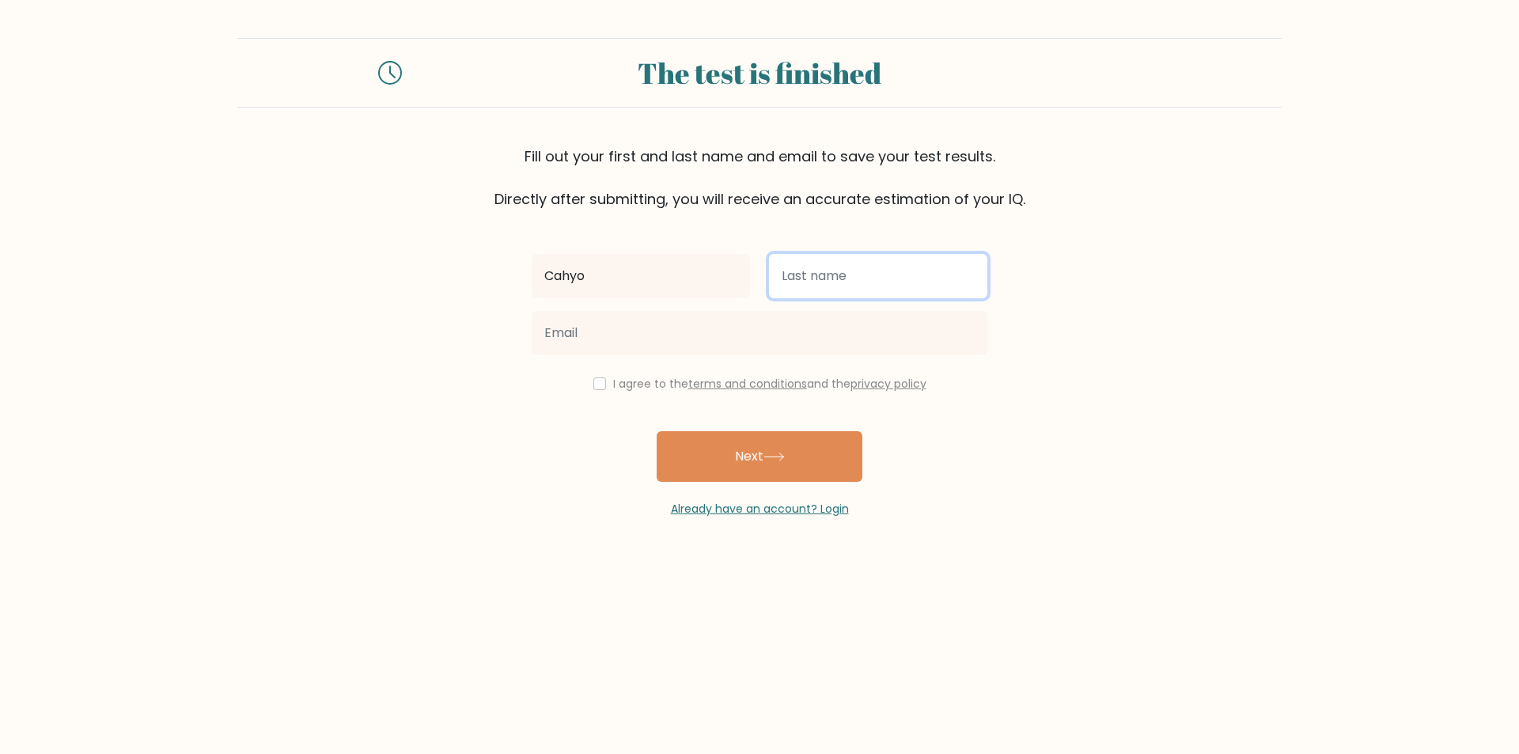
click at [824, 278] on input "text" at bounding box center [878, 276] width 218 height 44
type input "Setyo Wibowo"
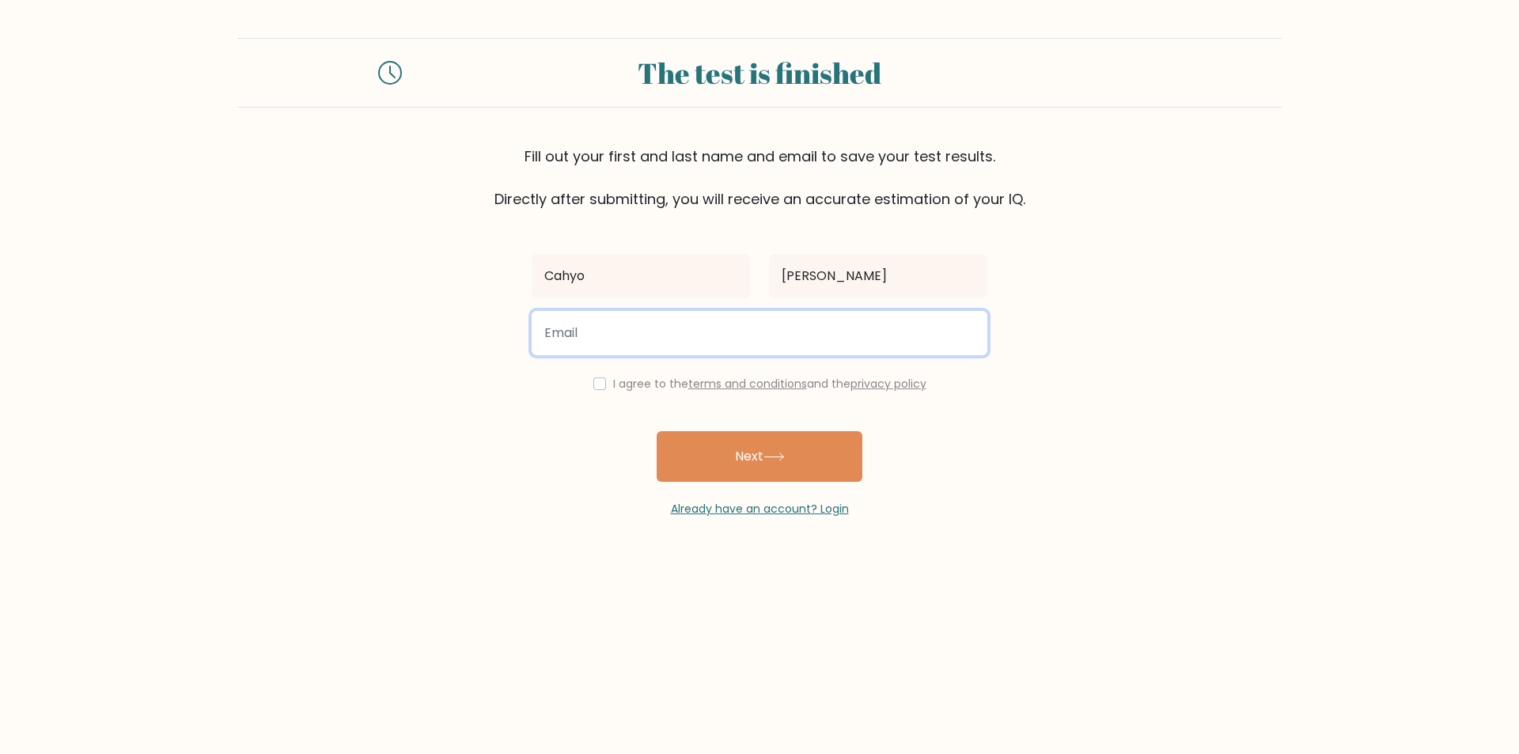
click at [775, 336] on input "email" at bounding box center [759, 333] width 456 height 44
type input "cahyosetyo613@gmail.com"
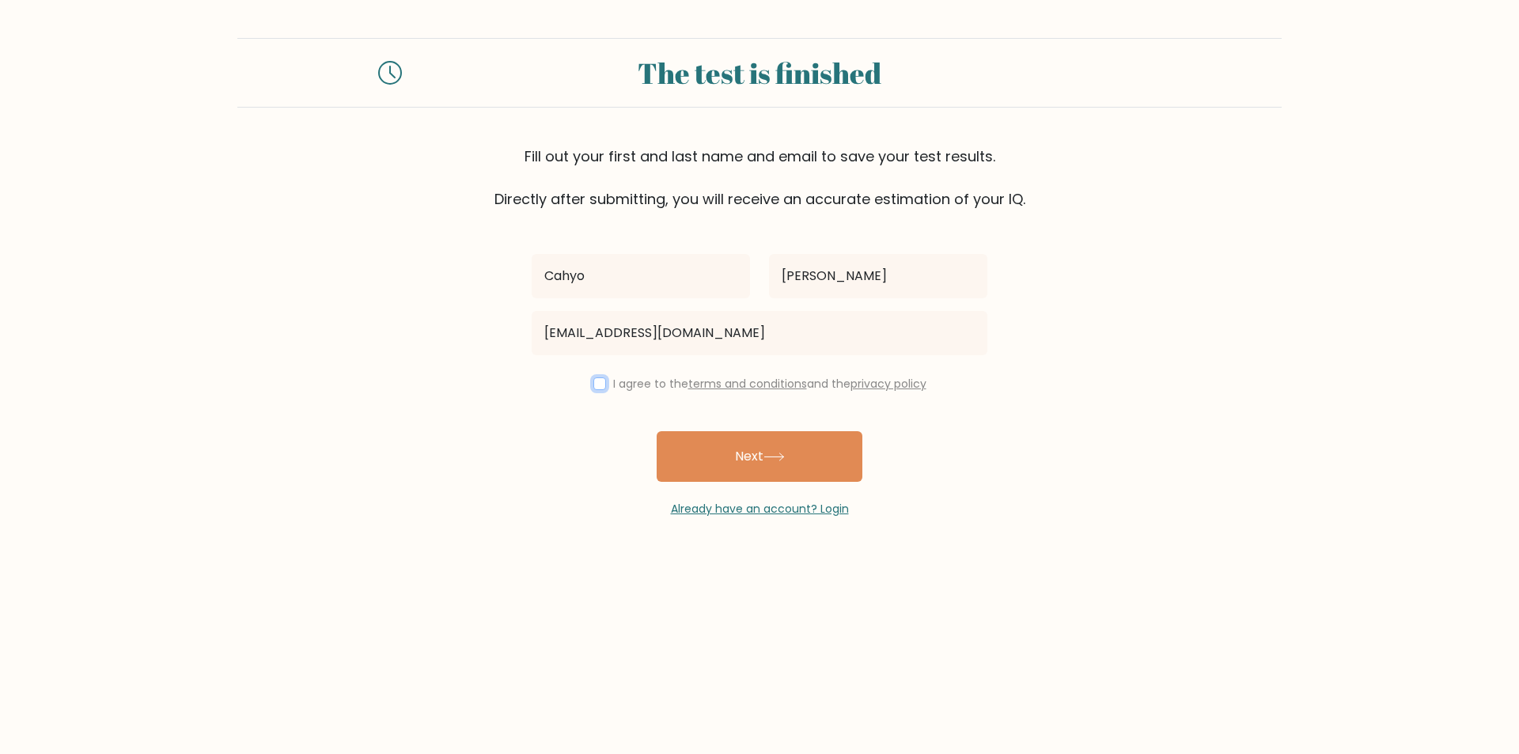
click at [593, 383] on input "checkbox" at bounding box center [599, 383] width 13 height 13
checkbox input "true"
click at [821, 448] on button "Next" at bounding box center [759, 456] width 206 height 51
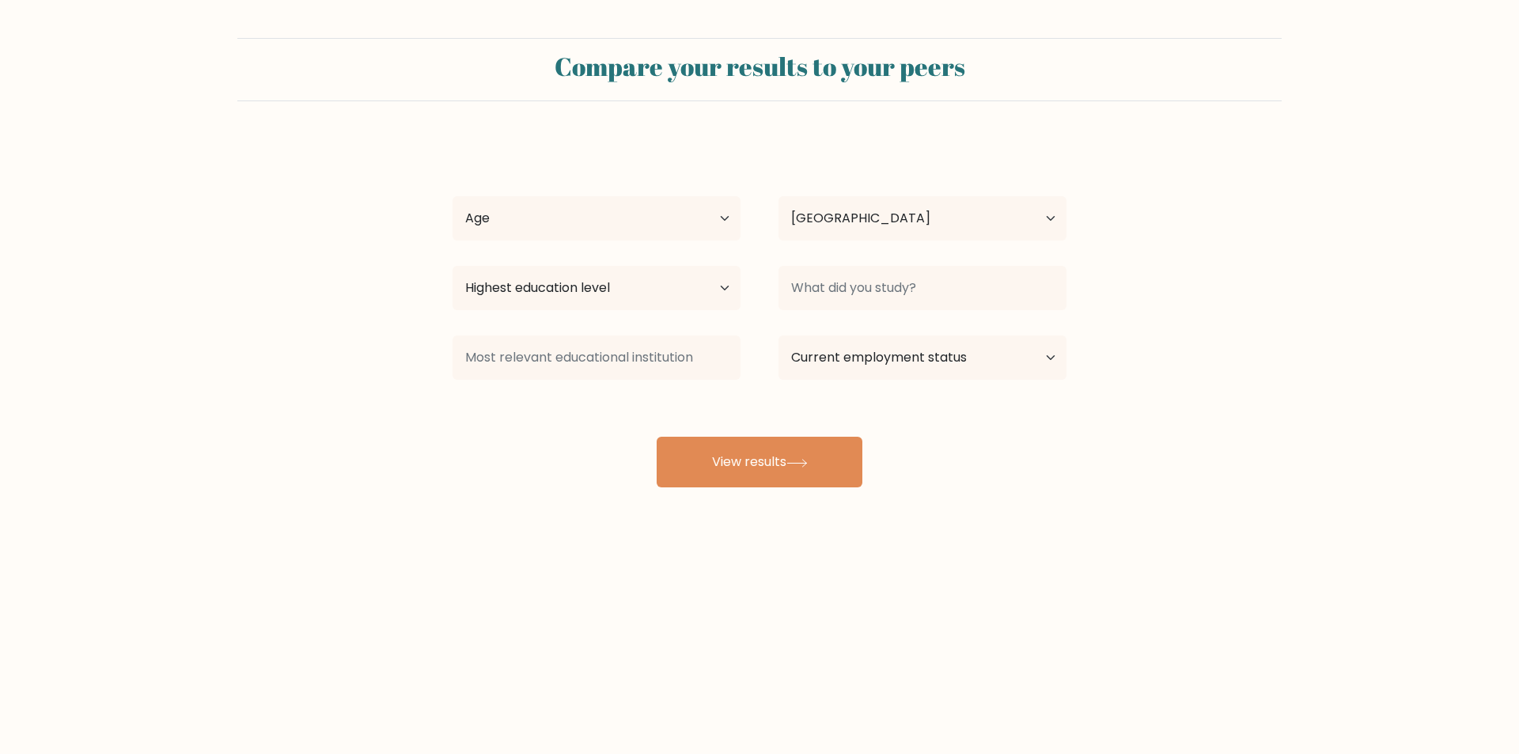
select select "ID"
click at [791, 459] on icon at bounding box center [796, 463] width 21 height 9
click at [637, 225] on select "Age Under 18 years old 18-24 years old 25-34 years old 35-44 years old 45-54 ye…" at bounding box center [596, 218] width 288 height 44
select select "25_34"
click at [452, 196] on select "Age Under 18 years old 18-24 years old 25-34 years old 35-44 years old 45-54 ye…" at bounding box center [596, 218] width 288 height 44
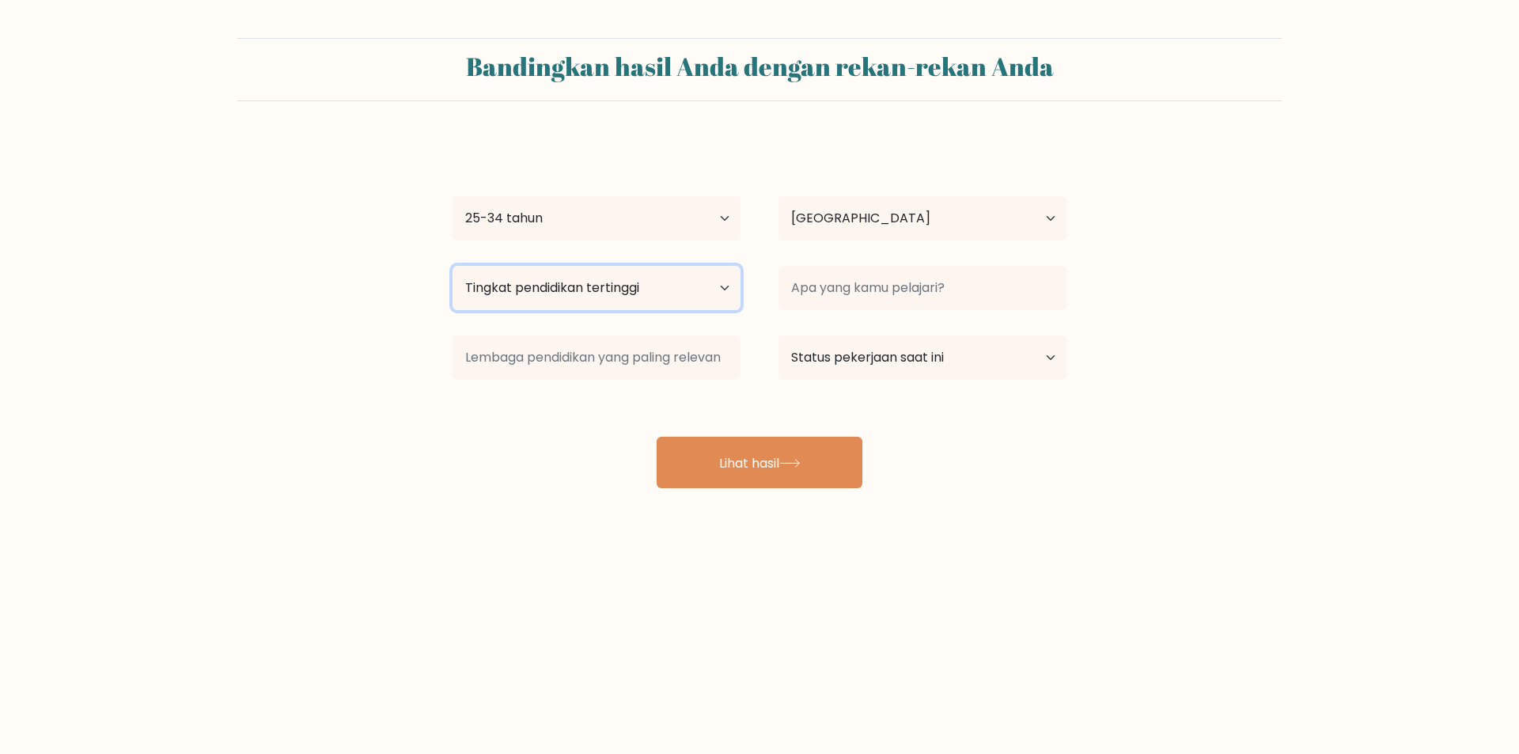
click at [668, 282] on select "Tingkat pendidikan tertinggi Tidak bersekolah Utama Sekolah Menengah Pertama Se…" at bounding box center [596, 288] width 288 height 44
select select "bachelors_degree"
click at [452, 266] on select "Tingkat pendidikan tertinggi Tidak bersekolah Utama Sekolah Menengah Pertama Se…" at bounding box center [596, 288] width 288 height 44
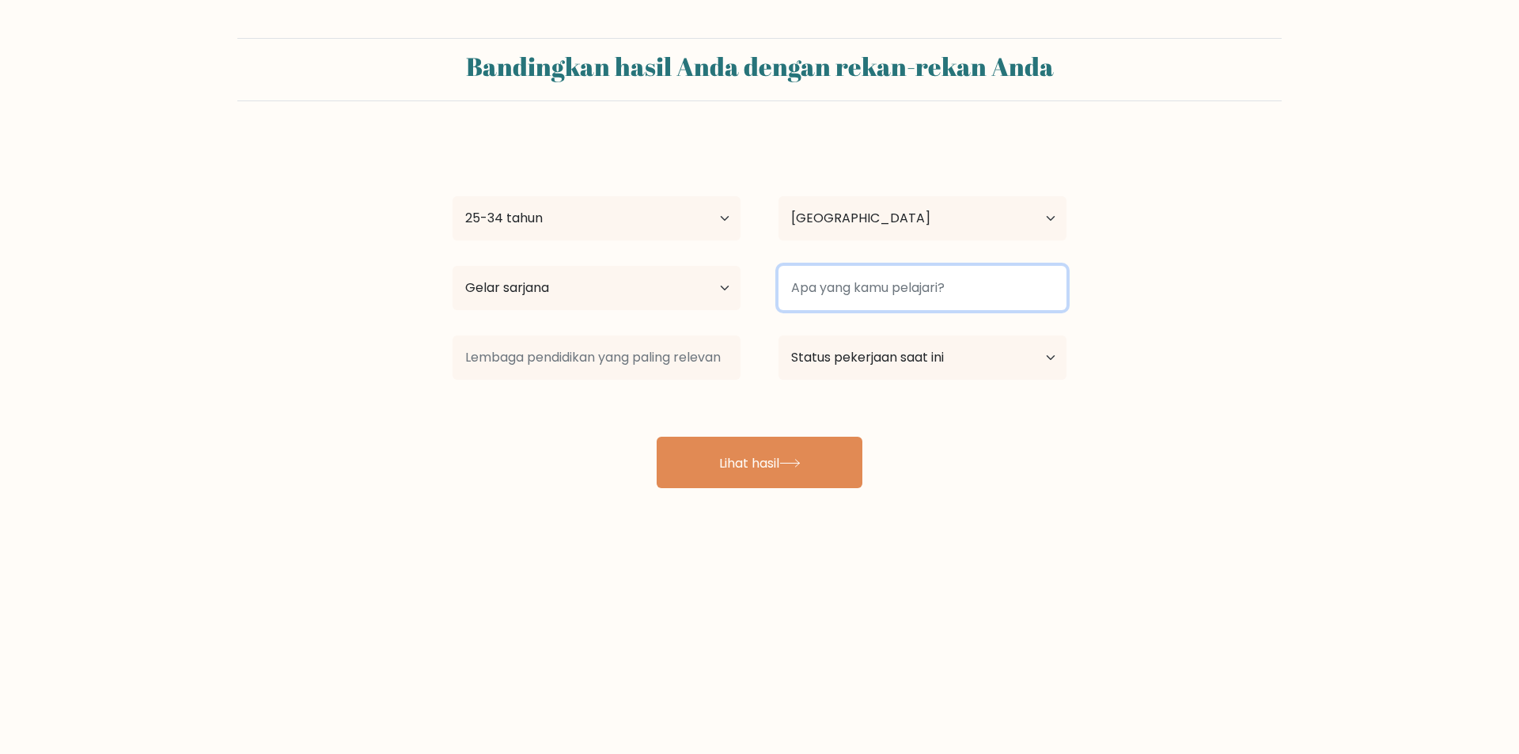
click at [889, 294] on input at bounding box center [922, 288] width 288 height 44
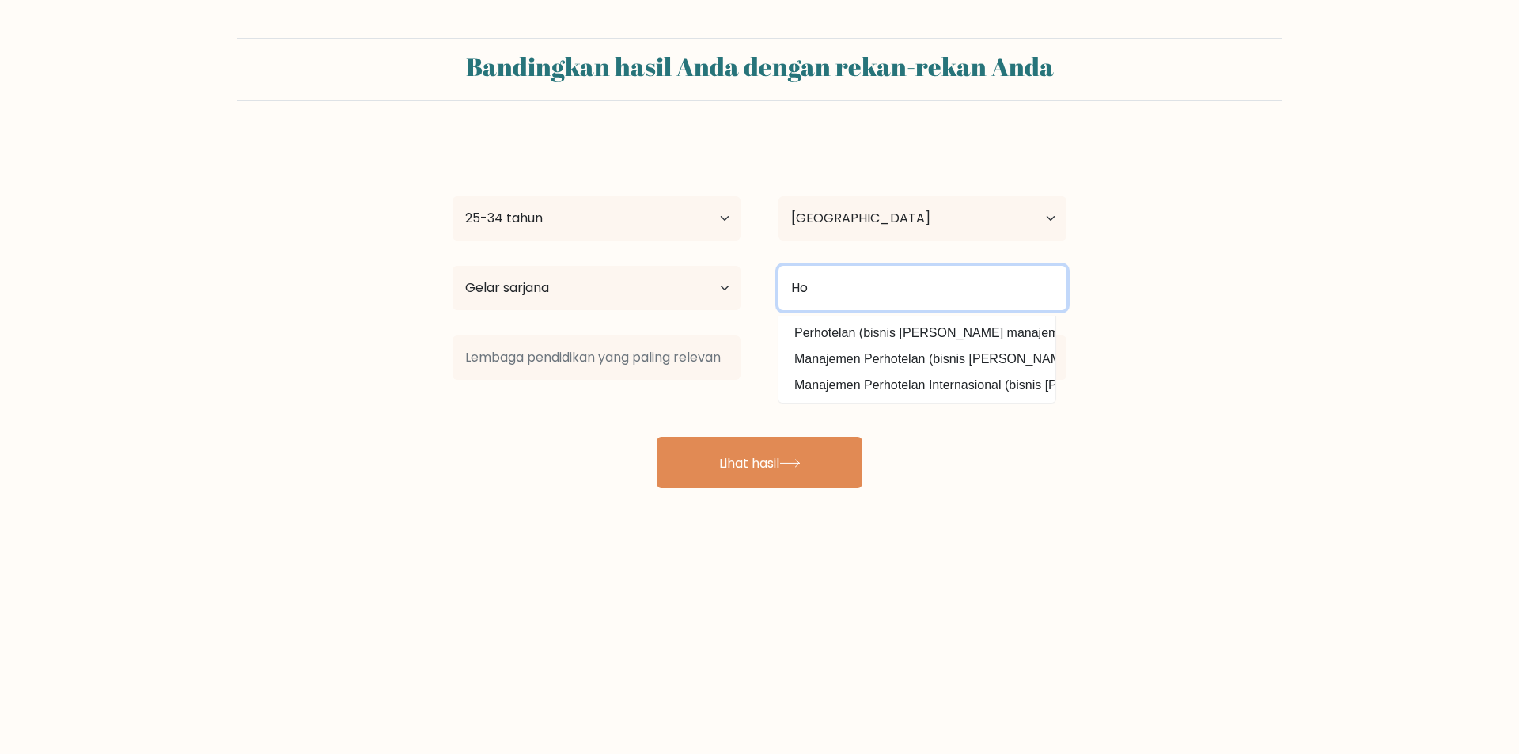
type input "H"
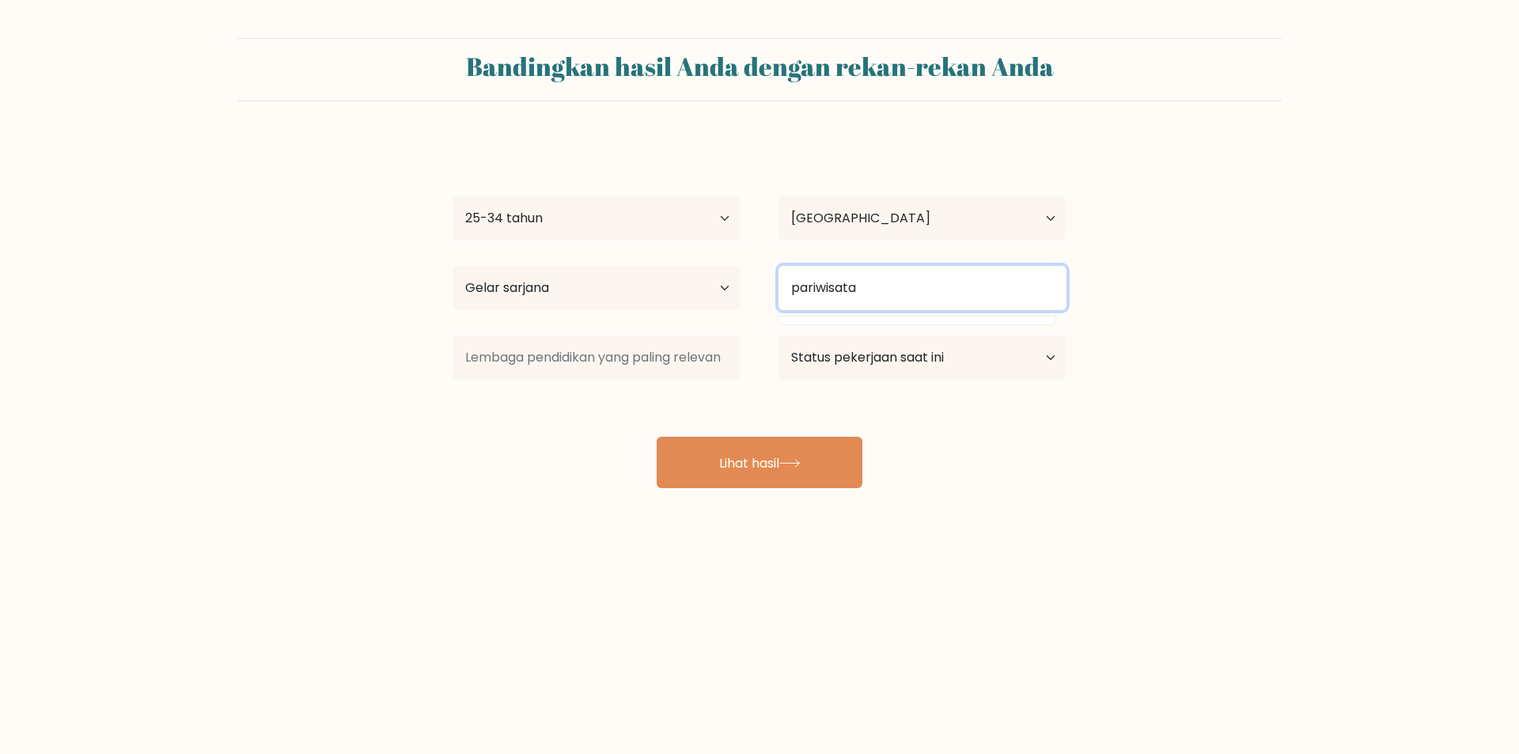
type input "pariwisata"
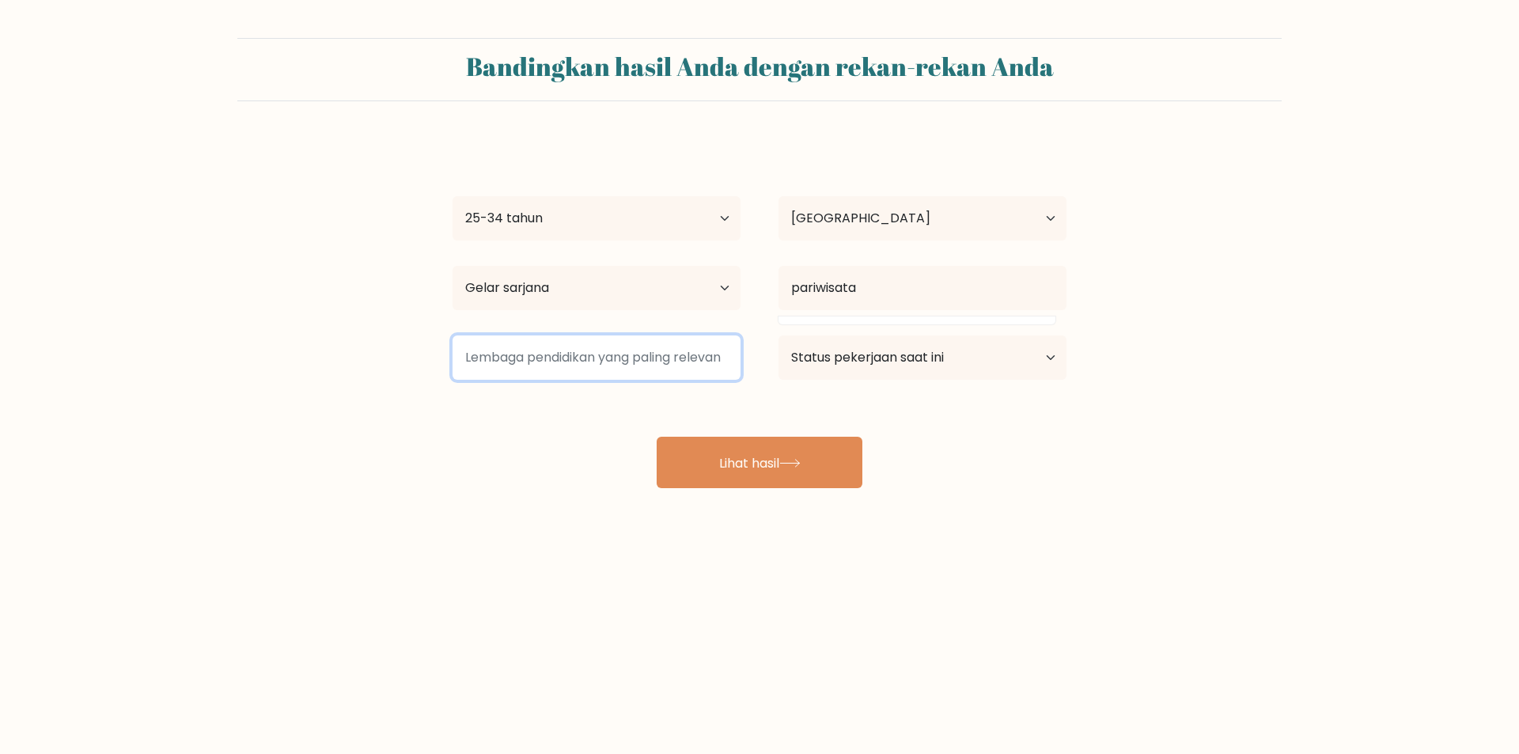
click at [680, 361] on input at bounding box center [596, 357] width 288 height 44
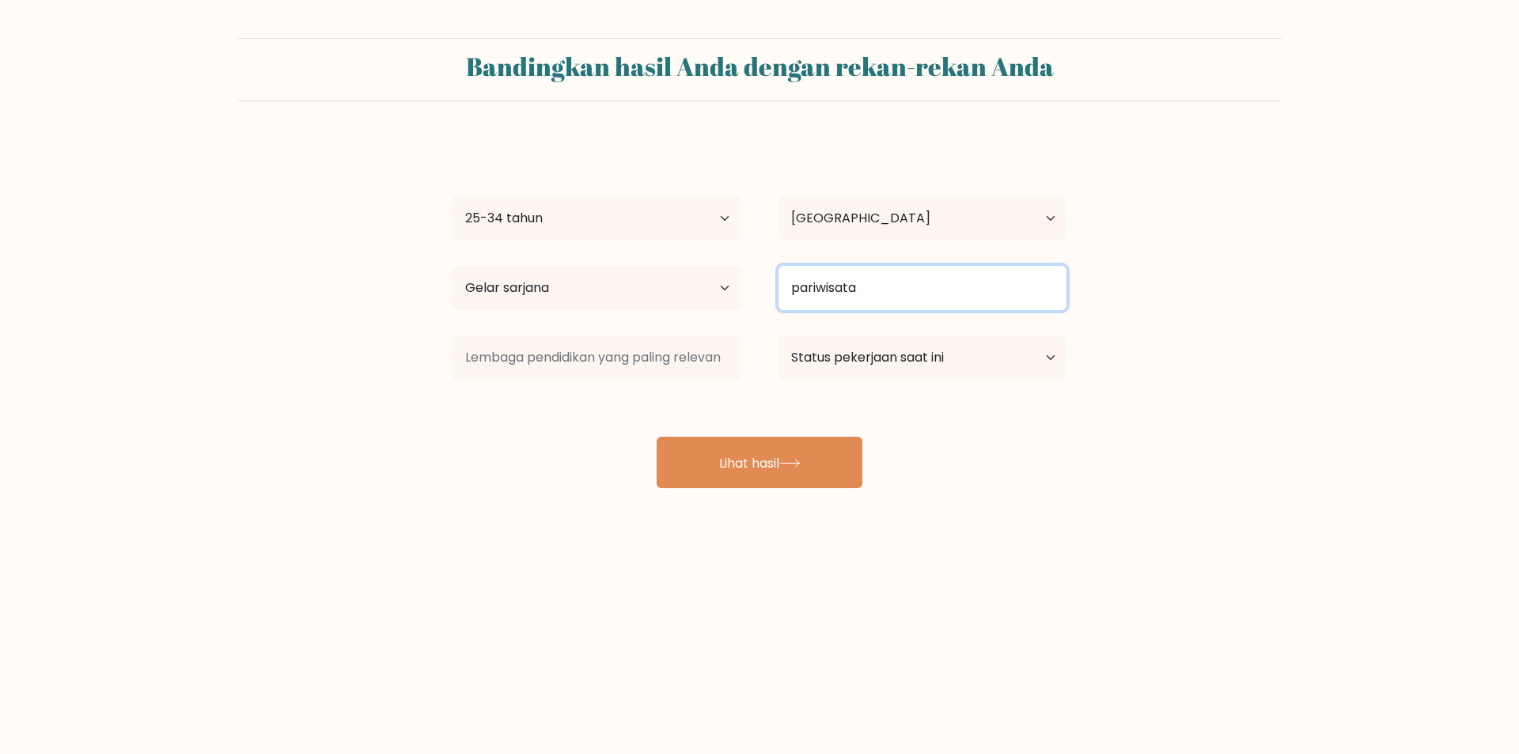
click at [905, 285] on input "pariwisata" at bounding box center [922, 288] width 288 height 44
drag, startPoint x: 905, startPoint y: 285, endPoint x: 766, endPoint y: 304, distance: 139.7
click at [766, 304] on div "pariwisata" at bounding box center [922, 287] width 326 height 57
type input "P"
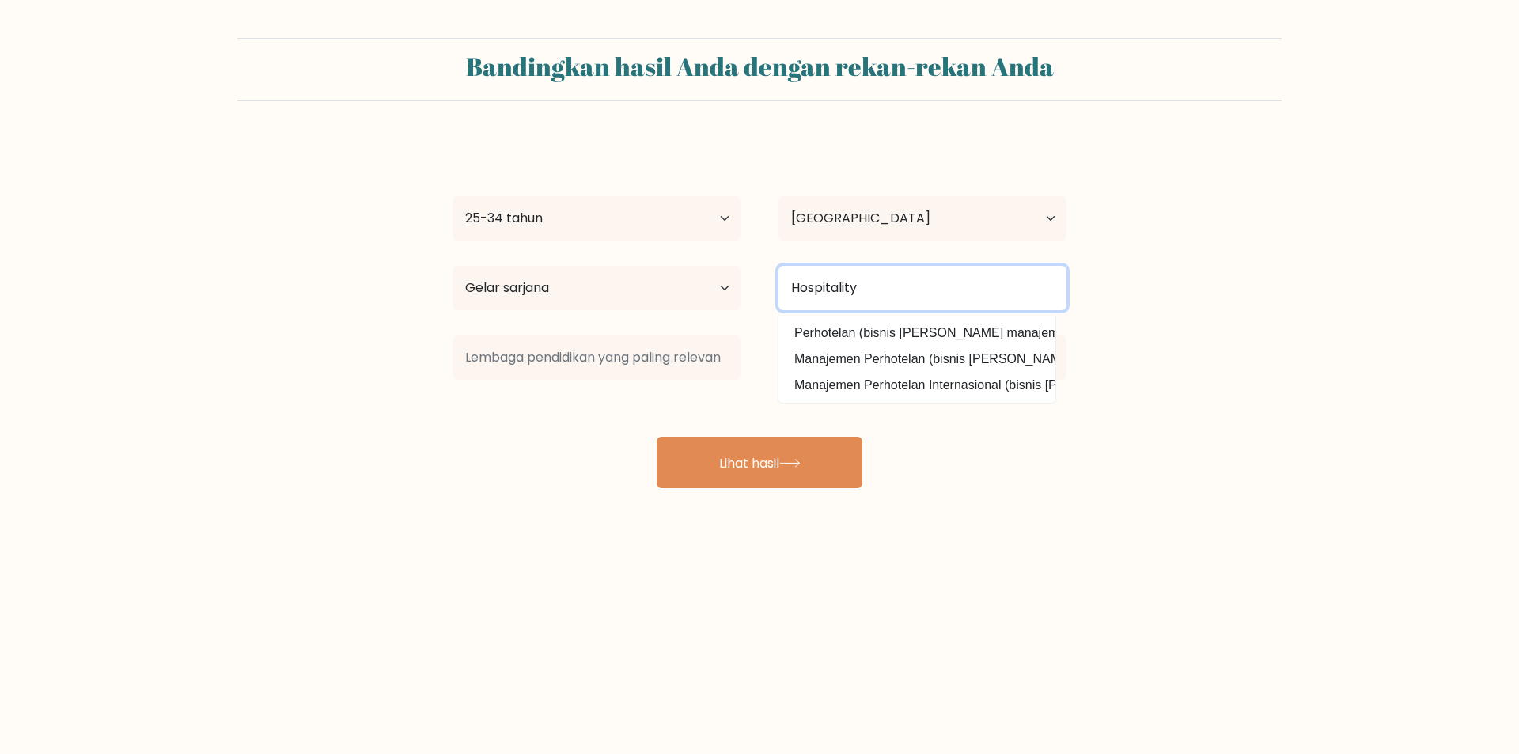
type input "Hospitality"
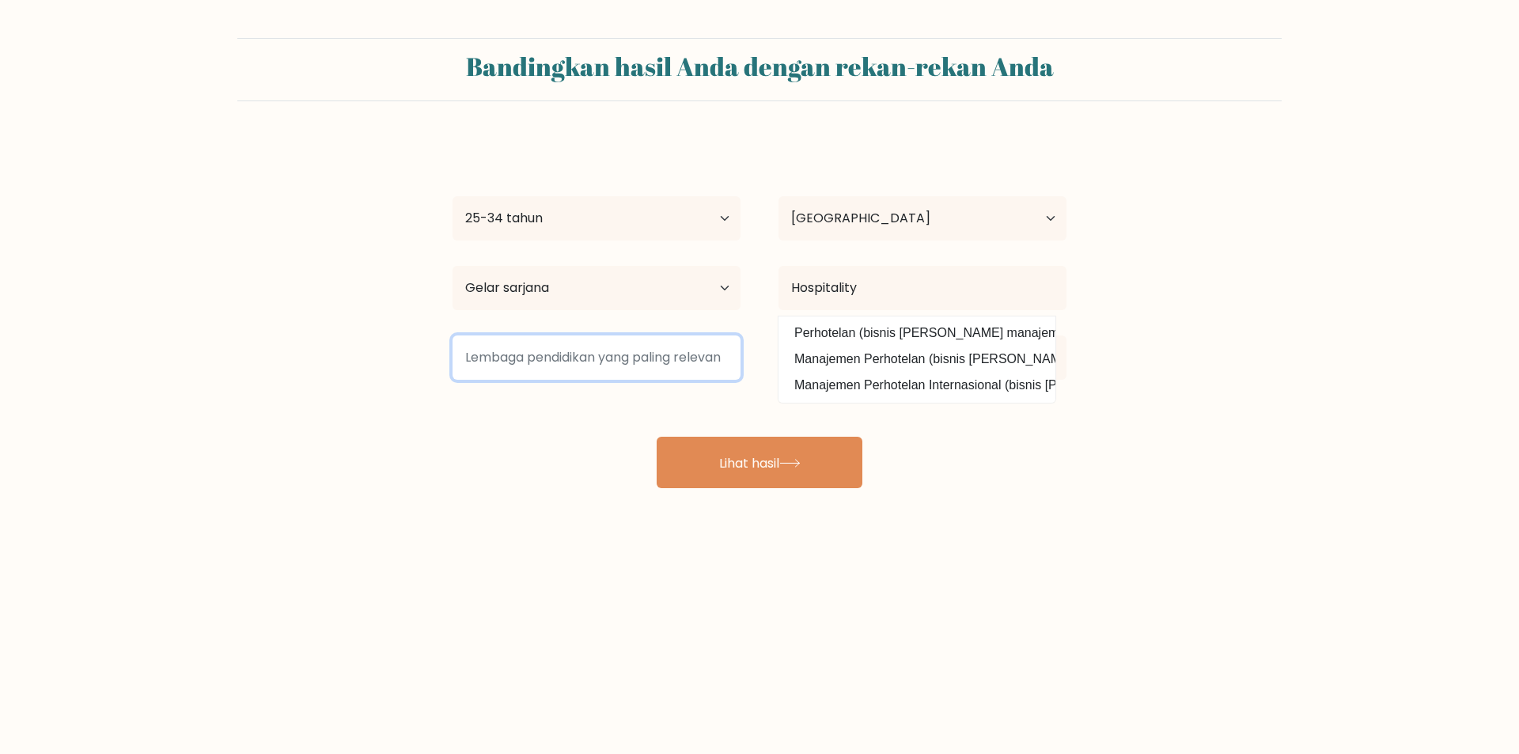
click at [625, 362] on input at bounding box center [596, 357] width 288 height 44
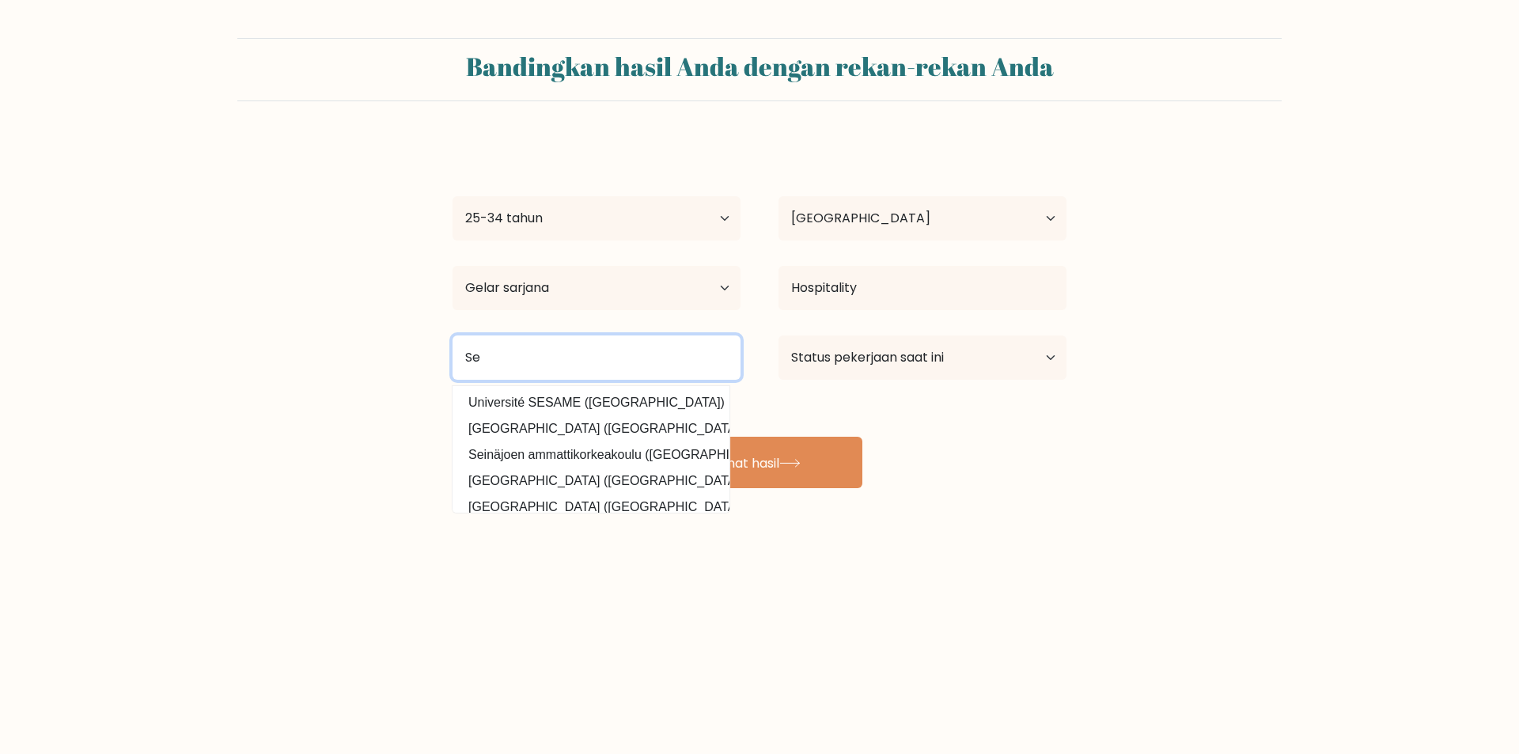
type input "S"
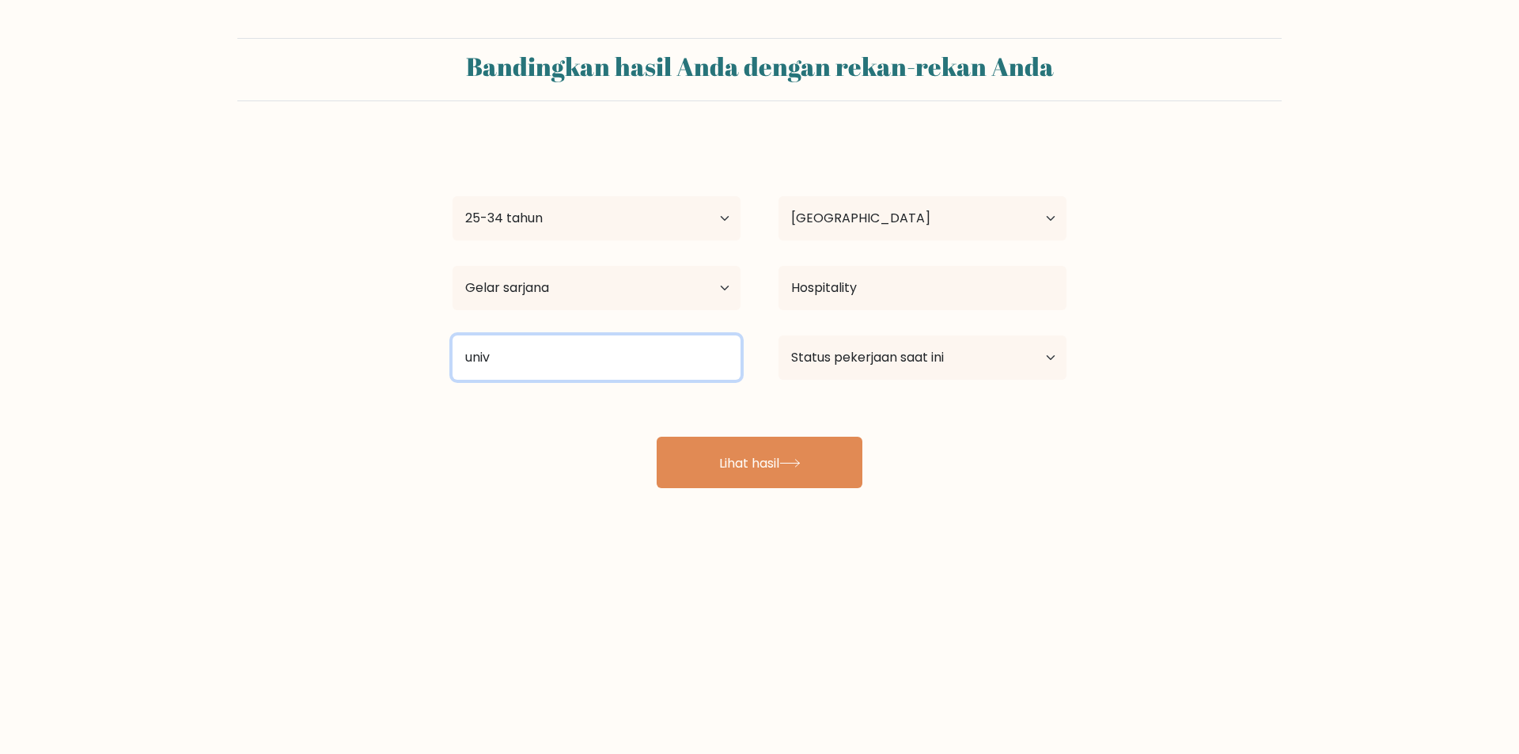
click at [670, 360] on input "univ" at bounding box center [596, 357] width 288 height 44
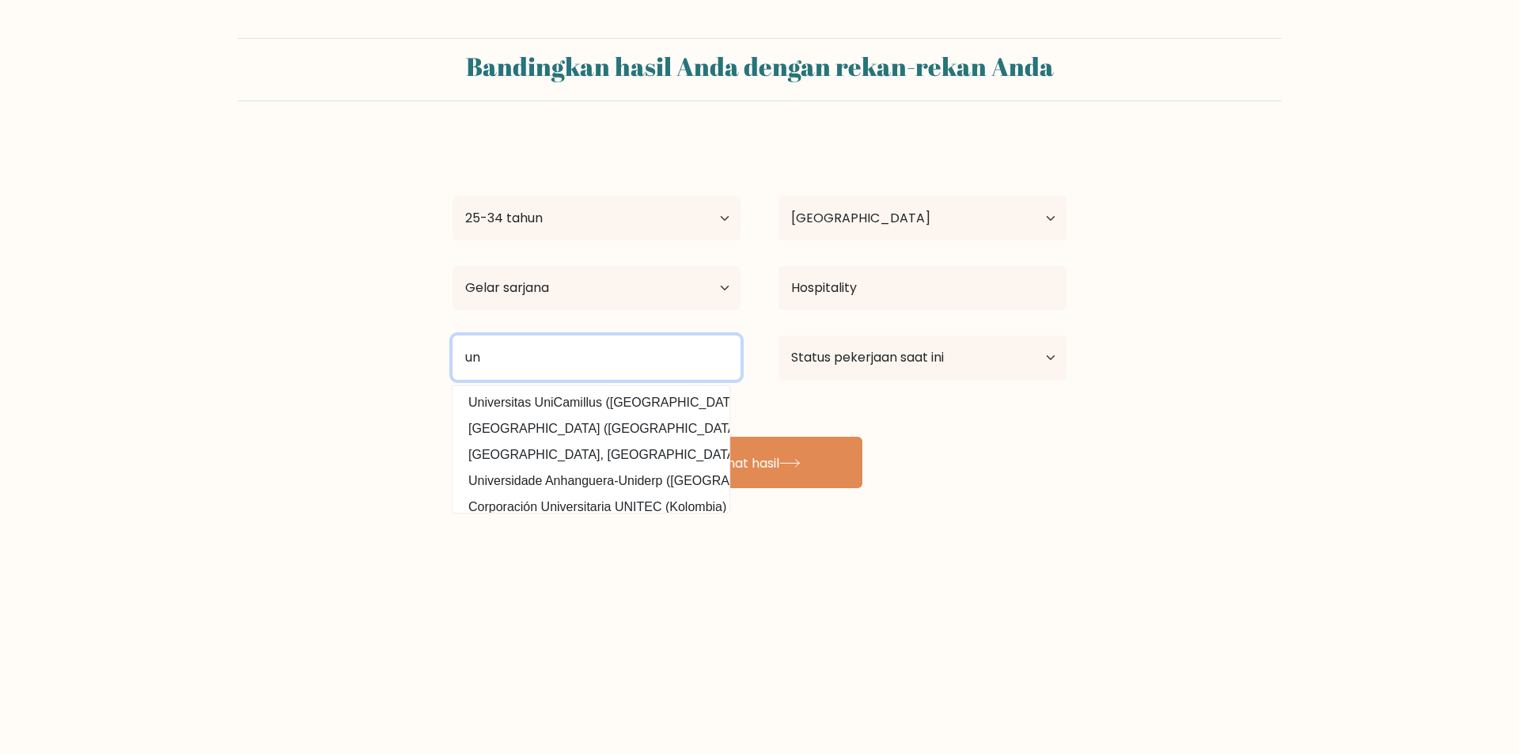
type input "u"
type input "Sekolah Tinggi Pariwisata Ambarrukmo Yogyakarta"
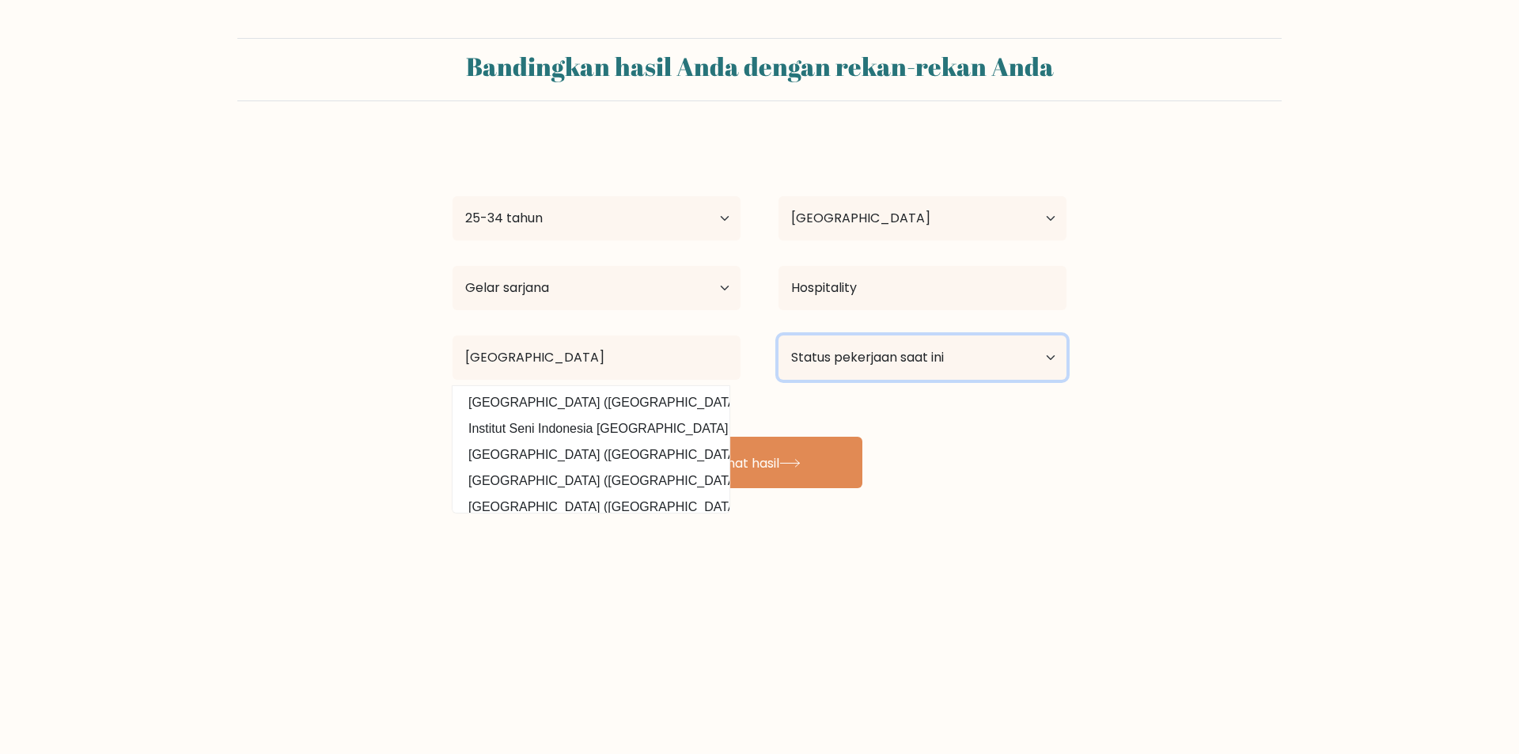
click at [913, 359] on select "Status pekerjaan saat ini Bekerja Murid Pensiun Lainnya / lebih suka tidak menj…" at bounding box center [922, 357] width 288 height 44
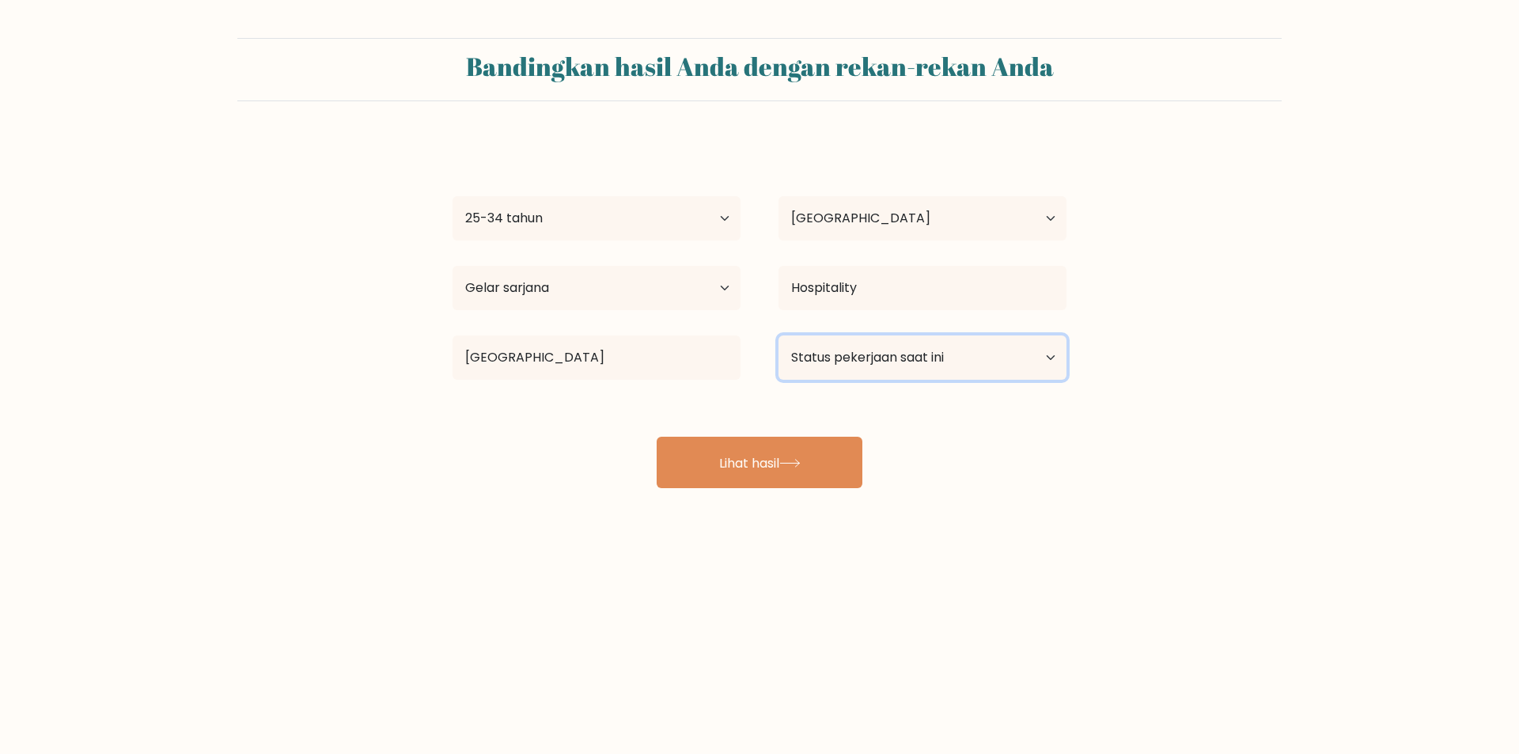
click at [917, 360] on select "Status pekerjaan saat ini Bekerja Murid Pensiun Lainnya / lebih suka tidak menj…" at bounding box center [922, 357] width 288 height 44
click at [778, 335] on select "Status pekerjaan saat ini Bekerja Murid Pensiun Lainnya / lebih suka tidak menj…" at bounding box center [922, 357] width 288 height 44
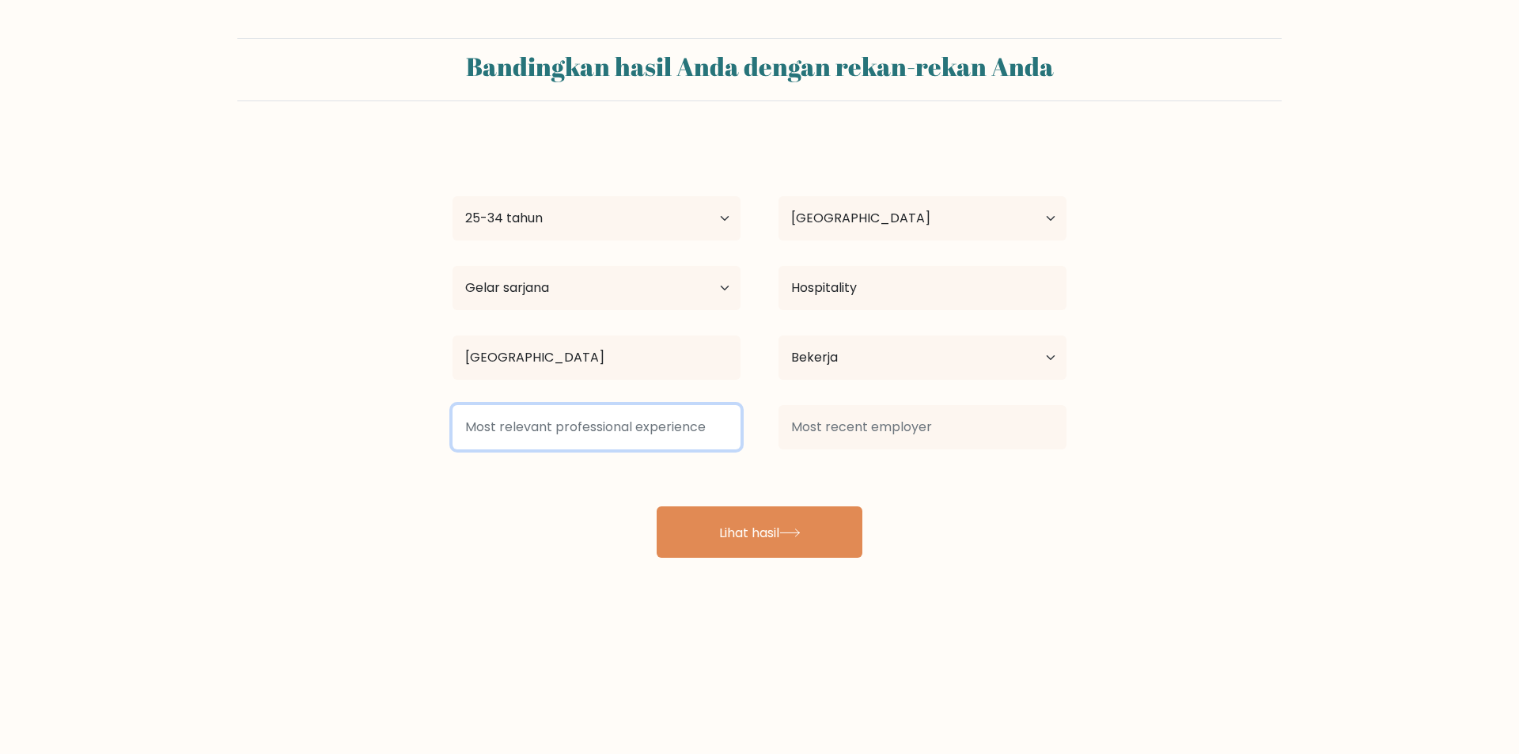
click at [642, 429] on input at bounding box center [596, 427] width 288 height 44
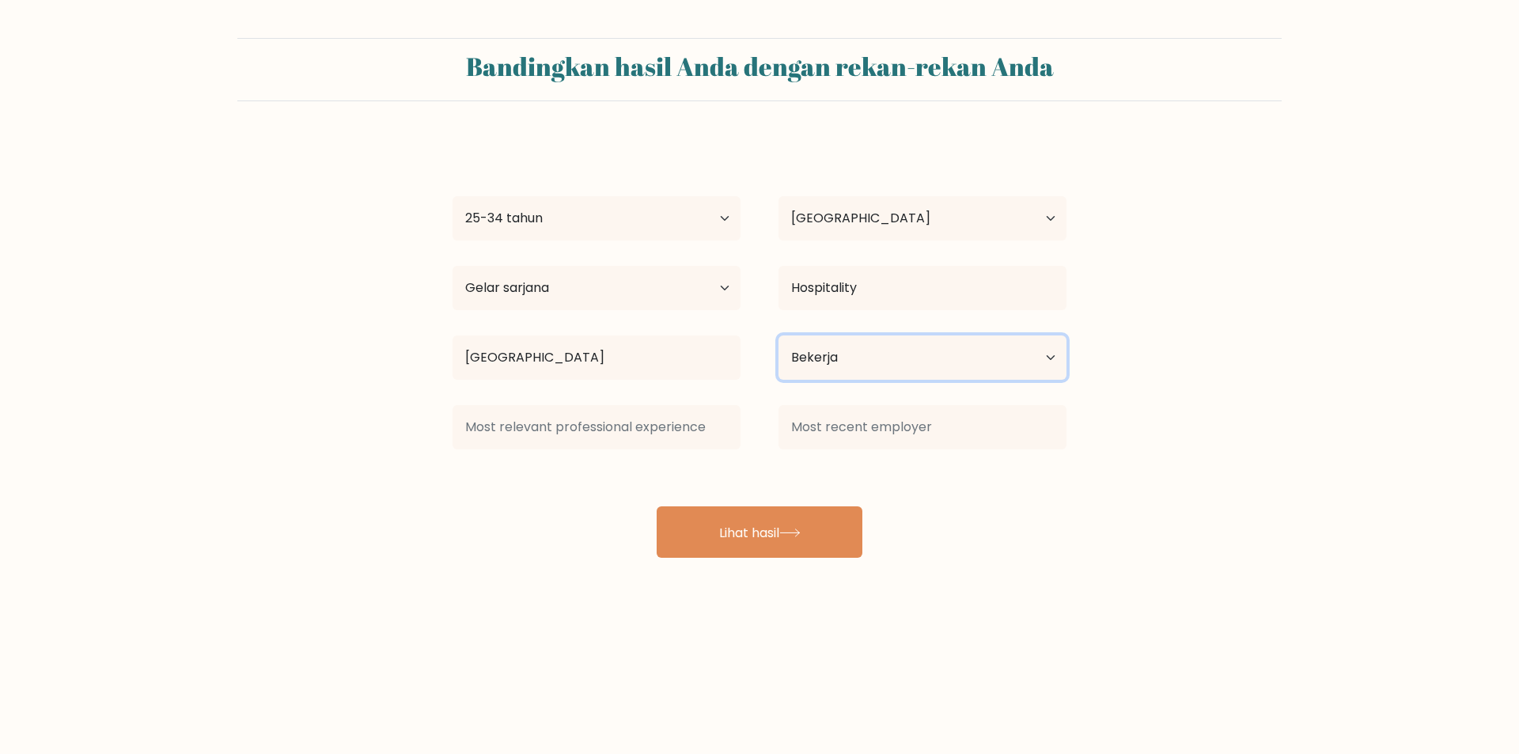
click at [973, 365] on select "Status pekerjaan saat ini Bekerja Murid Pensiun Lainnya / lebih suka tidak menj…" at bounding box center [922, 357] width 288 height 44
select select "other"
click at [778, 335] on select "Status pekerjaan saat ini Bekerja Murid Pensiun Lainnya / lebih suka tidak menj…" at bounding box center [922, 357] width 288 height 44
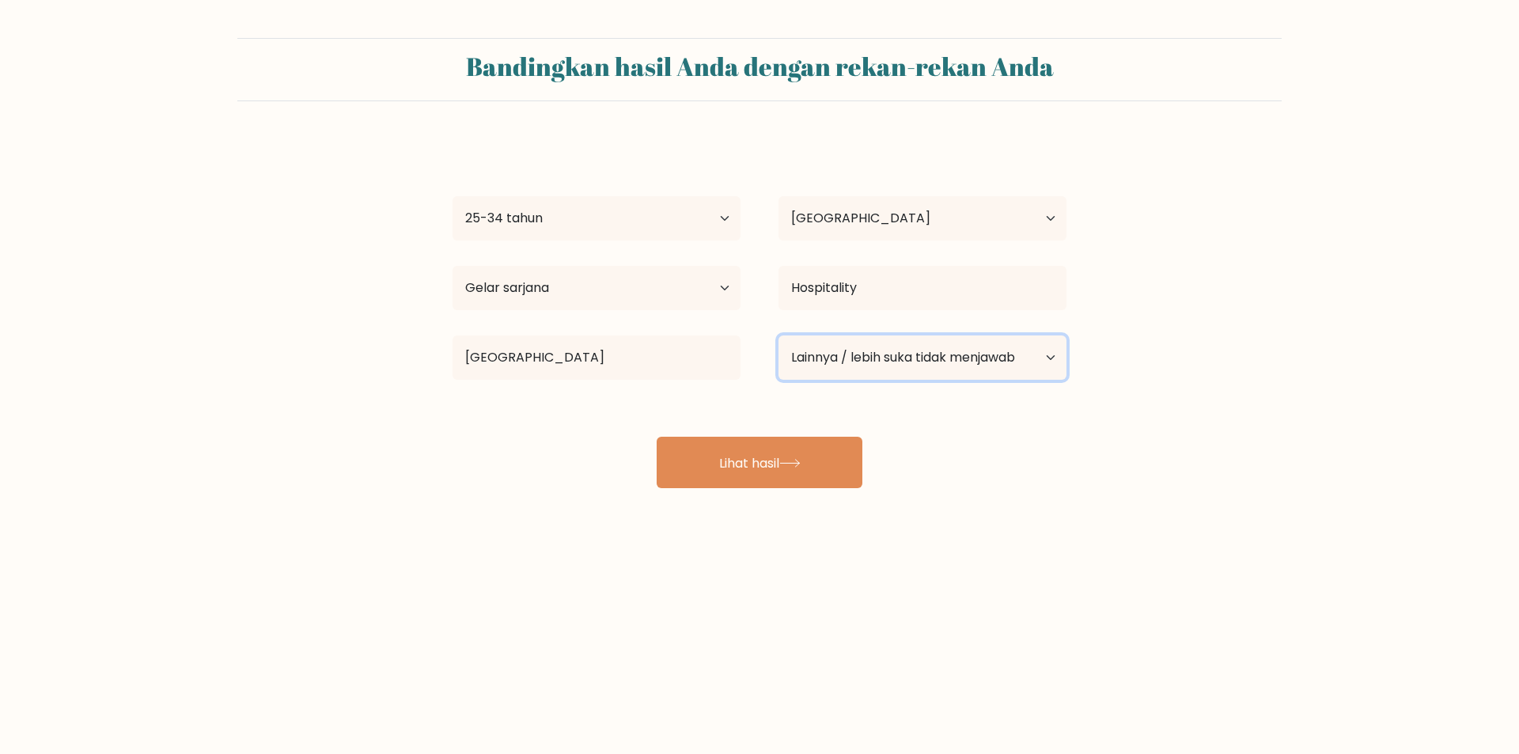
click at [955, 369] on select "Status pekerjaan saat ini Bekerja Murid Pensiun Lainnya / lebih suka tidak menj…" at bounding box center [922, 357] width 288 height 44
click at [959, 365] on select "Status pekerjaan saat ini Bekerja Murid Pensiun Lainnya / lebih suka tidak menj…" at bounding box center [922, 357] width 288 height 44
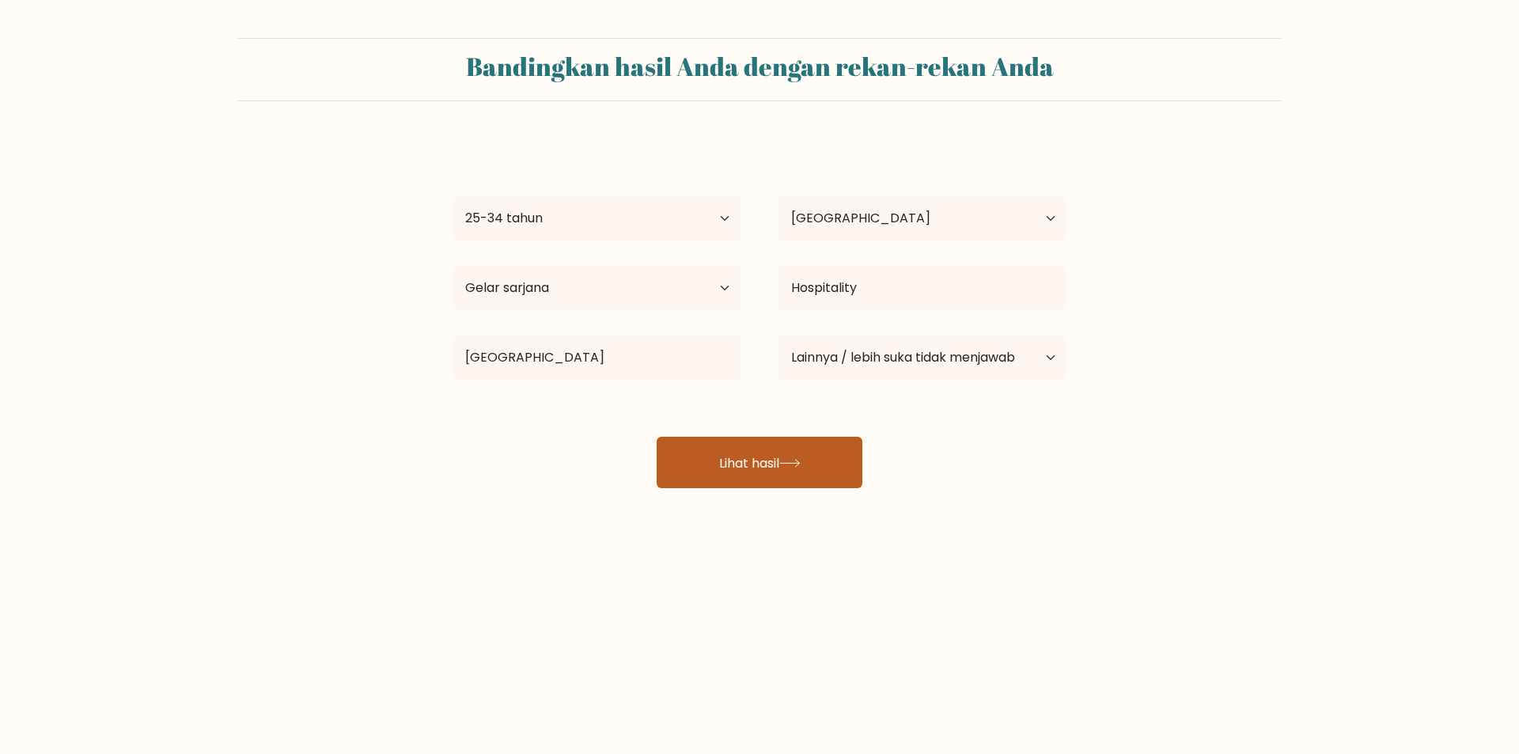
click at [788, 466] on icon at bounding box center [789, 463] width 21 height 9
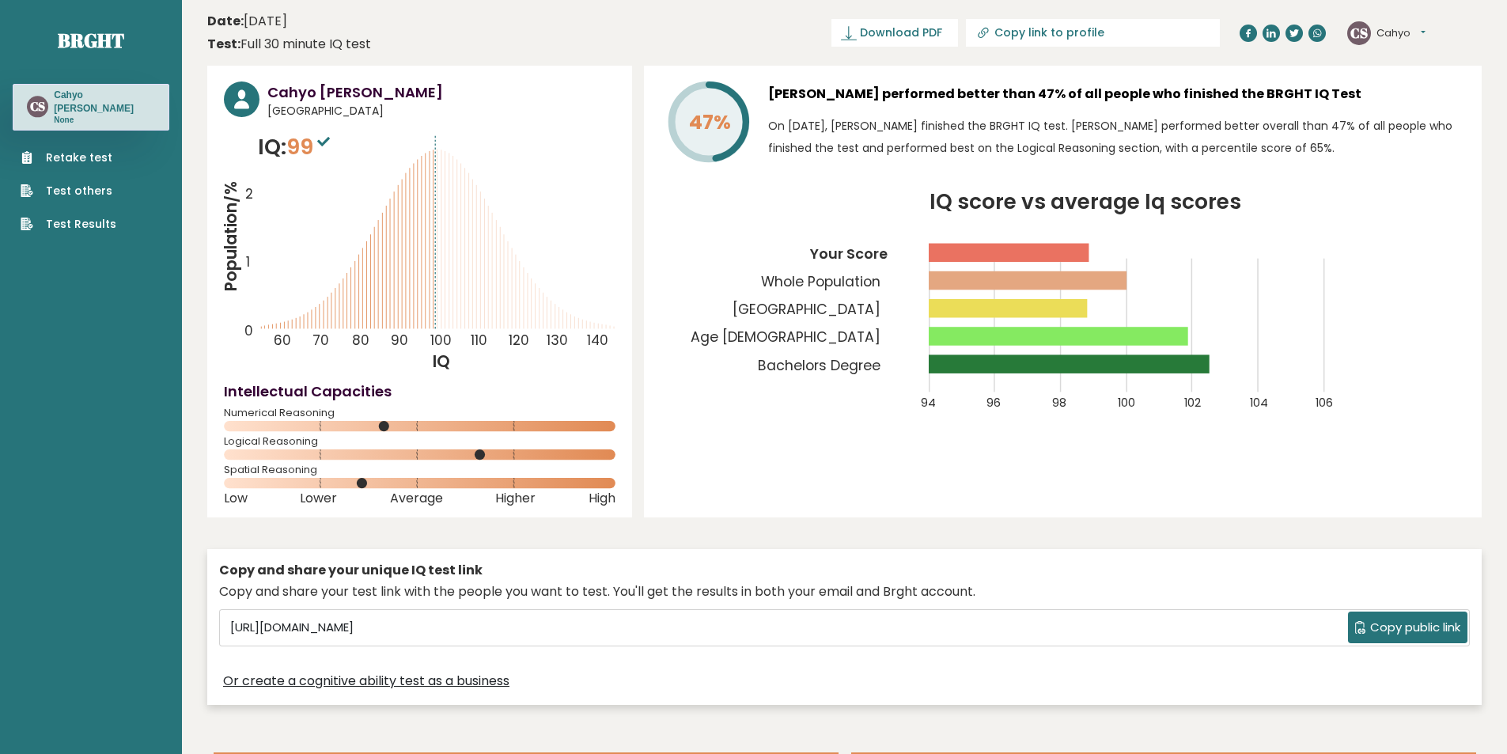
click at [1409, 626] on span "Copy public link" at bounding box center [1415, 627] width 90 height 18
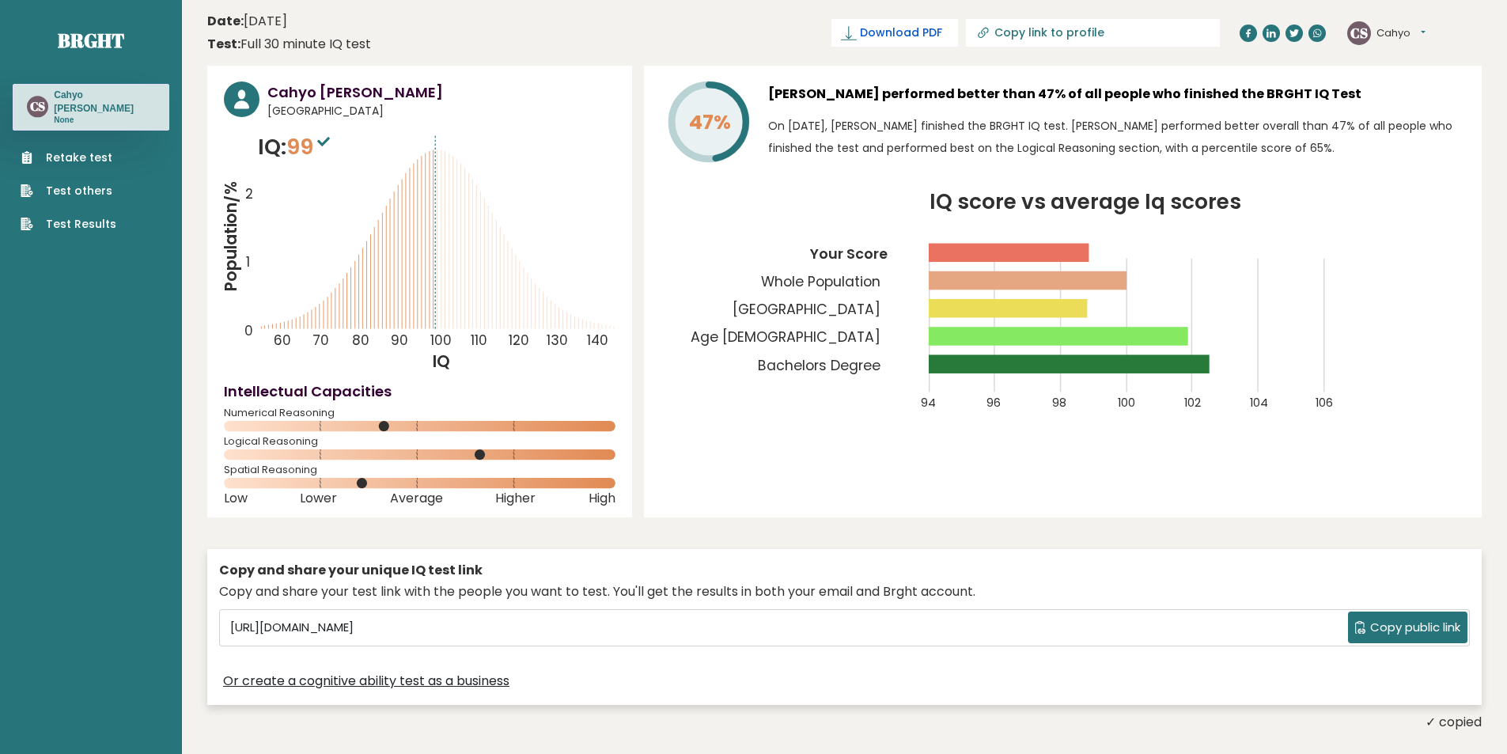
click at [942, 31] on span "Download PDF" at bounding box center [901, 33] width 82 height 17
